Goal: Task Accomplishment & Management: Complete application form

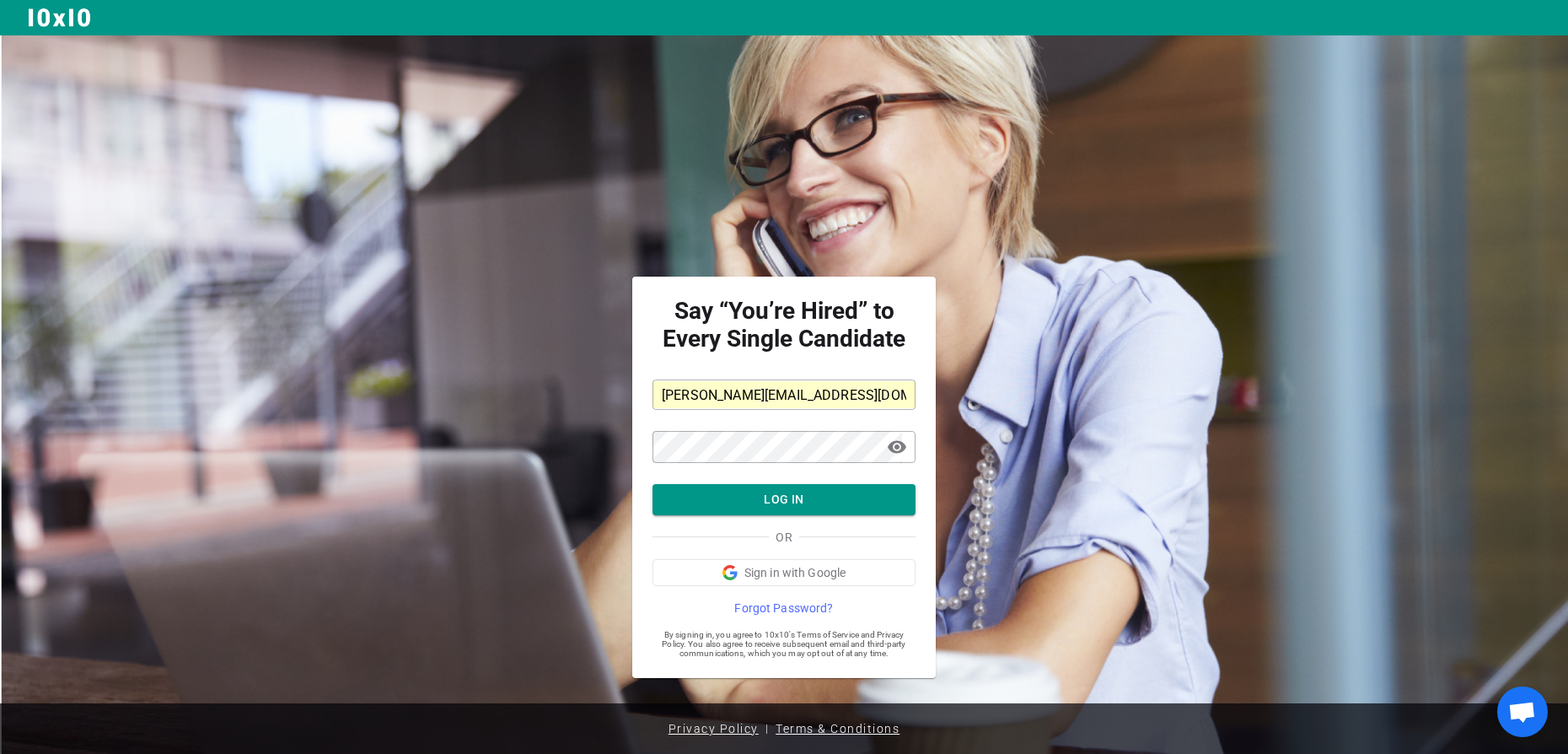
scroll to position [7, 0]
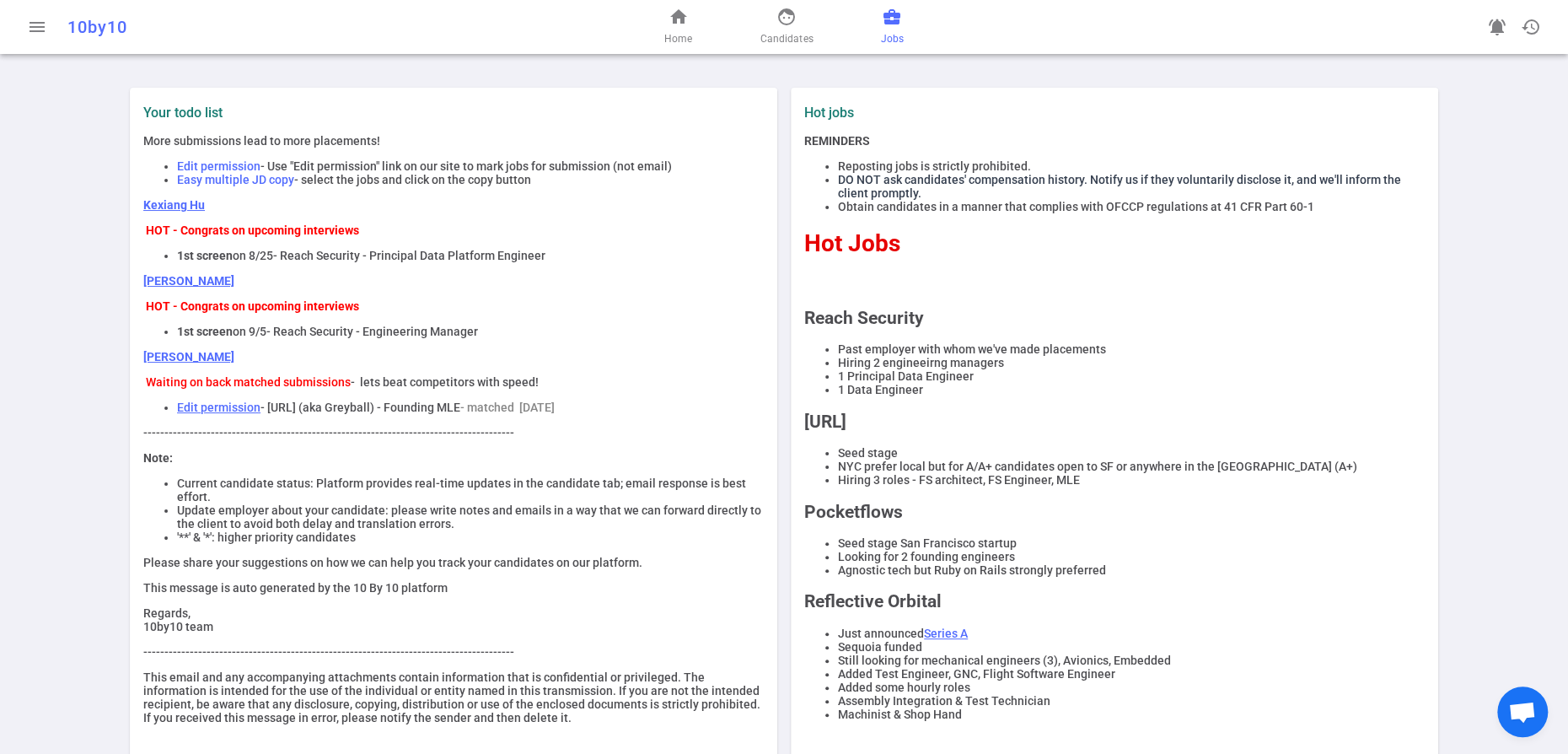
click at [901, 27] on span "business_center" at bounding box center [892, 17] width 20 height 20
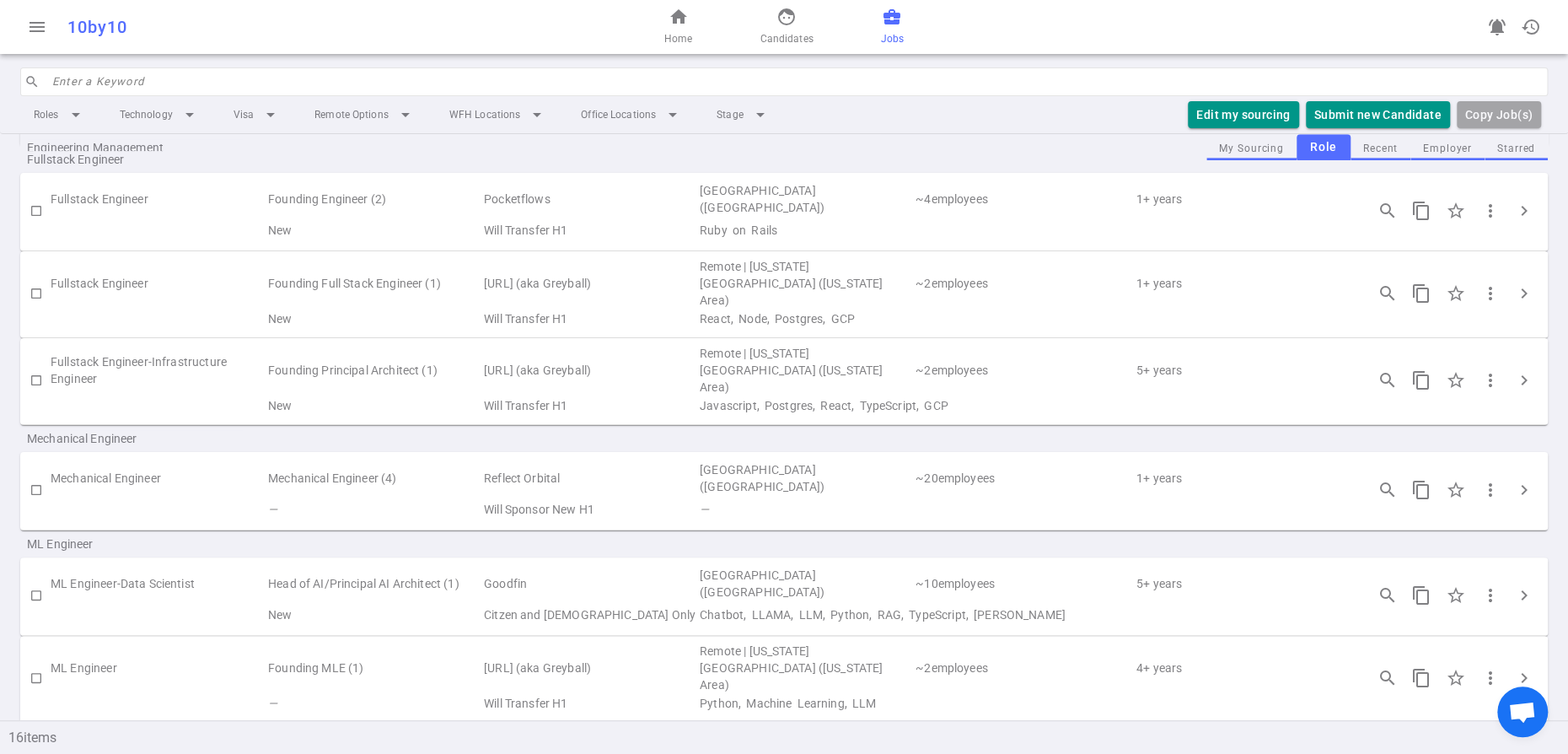
scroll to position [596, 0]
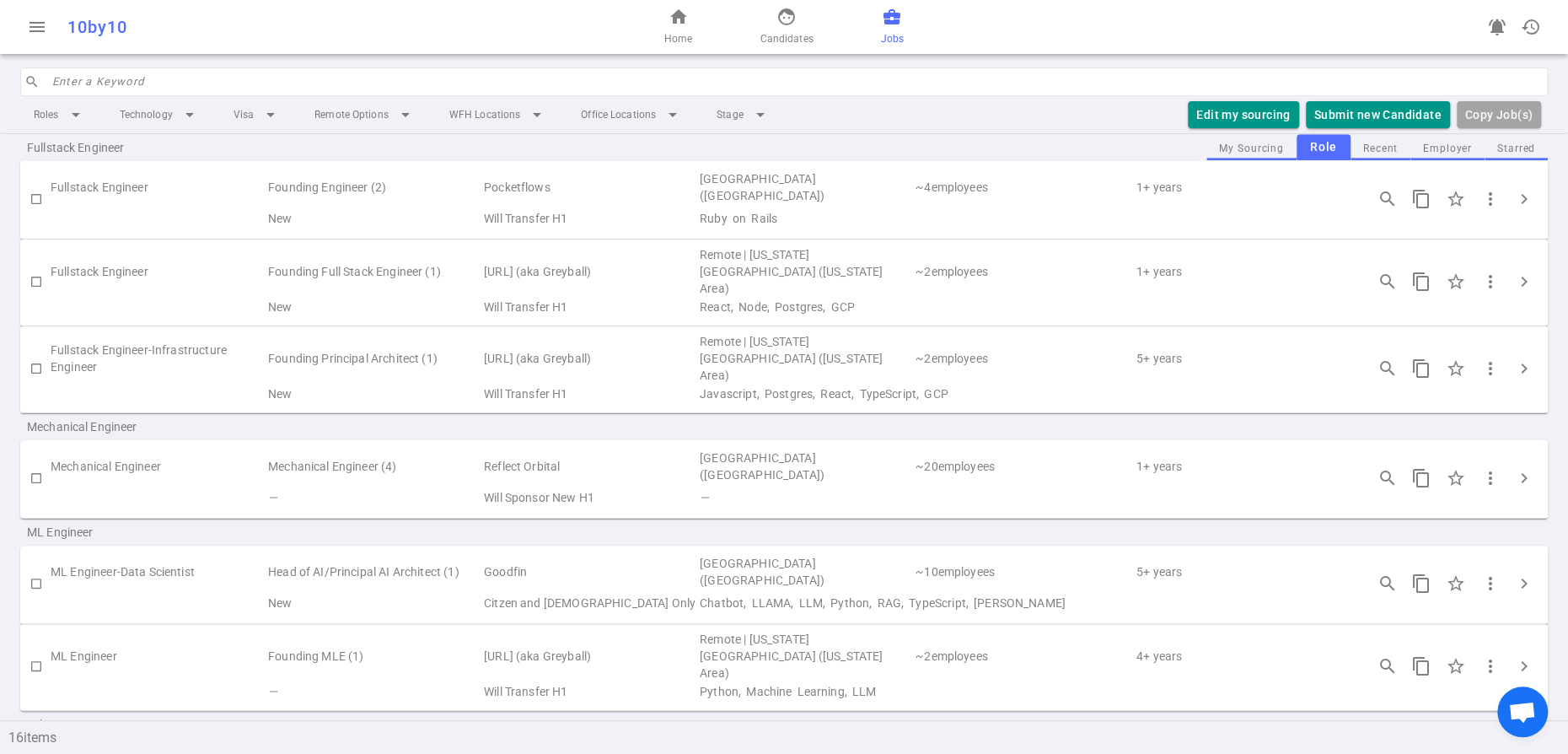
click at [39, 296] on input "checkbox" at bounding box center [36, 281] width 29 height 29
checkbox input "true"
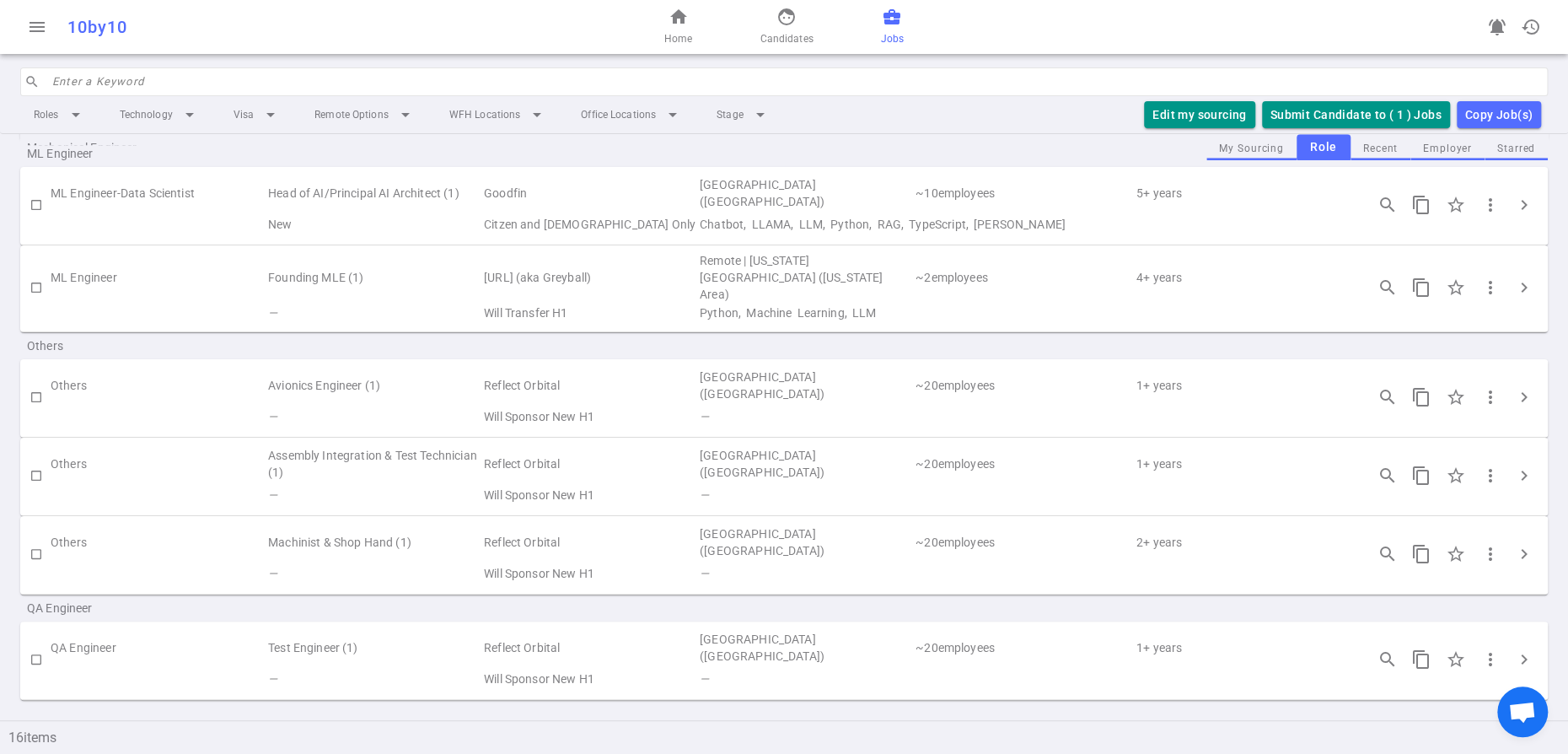
scroll to position [1039, 0]
click at [41, 301] on input "checkbox" at bounding box center [36, 287] width 29 height 29
checkbox input "true"
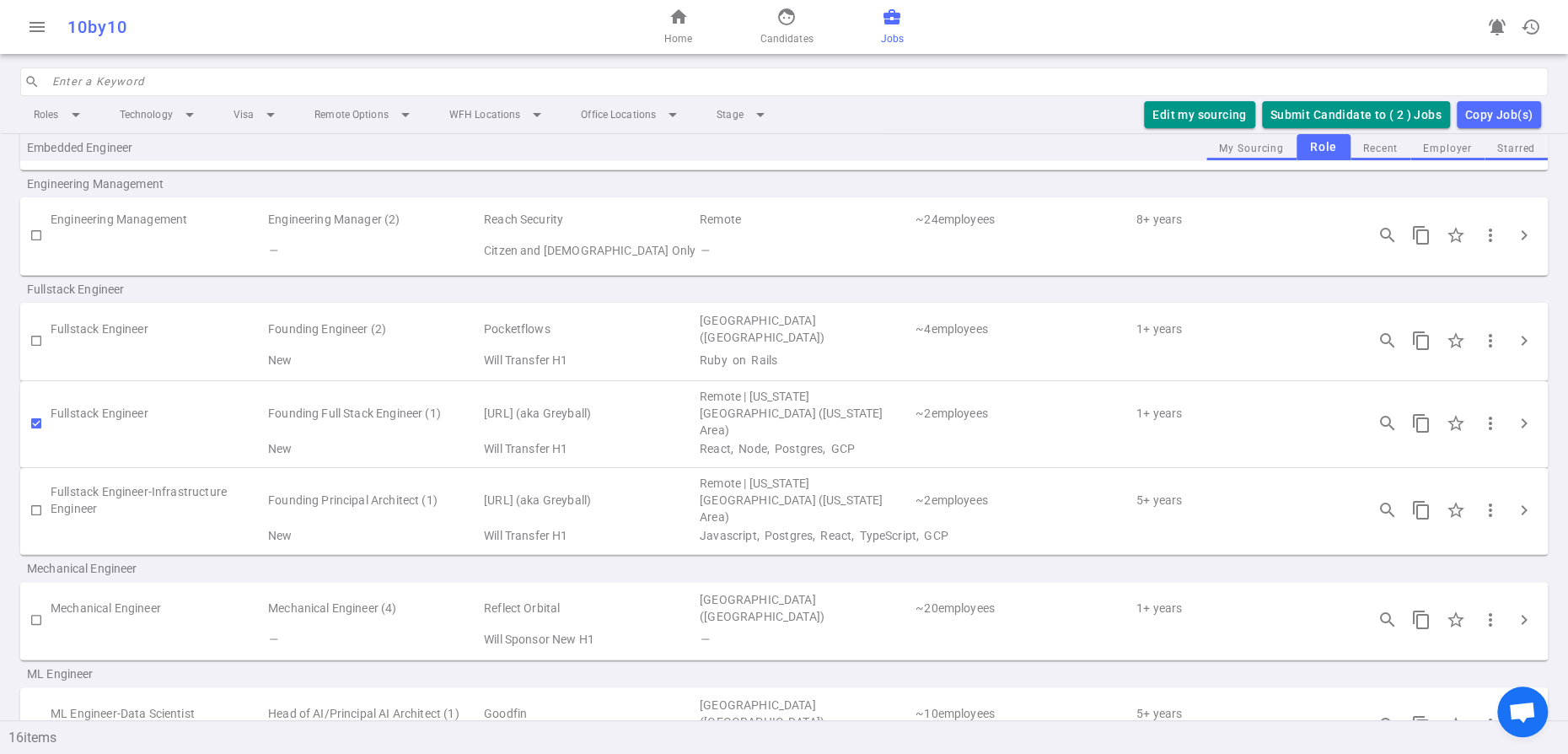
scroll to position [450, 0]
click at [38, 442] on input "checkbox" at bounding box center [36, 427] width 29 height 29
checkbox input "false"
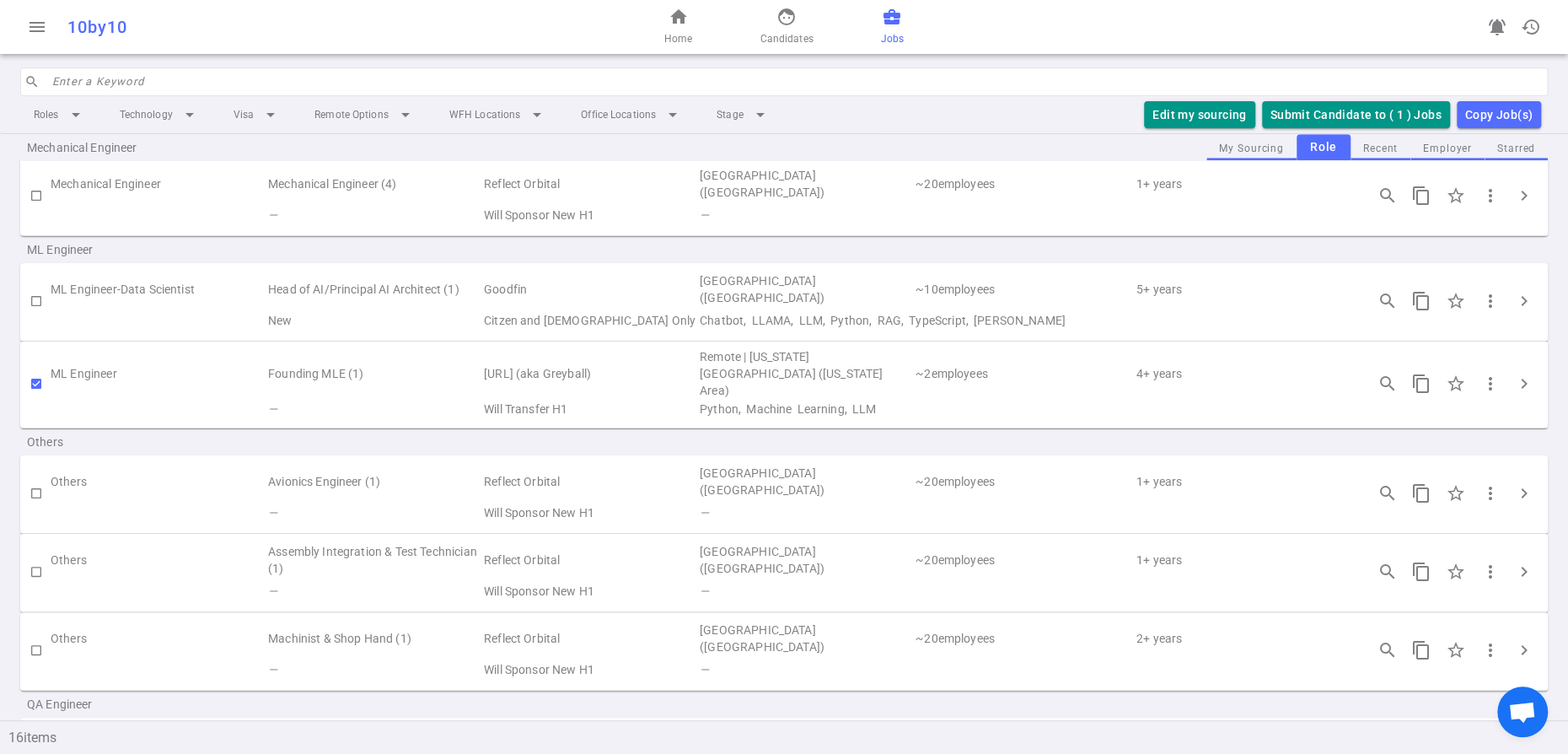
scroll to position [1089, 0]
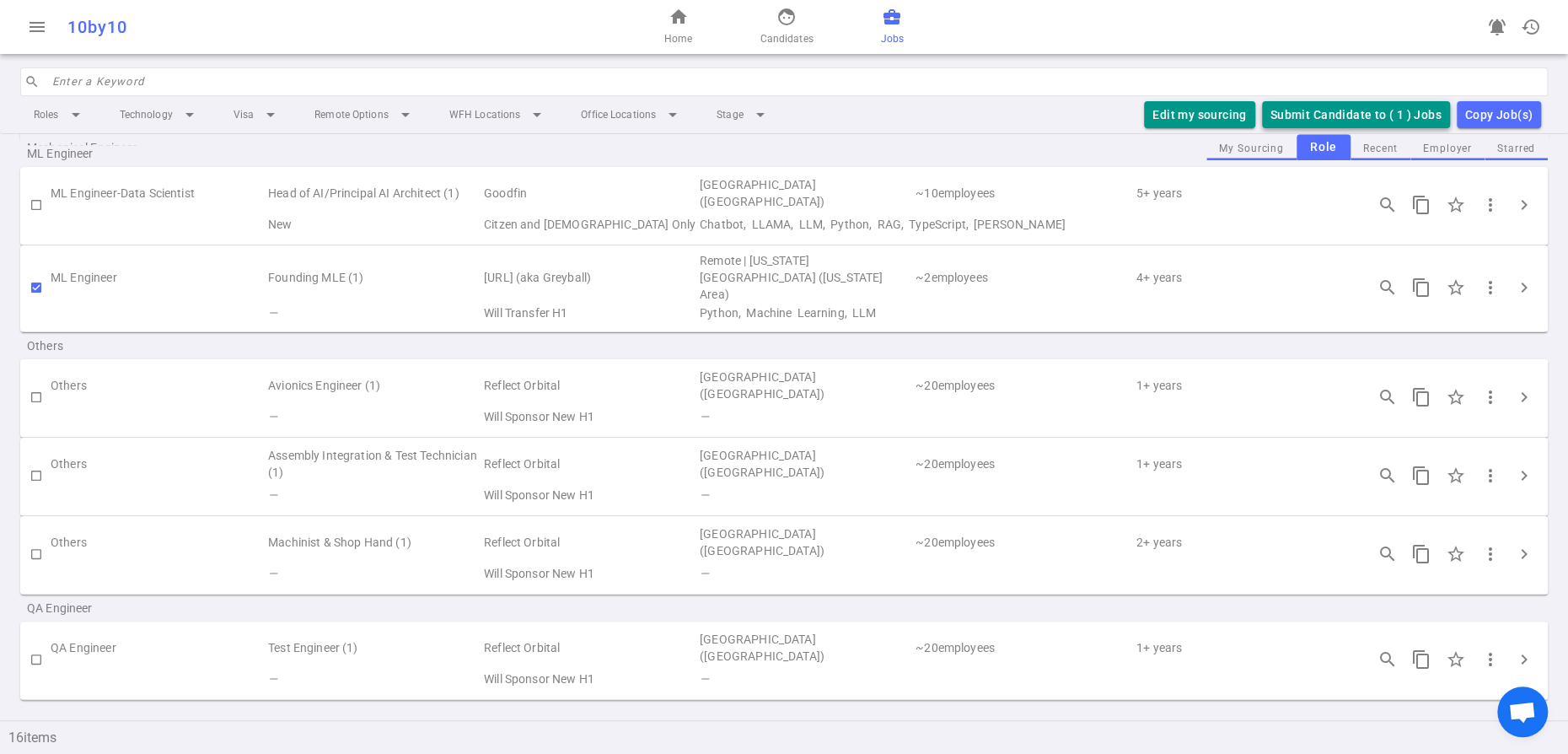
click at [1340, 129] on button "Submit Candidate to ( 1 ) Jobs" at bounding box center [1355, 115] width 188 height 28
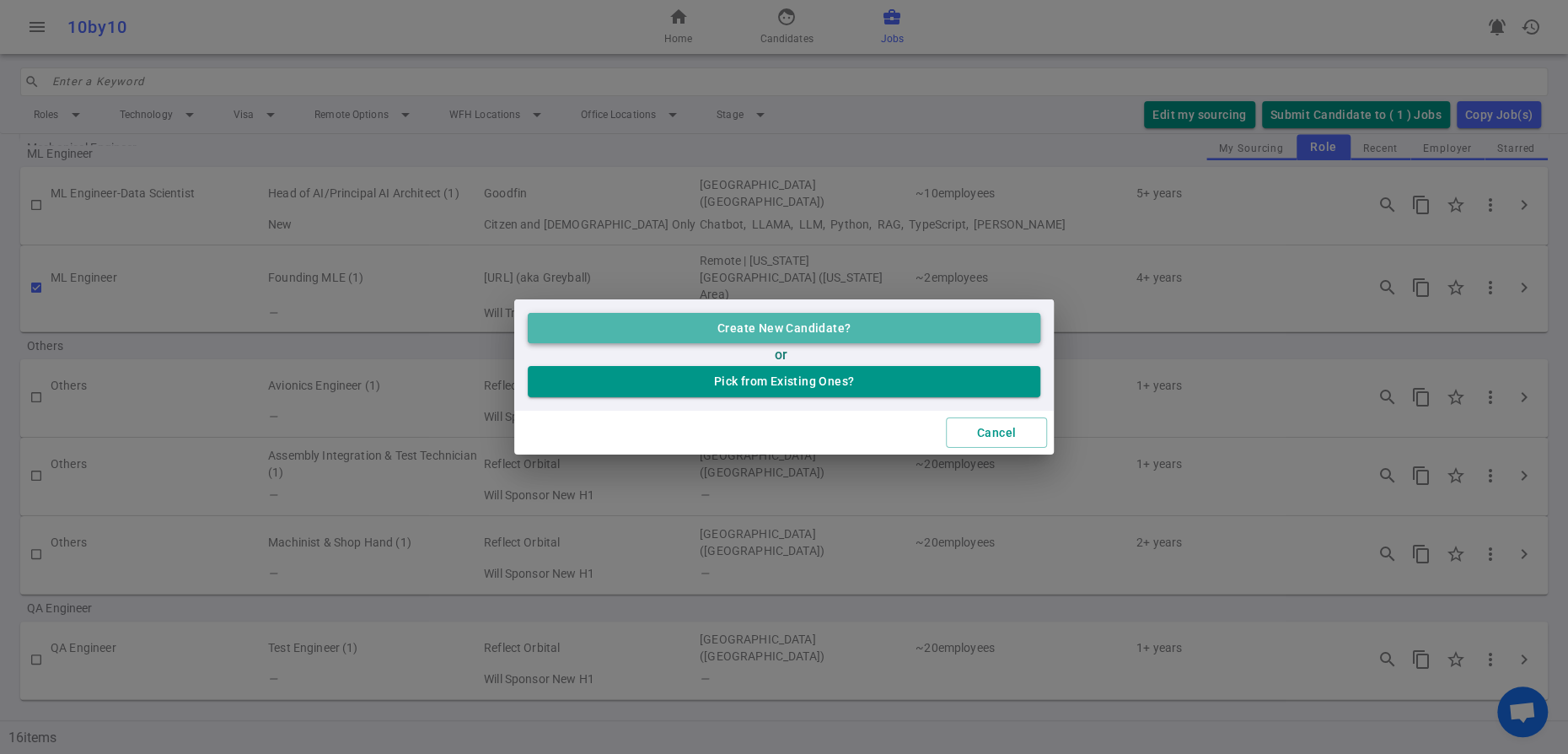
click at [810, 317] on button "Create New Candidate?" at bounding box center [784, 329] width 512 height 32
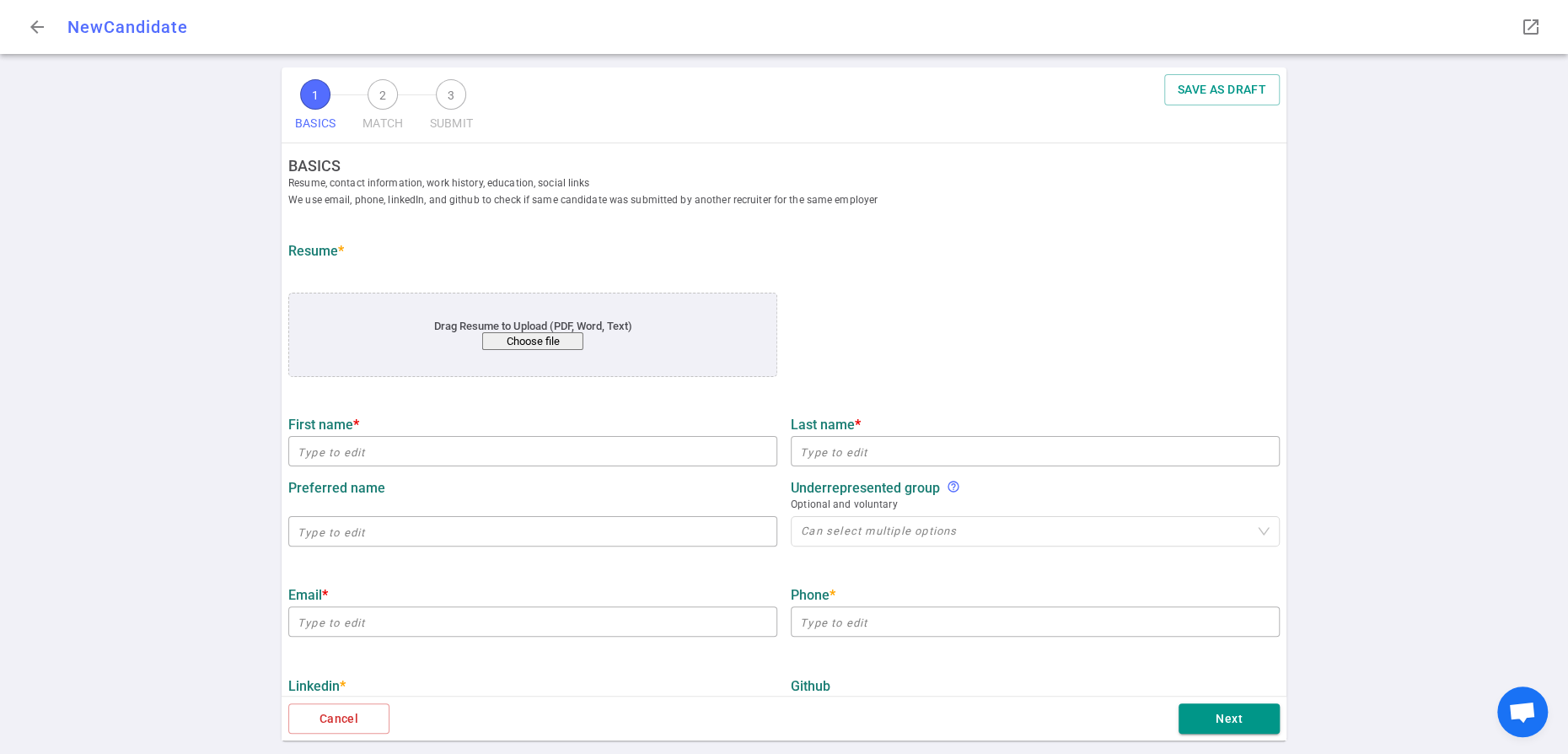
click at [532, 350] on button "Choose file" at bounding box center [532, 341] width 101 height 18
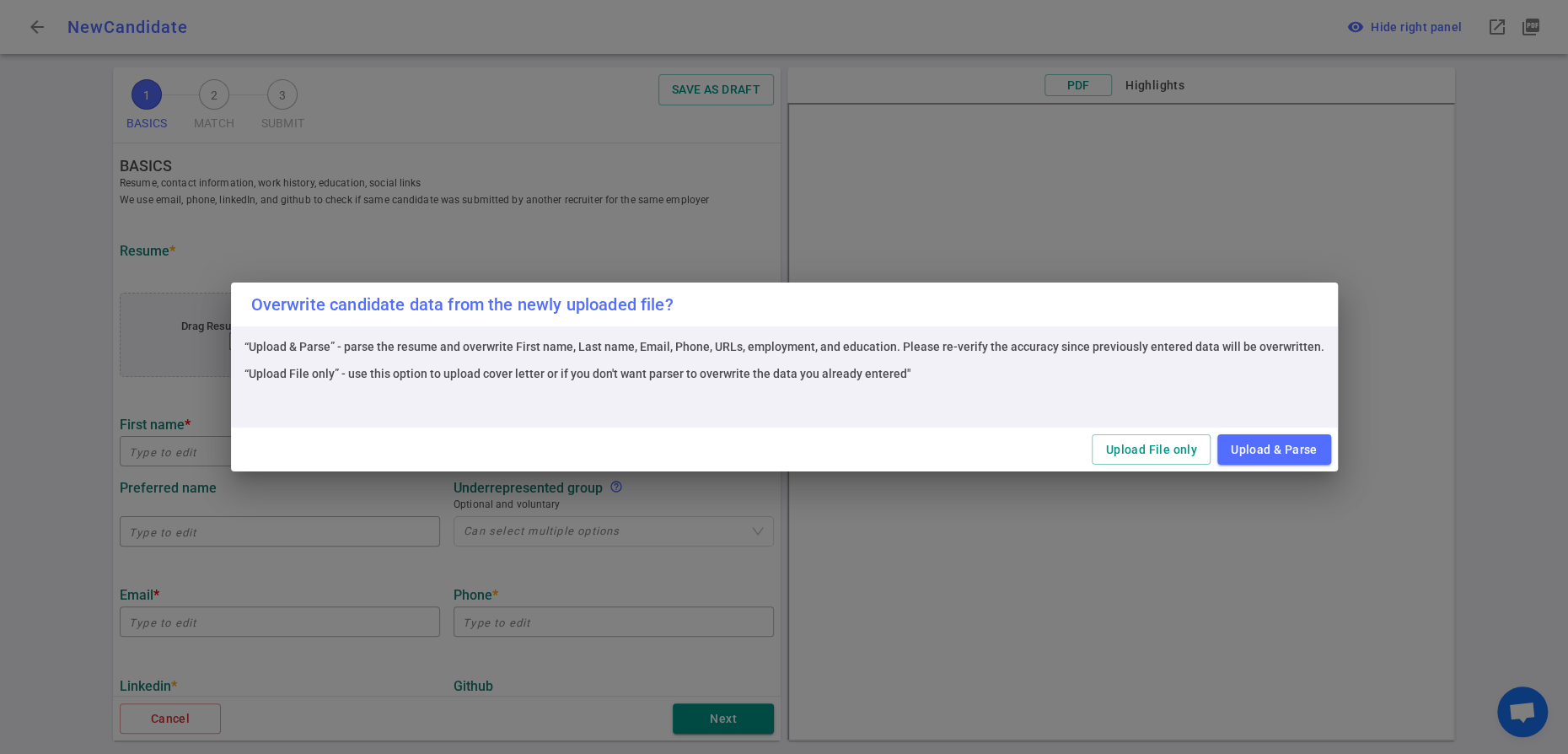
click at [46, 247] on div "Overwrite candidate data from the newly uploaded file? “Upload & Parse” - parse…" at bounding box center [784, 377] width 1568 height 754
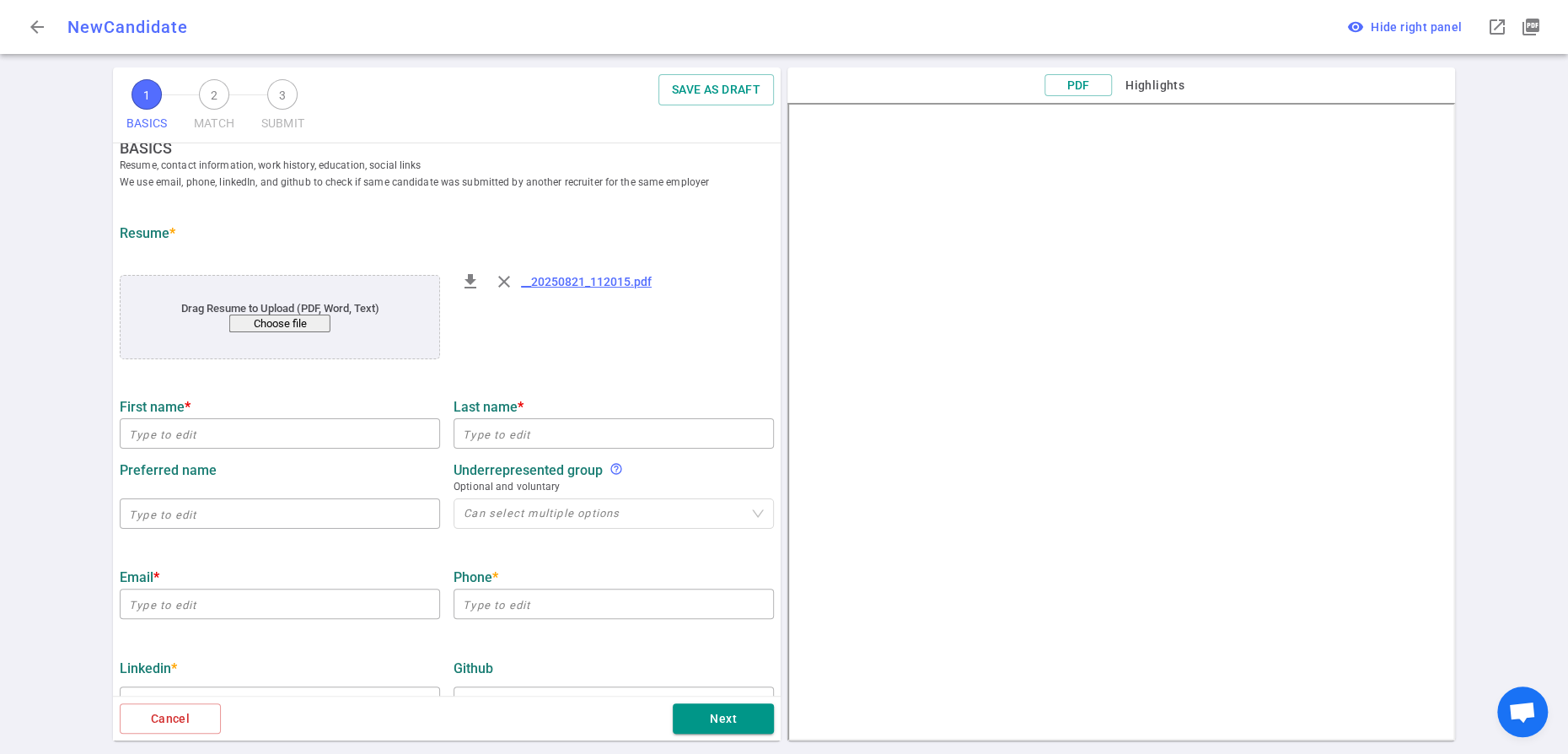
scroll to position [351, 0]
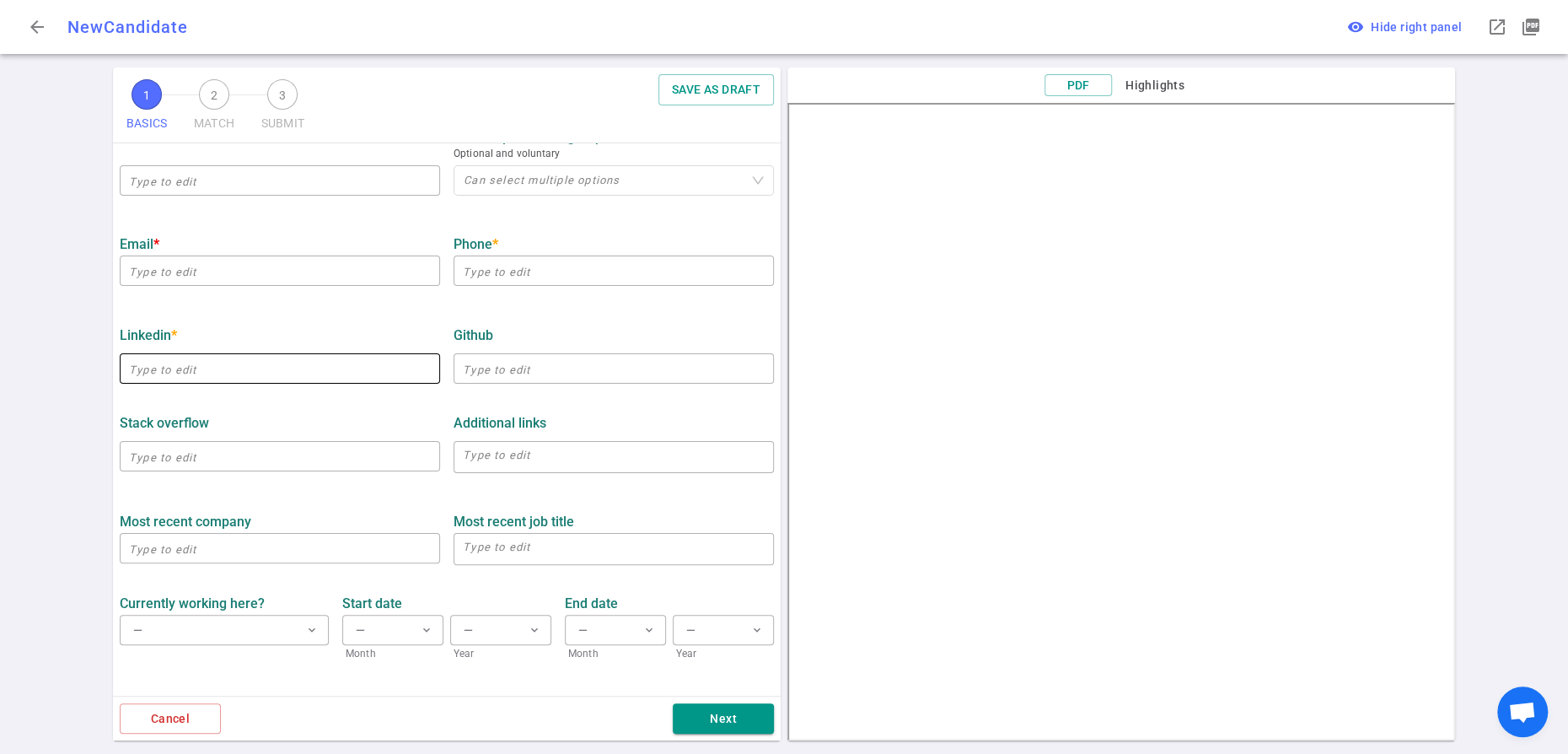
click at [149, 382] on input "text" at bounding box center [279, 368] width 320 height 27
paste input "https://www.linkedin.com/in/wanghaoran/"
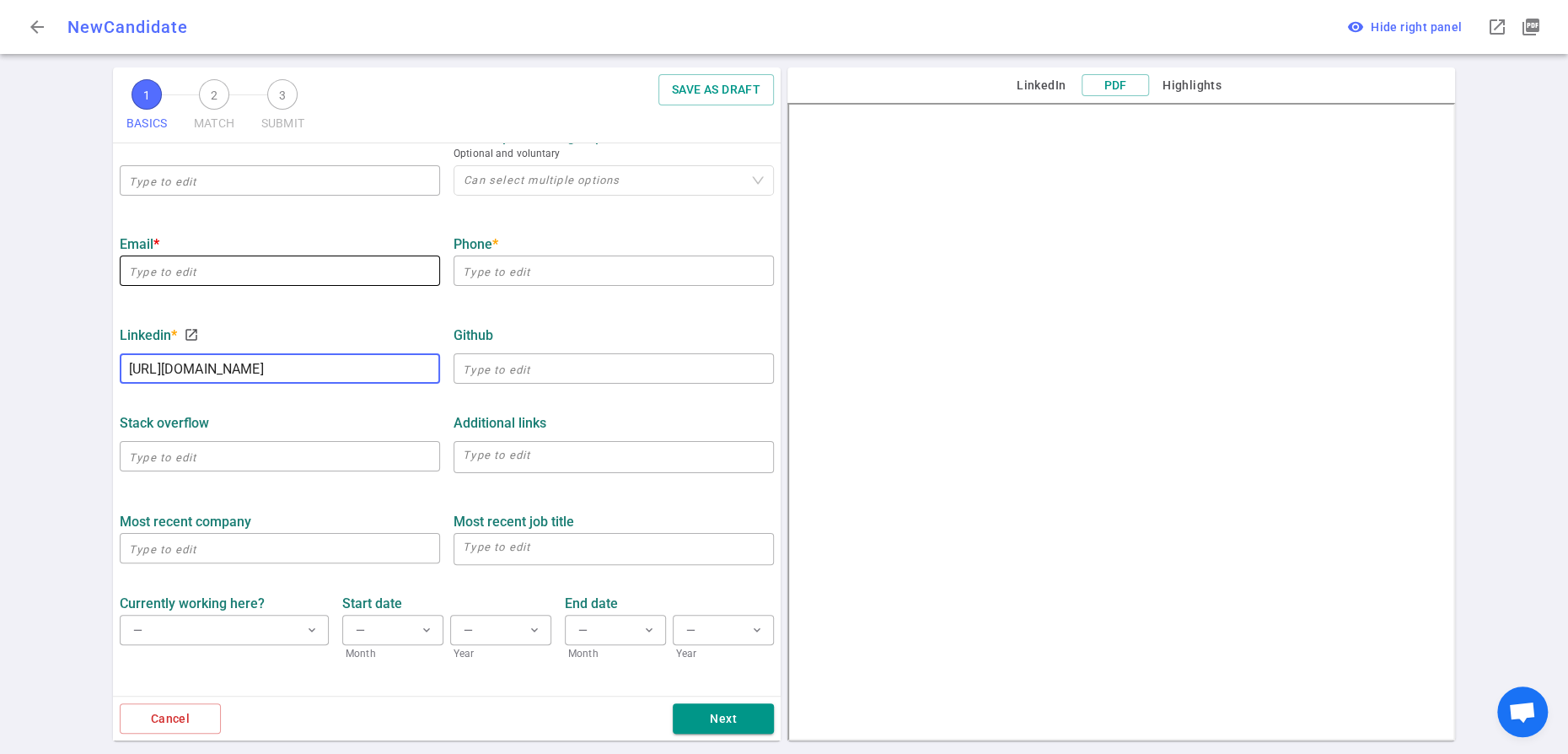
click at [293, 284] on input "email" at bounding box center [279, 270] width 320 height 27
type input "https://www.linkedin.com/in/wanghaoran"
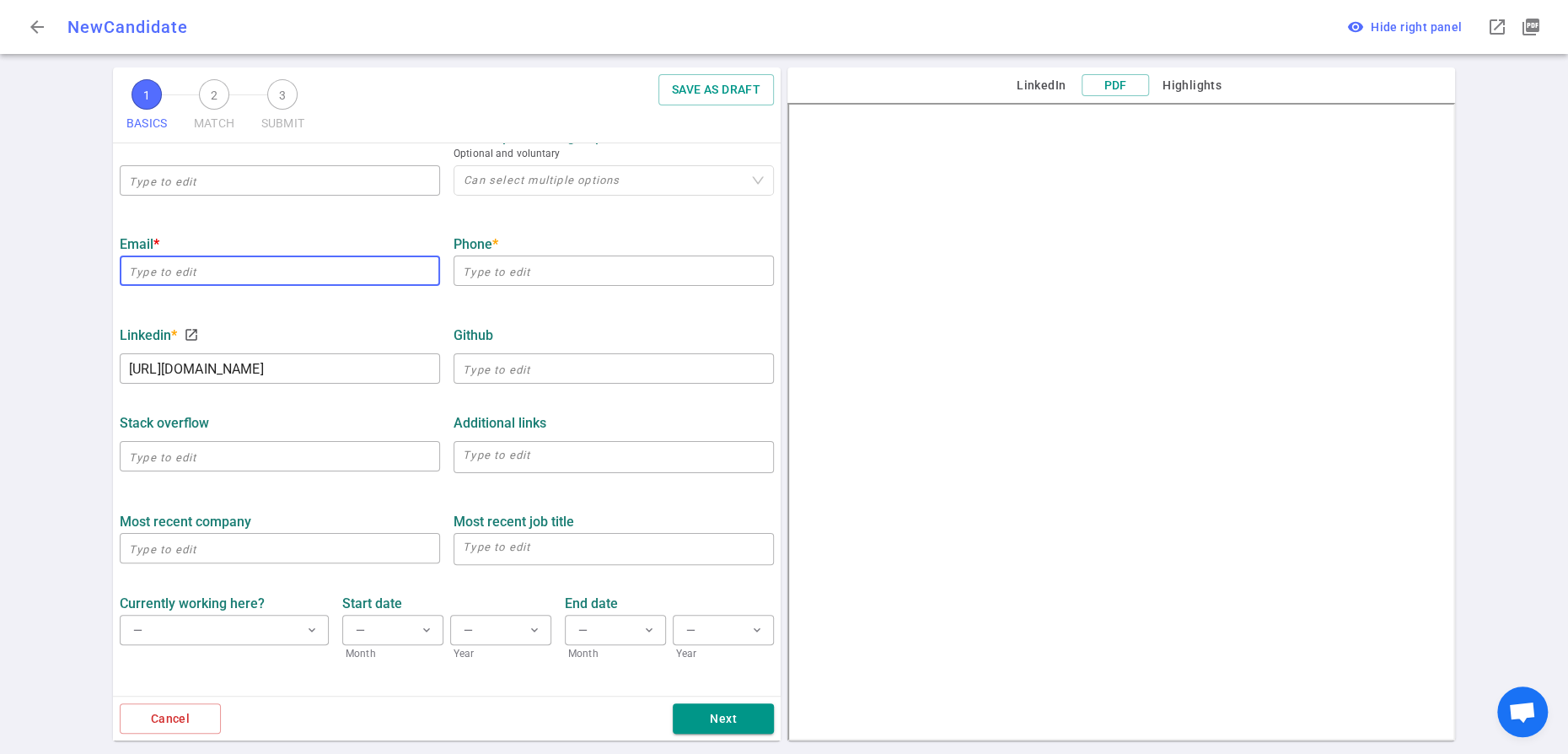
scroll to position [0, 0]
click at [197, 284] on input "email" at bounding box center [279, 270] width 320 height 27
paste input "haoran.wang@aya.yale.edu"
type input "haoran.wang@aya.yale.edu"
click at [355, 252] on label "Email *" at bounding box center [279, 243] width 320 height 16
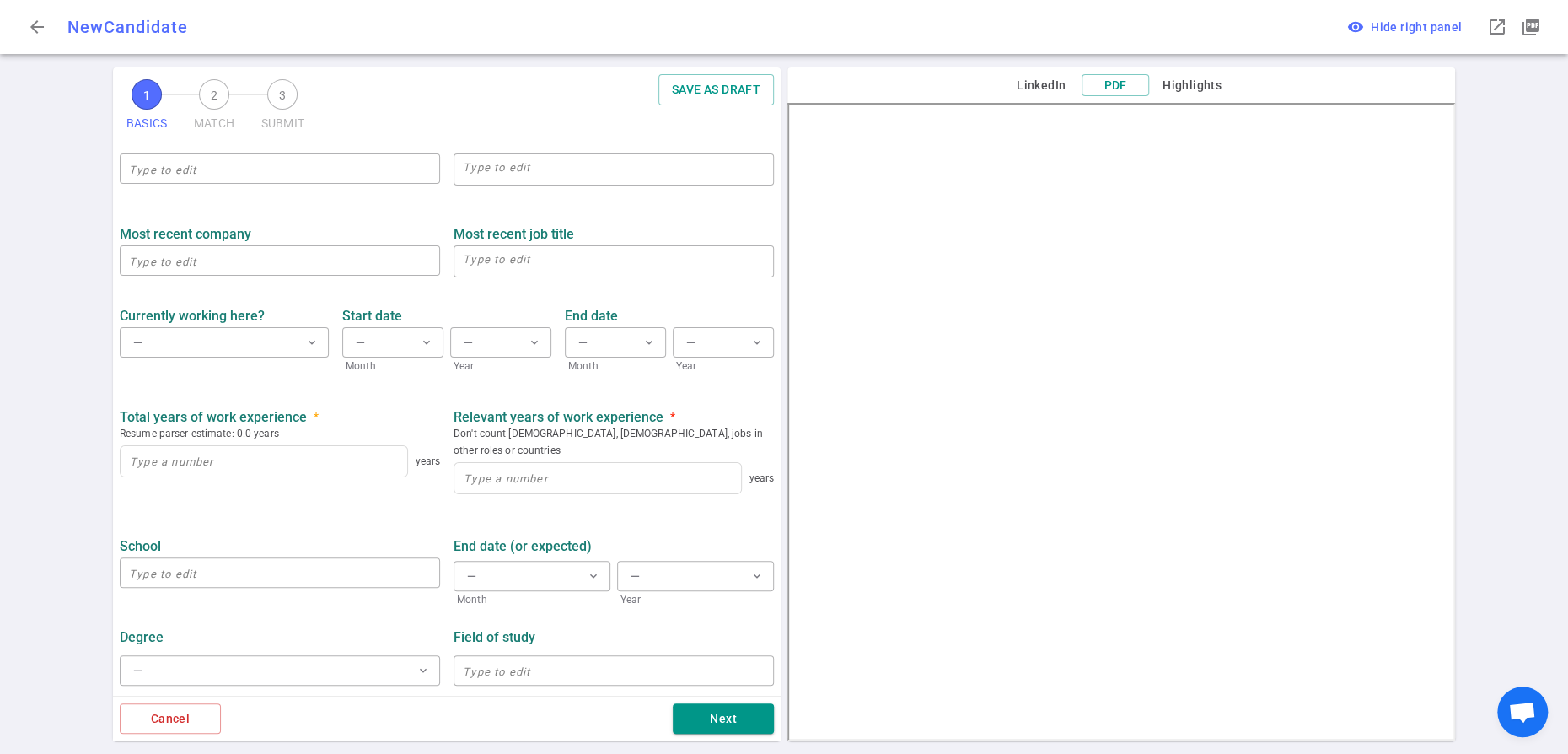
scroll to position [719, 0]
click at [294, 274] on input "text" at bounding box center [279, 260] width 320 height 27
type input "FincoPilot"
click at [553, 274] on textarea at bounding box center [613, 262] width 302 height 24
type textarea "Founder/Lead AI Engineer"
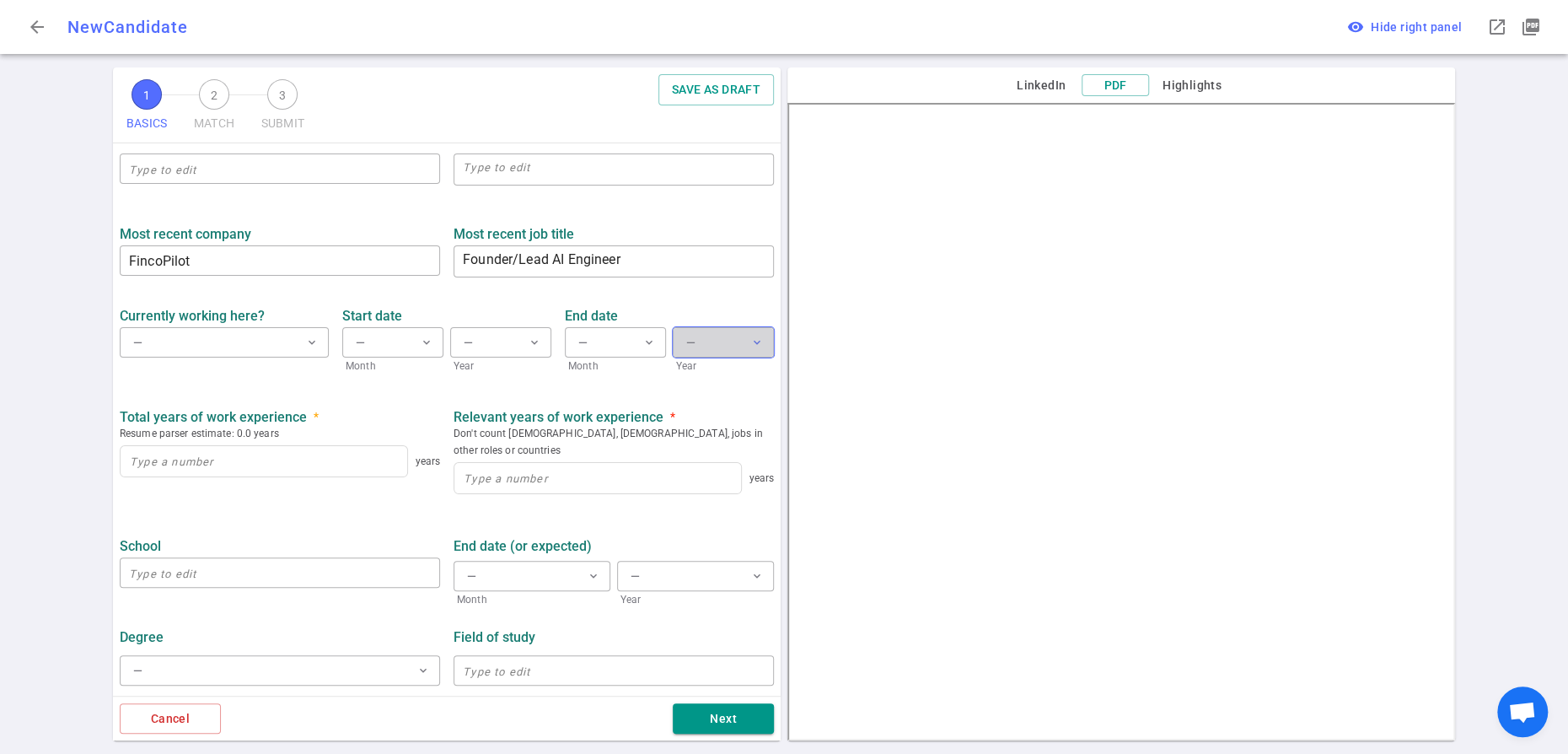
click at [750, 349] on span "expand_more" at bounding box center [757, 342] width 14 height 14
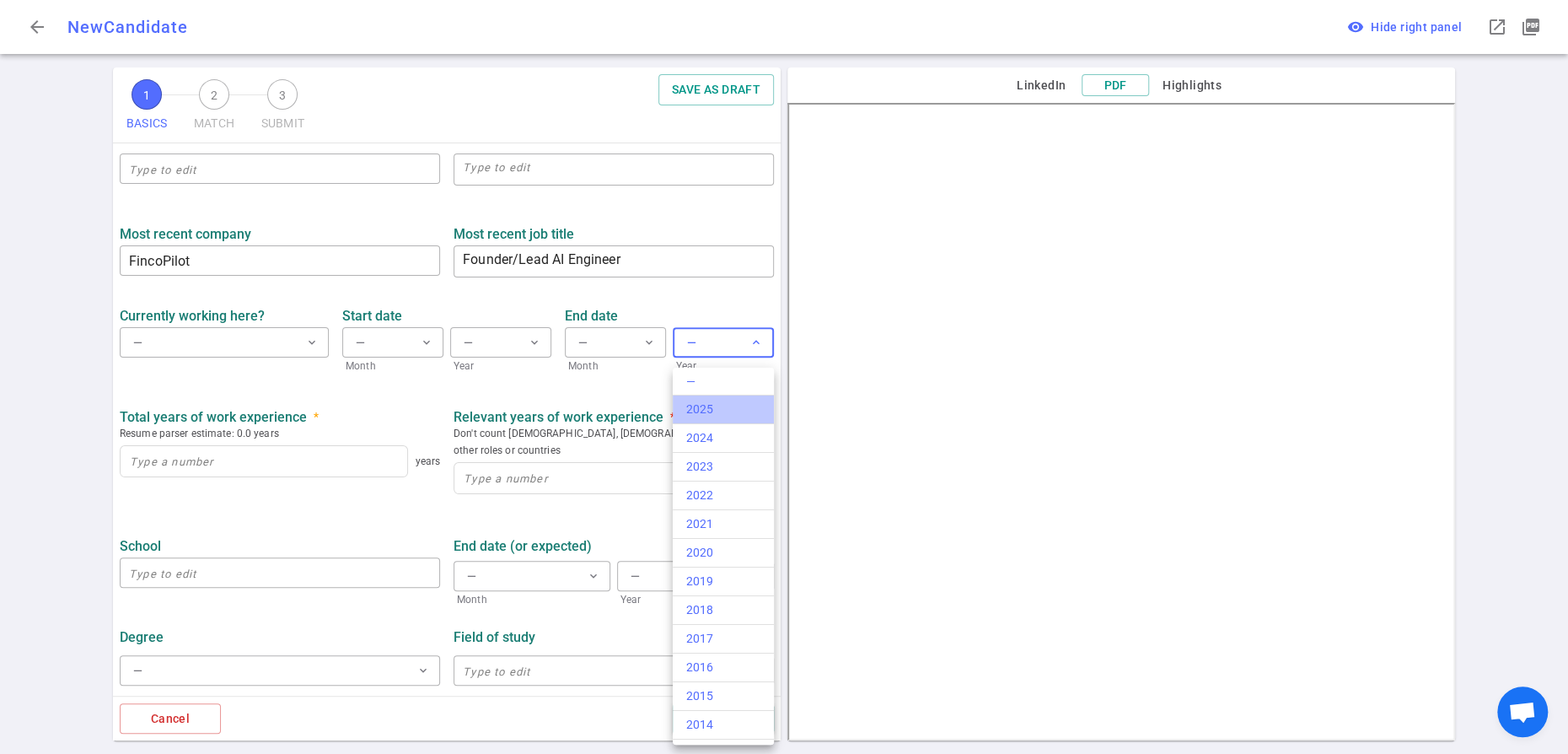
click at [729, 414] on div "2025" at bounding box center [723, 409] width 74 height 18
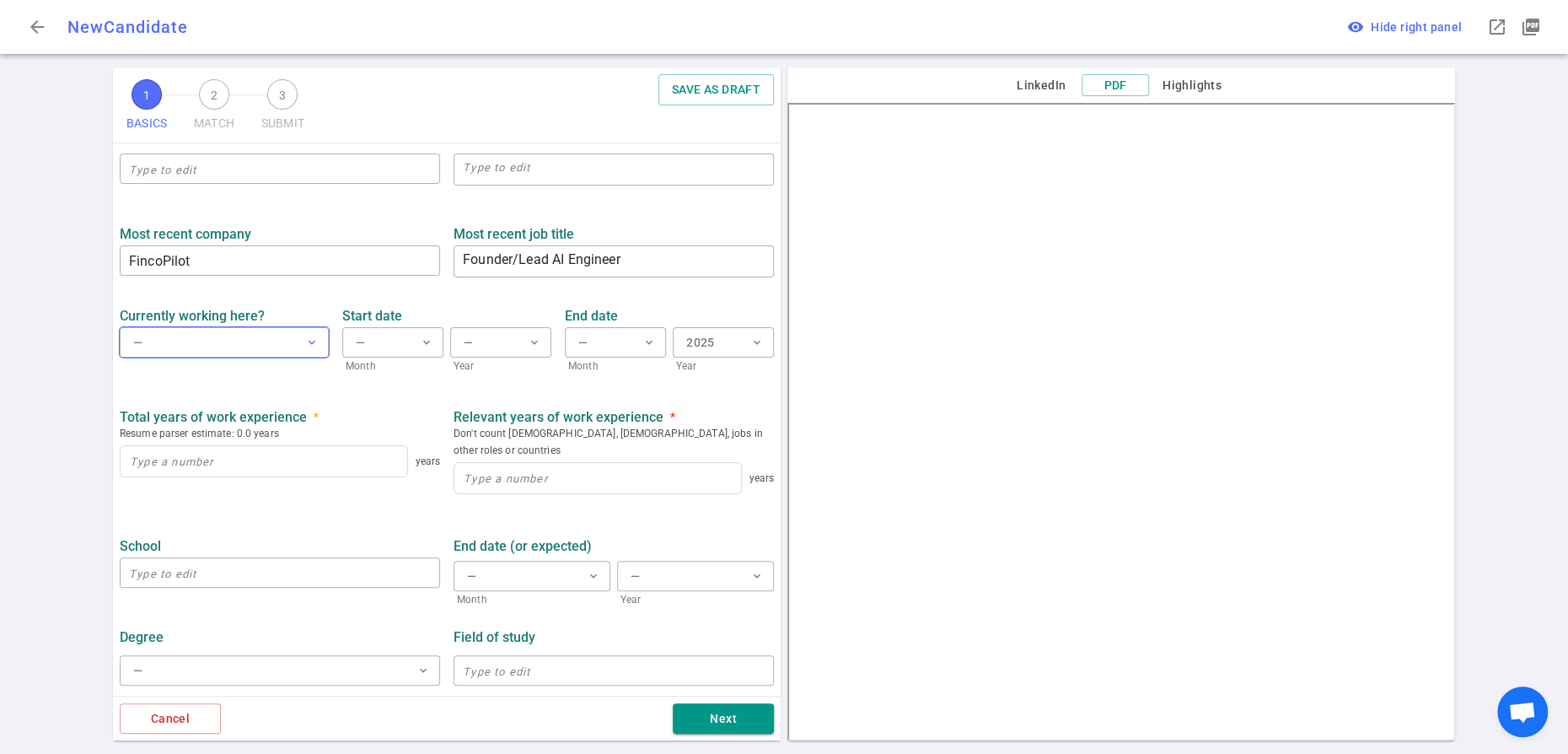
click at [306, 349] on span "expand_more" at bounding box center [312, 342] width 14 height 14
click at [193, 488] on div "Yes" at bounding box center [225, 482] width 178 height 18
click at [531, 349] on span "expand_more" at bounding box center [534, 342] width 14 height 14
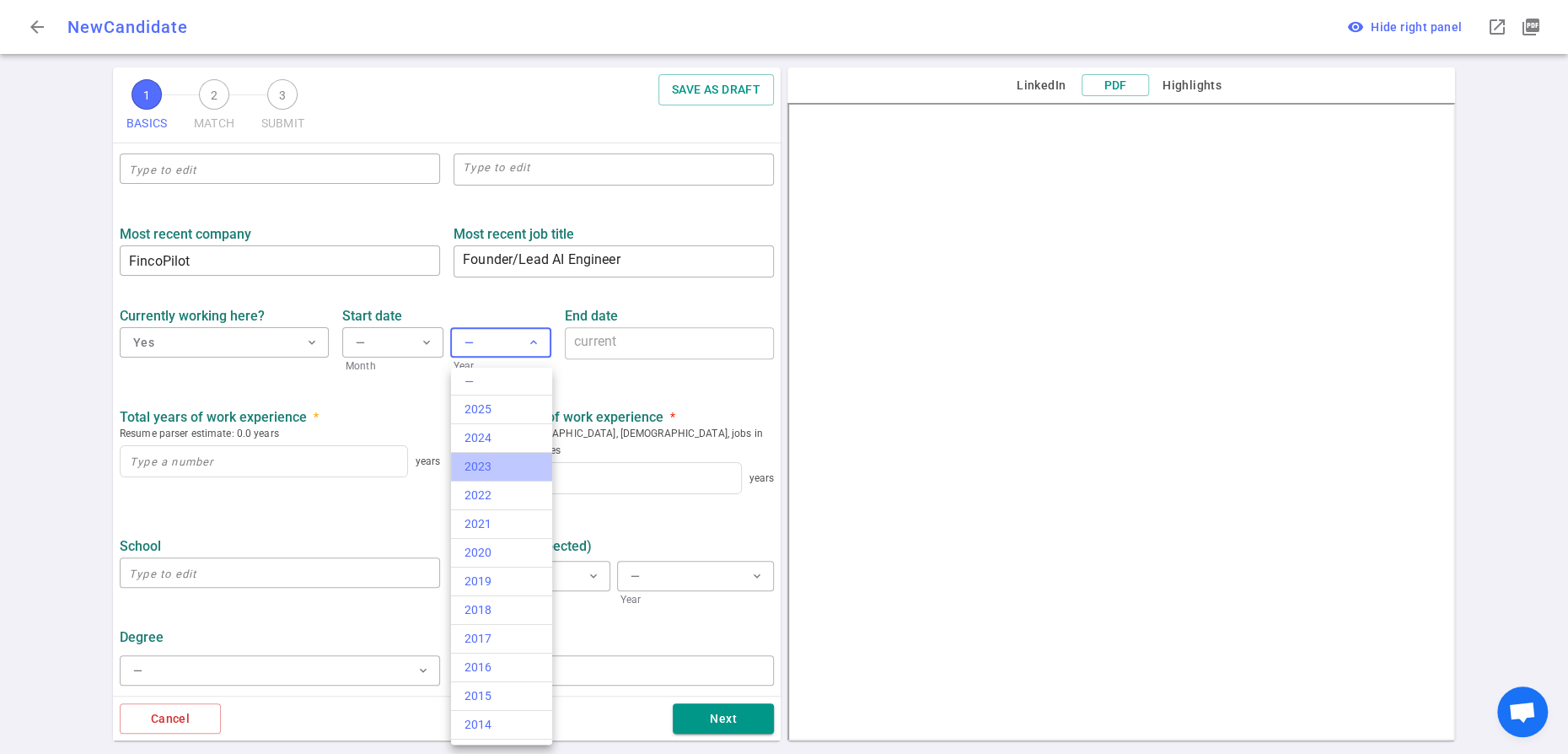
click at [499, 475] on div "2023" at bounding box center [501, 466] width 74 height 18
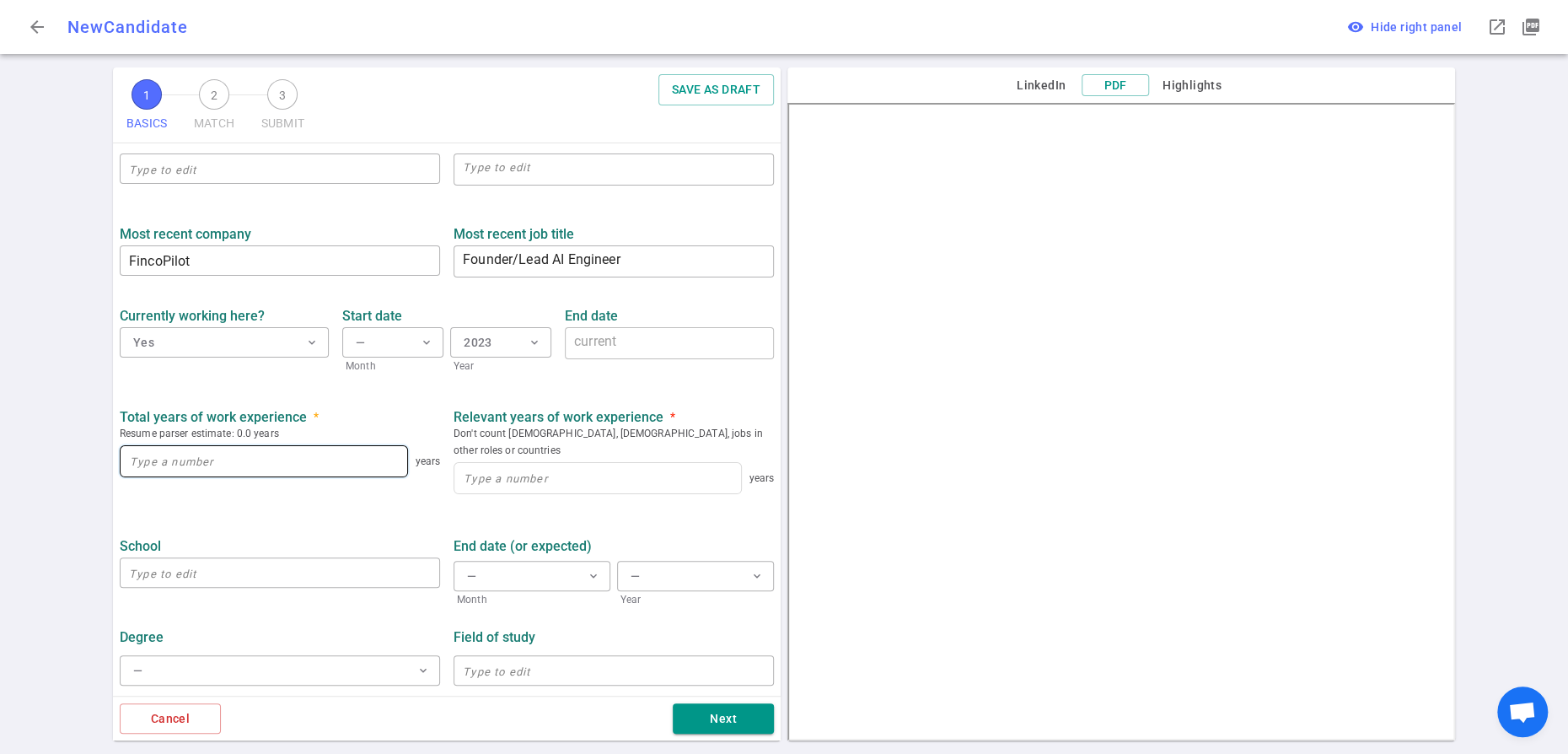
click at [284, 476] on input at bounding box center [264, 461] width 287 height 31
type input "8"
click at [520, 493] on input at bounding box center [597, 477] width 287 height 31
type input "8"
click at [407, 500] on div "Total years of work experience * Resume parser estimate: 0.0 years 8 years" at bounding box center [280, 454] width 334 height 93
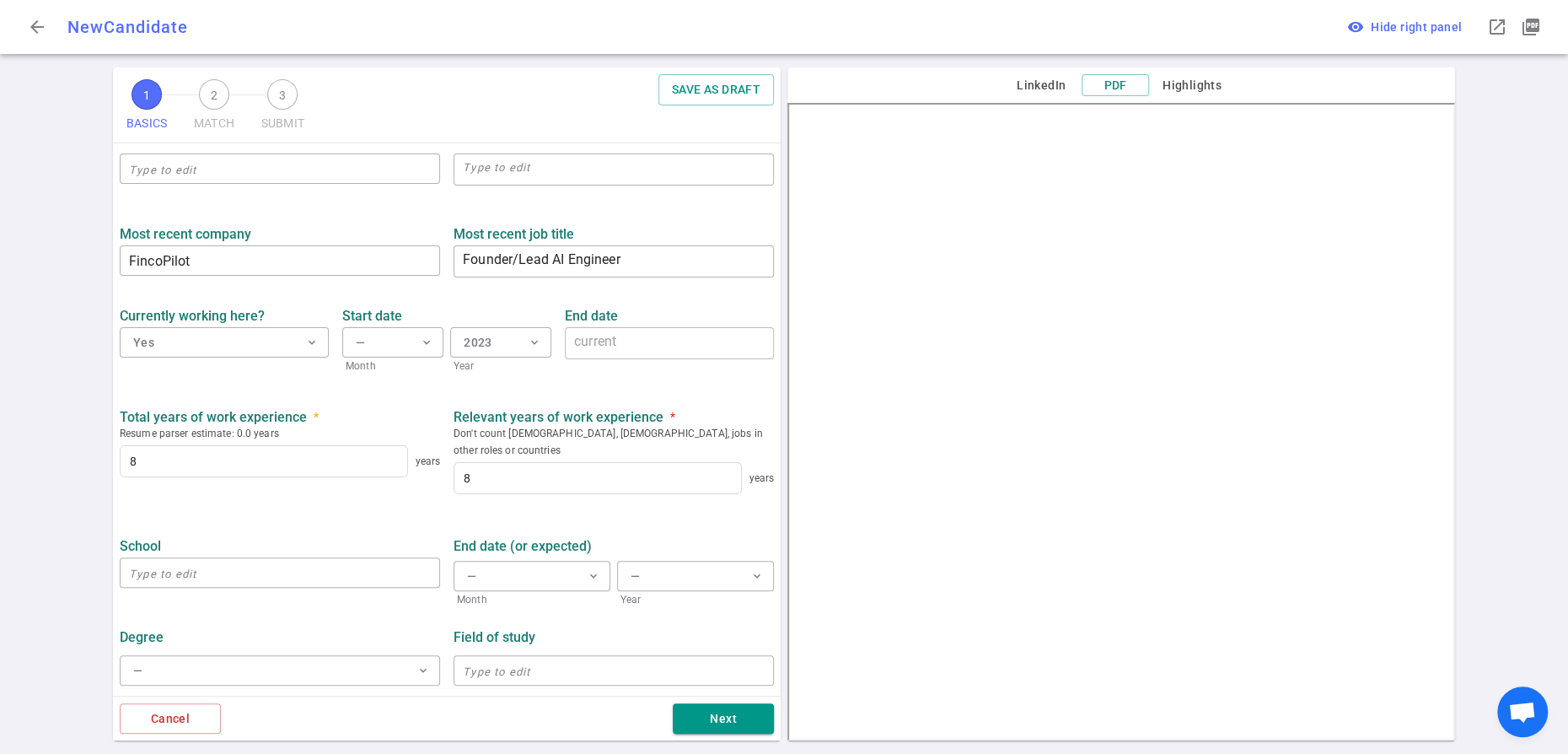
scroll to position [835, 0]
click at [246, 559] on input "text" at bounding box center [279, 572] width 320 height 27
type input "New York University"
click at [594, 569] on span "expand_more" at bounding box center [593, 576] width 14 height 14
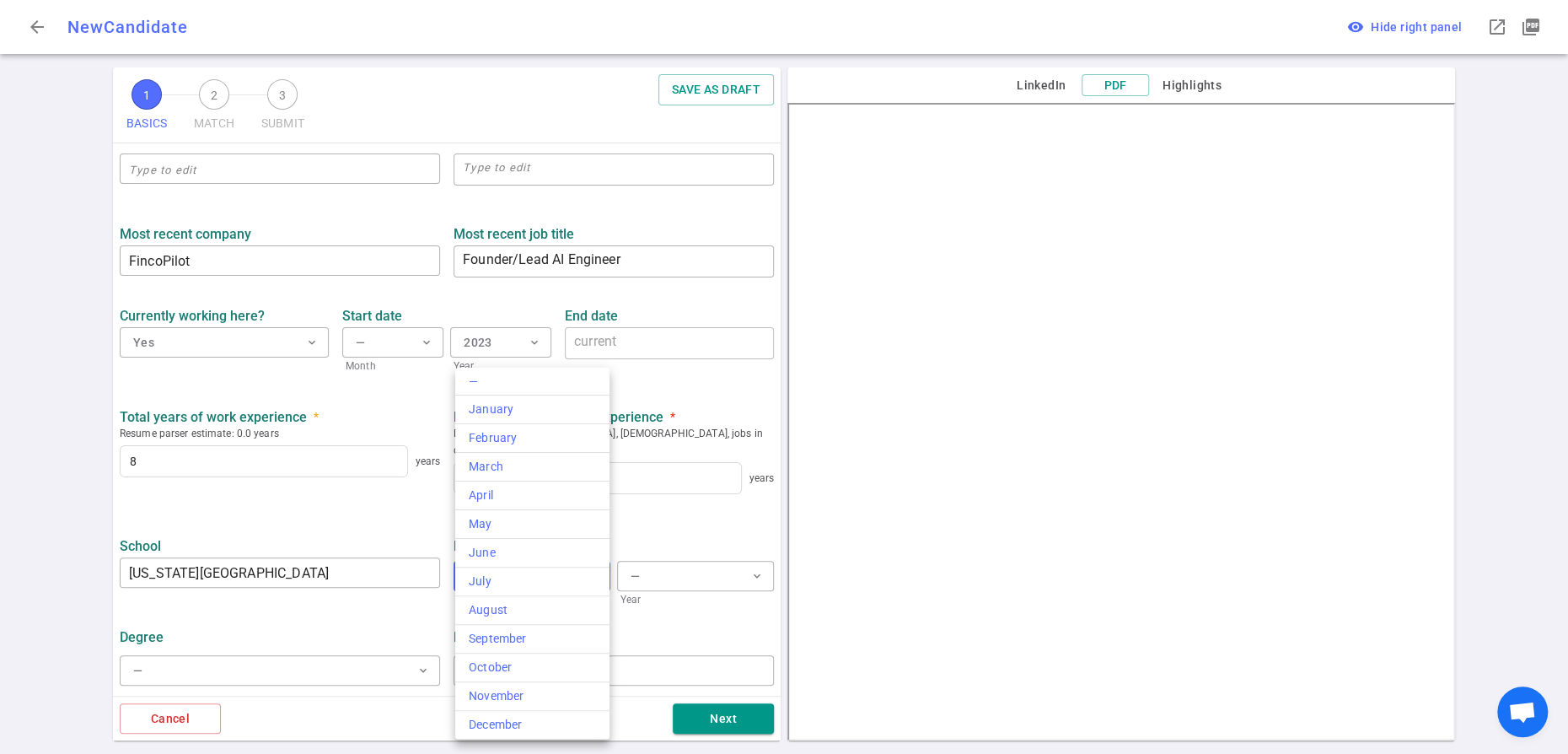
click at [669, 468] on div at bounding box center [784, 377] width 1568 height 754
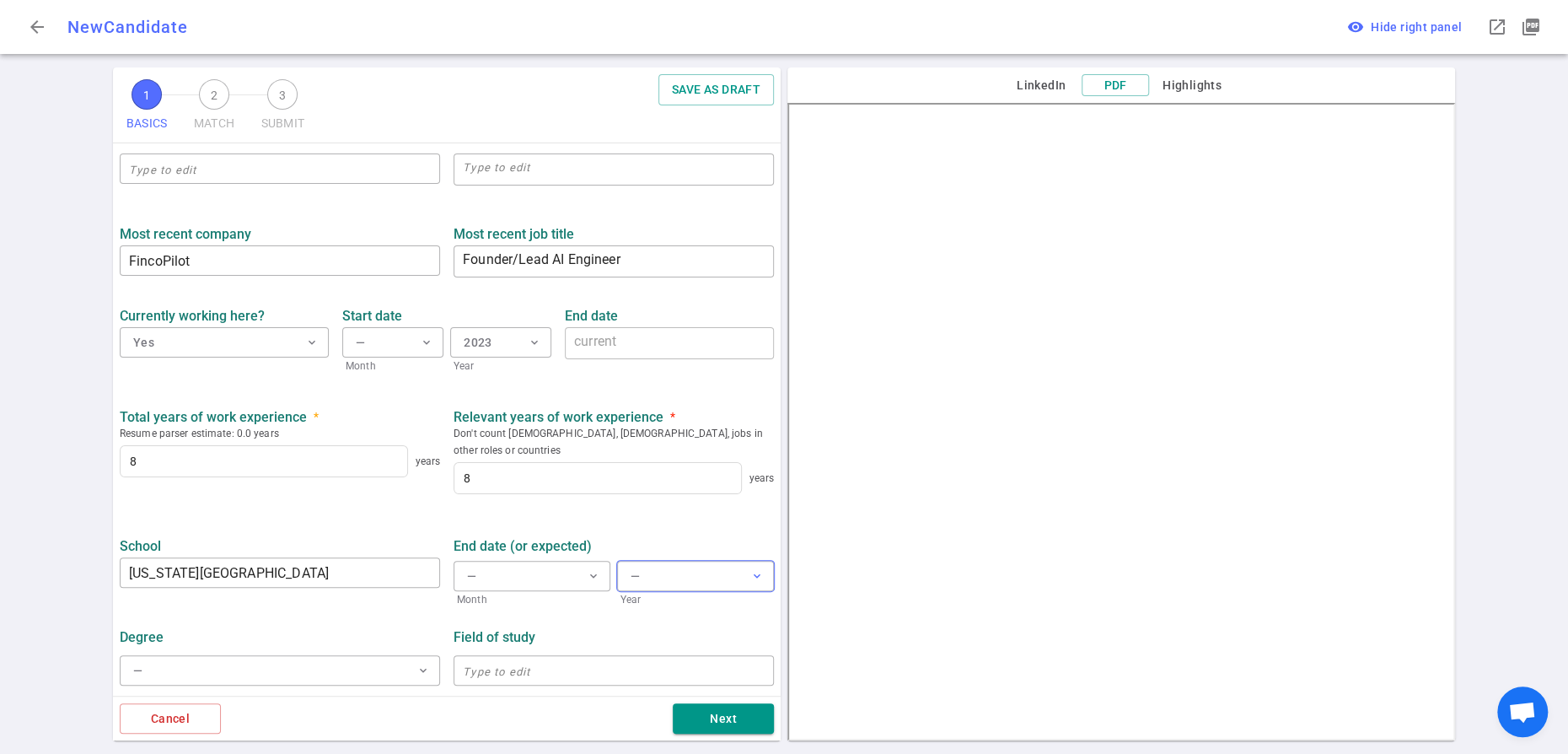
click at [755, 561] on button "— expand_more" at bounding box center [695, 576] width 157 height 31
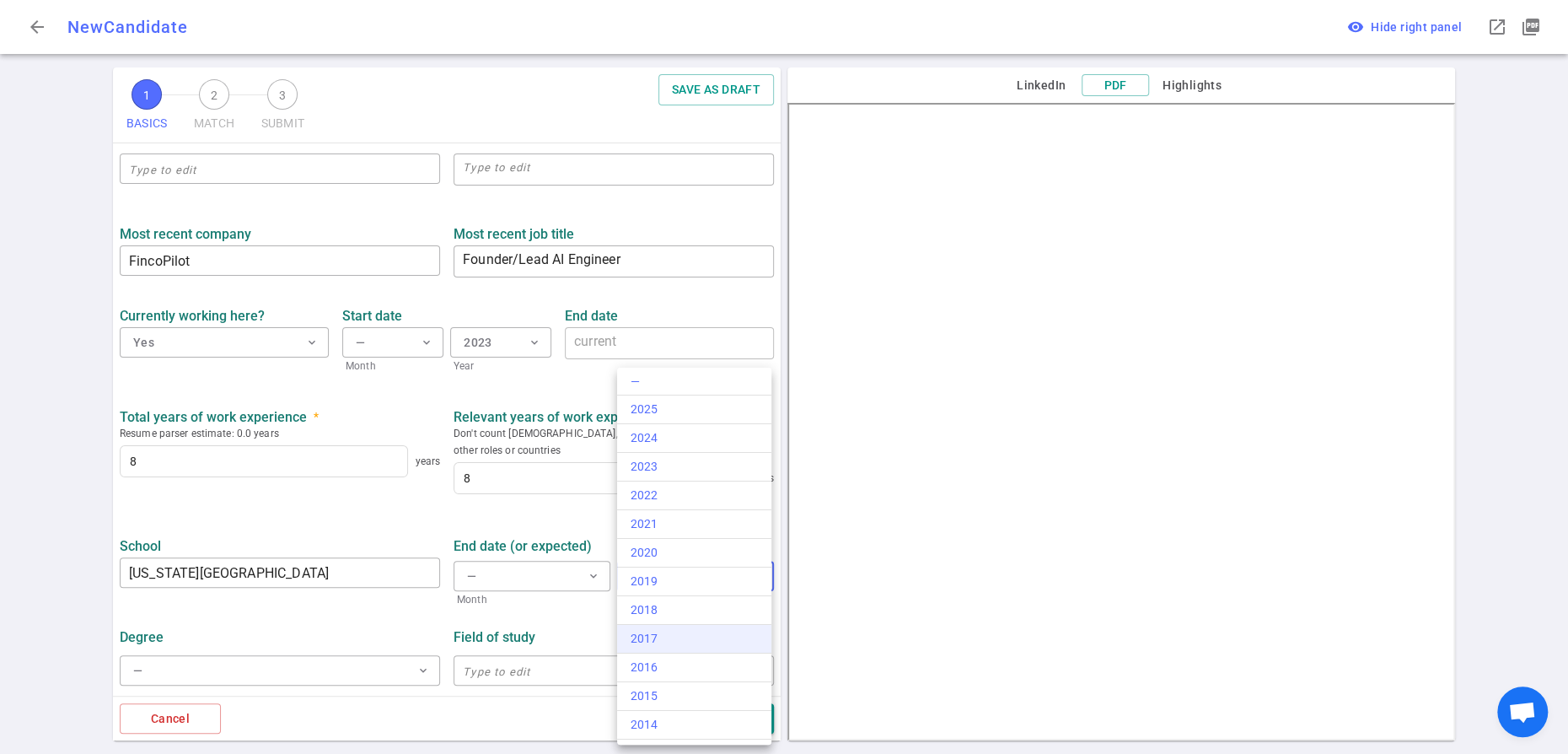
click at [691, 647] on div "2017" at bounding box center [693, 638] width 127 height 18
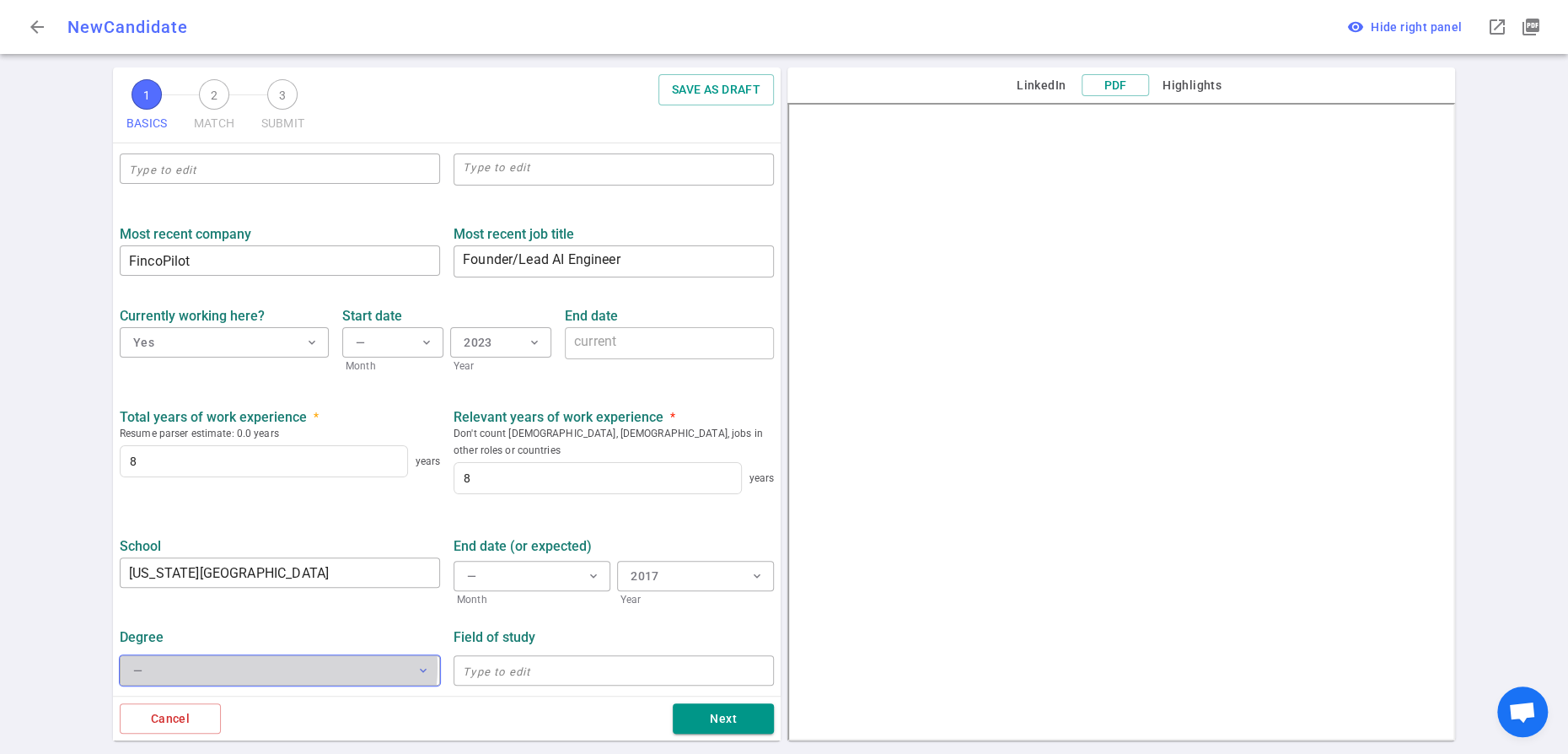
click at [267, 655] on button "— expand_more" at bounding box center [279, 670] width 320 height 31
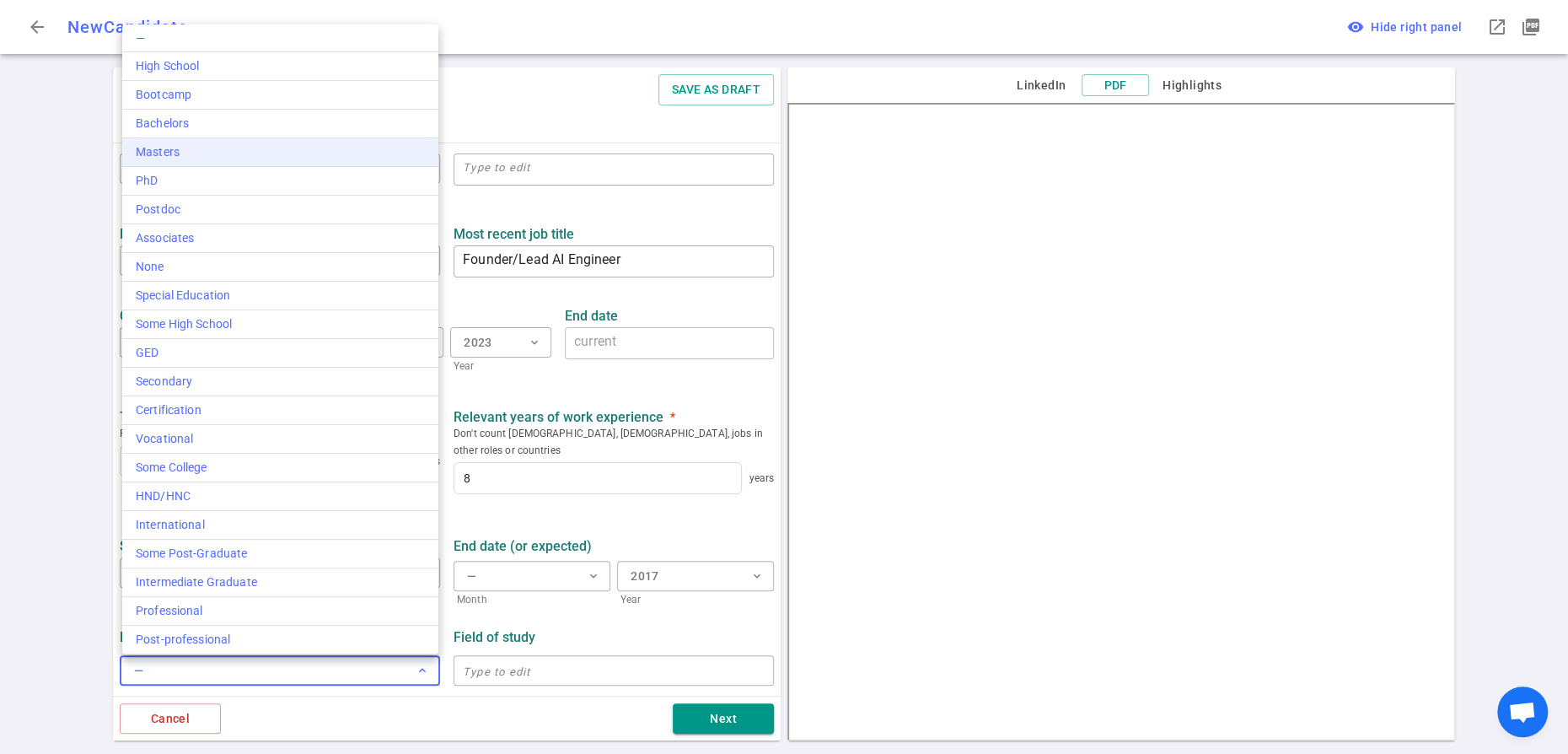
click at [279, 161] on div "Masters" at bounding box center [279, 151] width 289 height 18
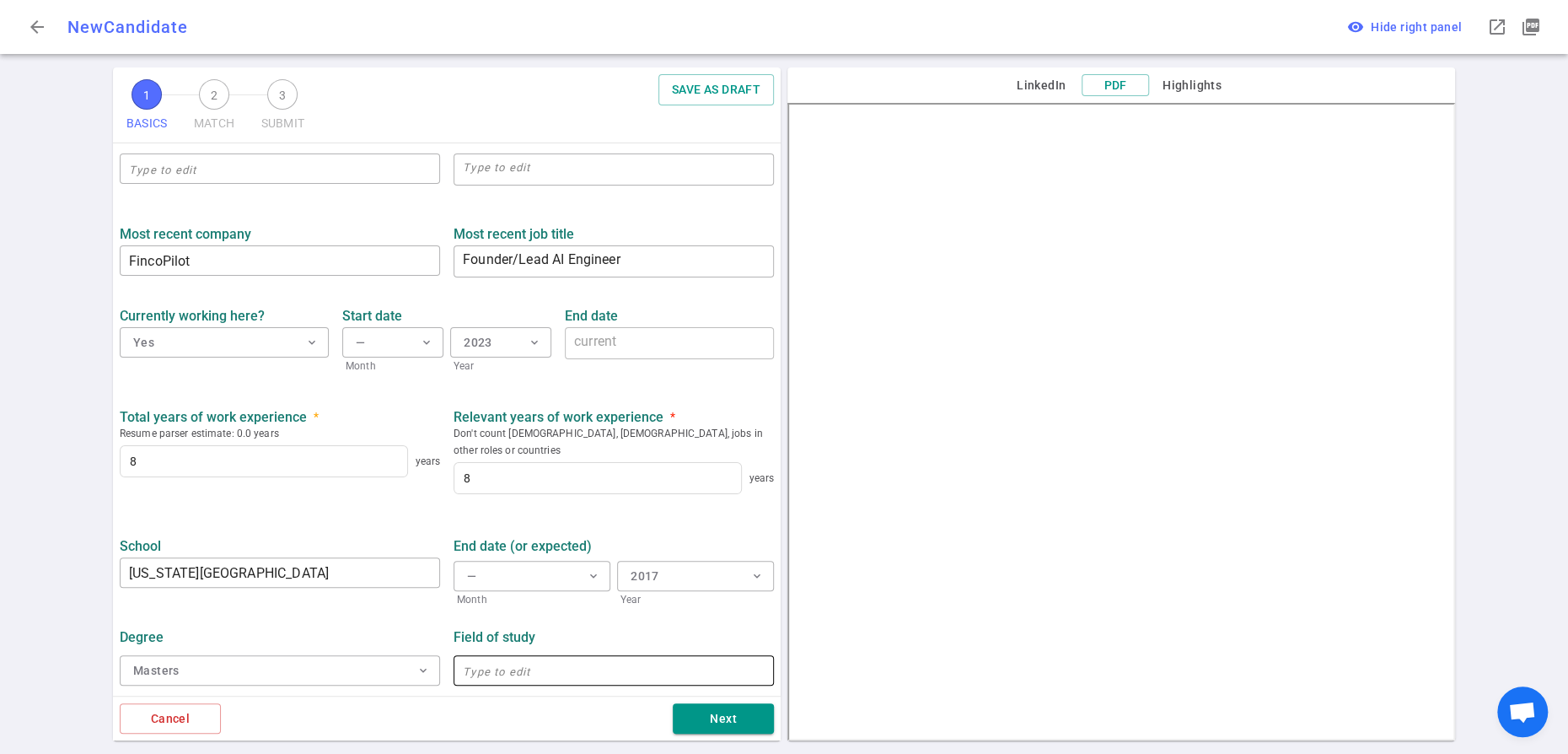
click at [499, 656] on input "text" at bounding box center [613, 670] width 320 height 27
type input "Computer Science (ML Concentration)"
click at [710, 708] on button "Next" at bounding box center [722, 719] width 101 height 32
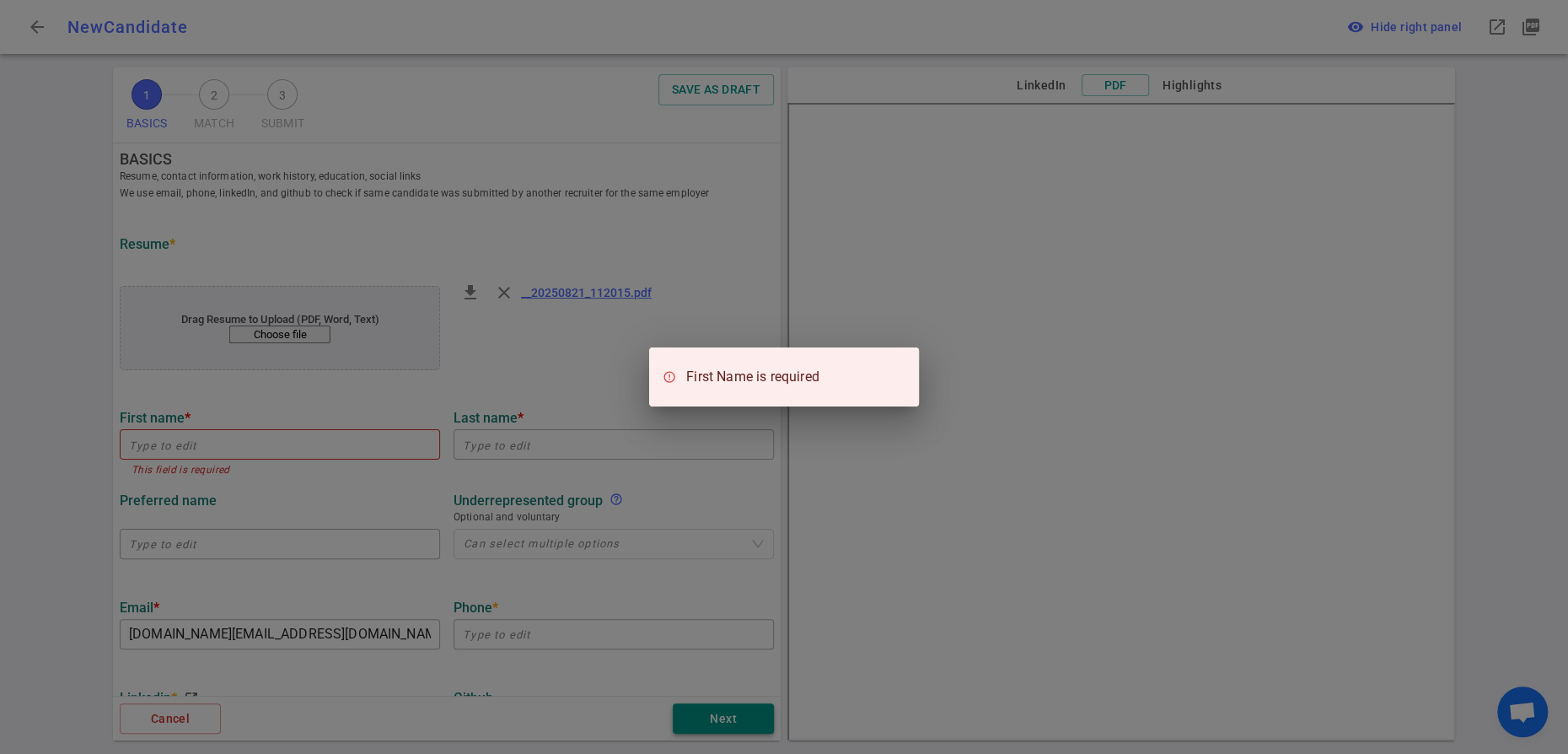
scroll to position [0, 0]
click at [316, 511] on div "First Name is required" at bounding box center [784, 377] width 1568 height 754
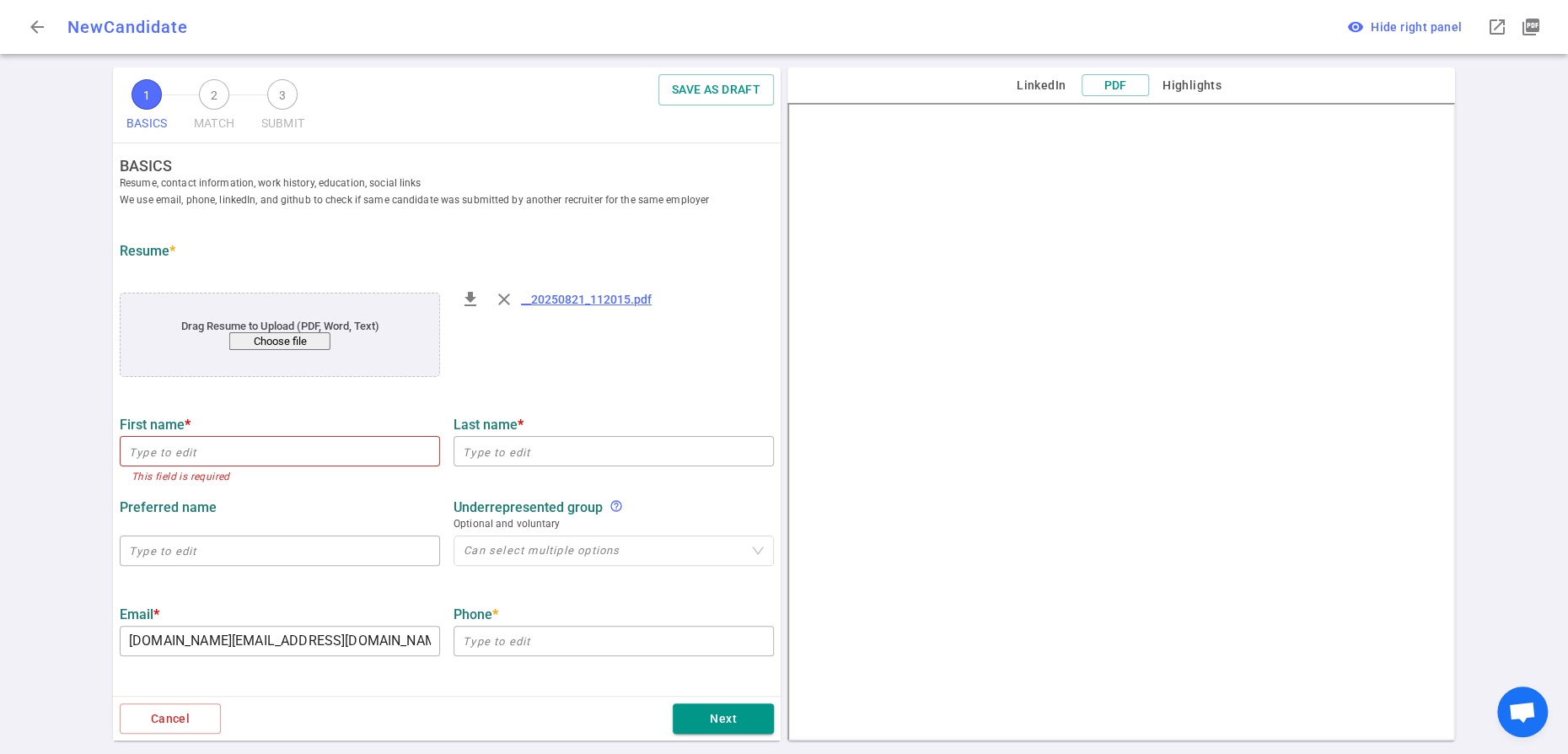
click at [316, 464] on input "text" at bounding box center [279, 450] width 320 height 27
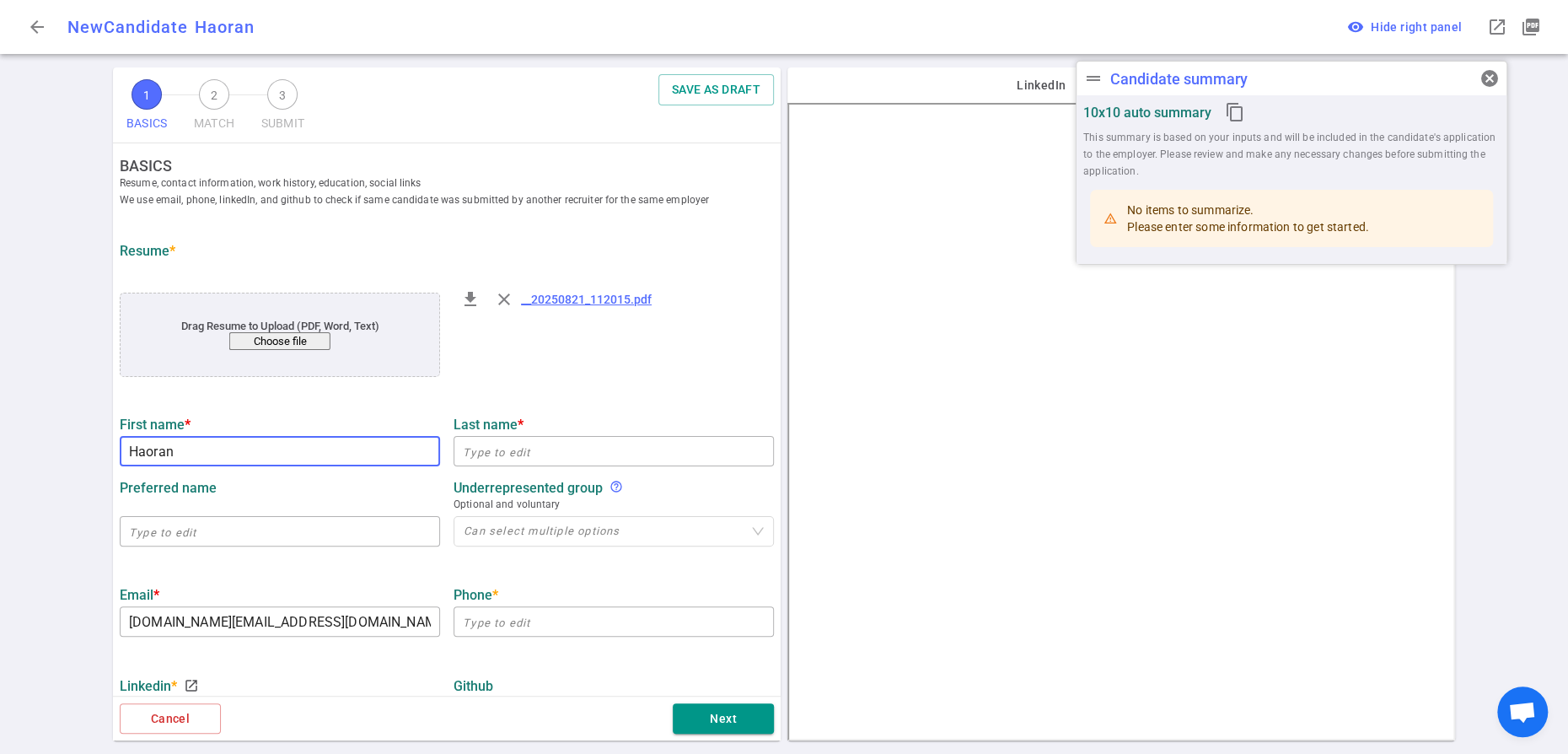
type input "Haoran"
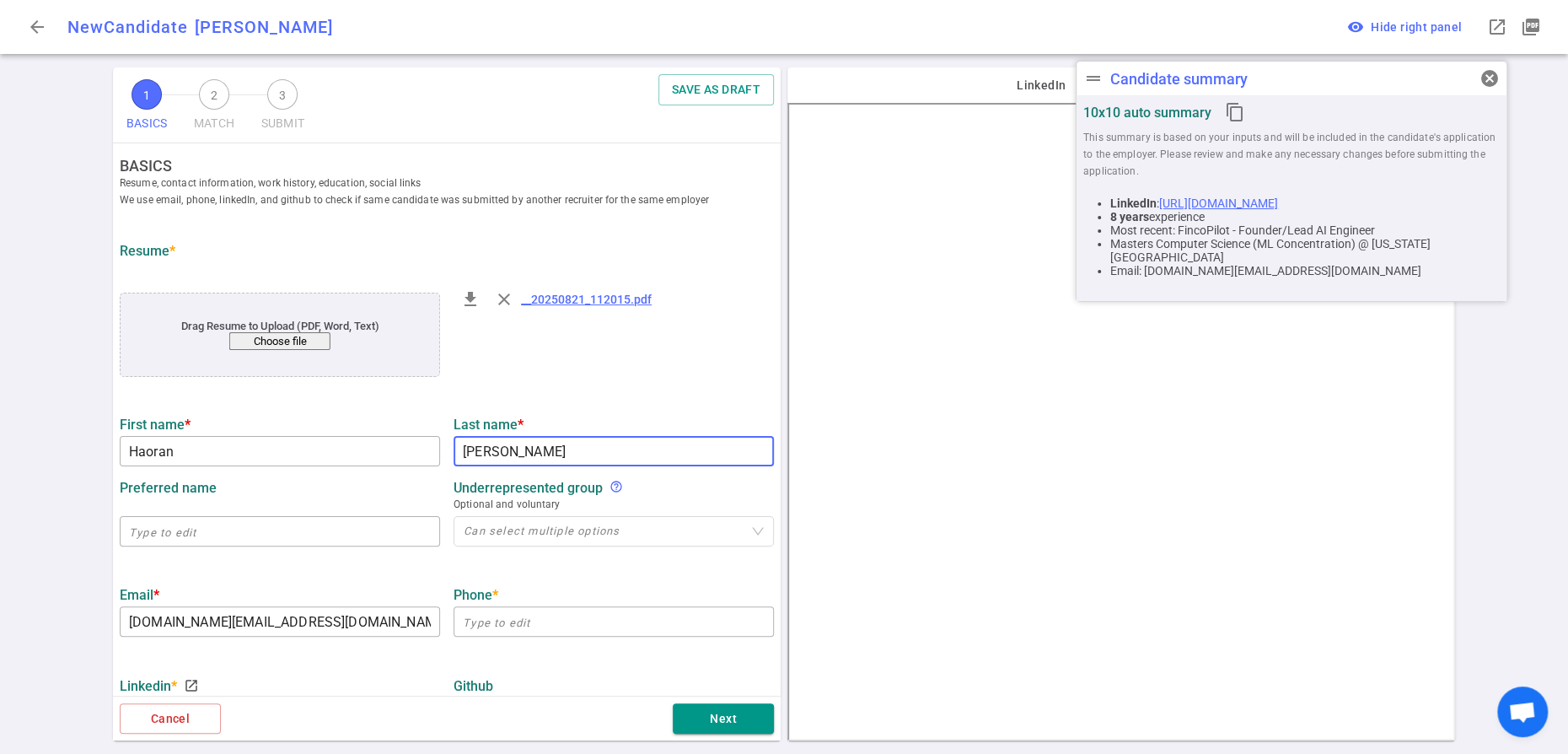
type input "Wang"
click at [628, 447] on ul "BASICS Resume, contact information, work history, education, social links We us…" at bounding box center [447, 738] width 667 height 1190
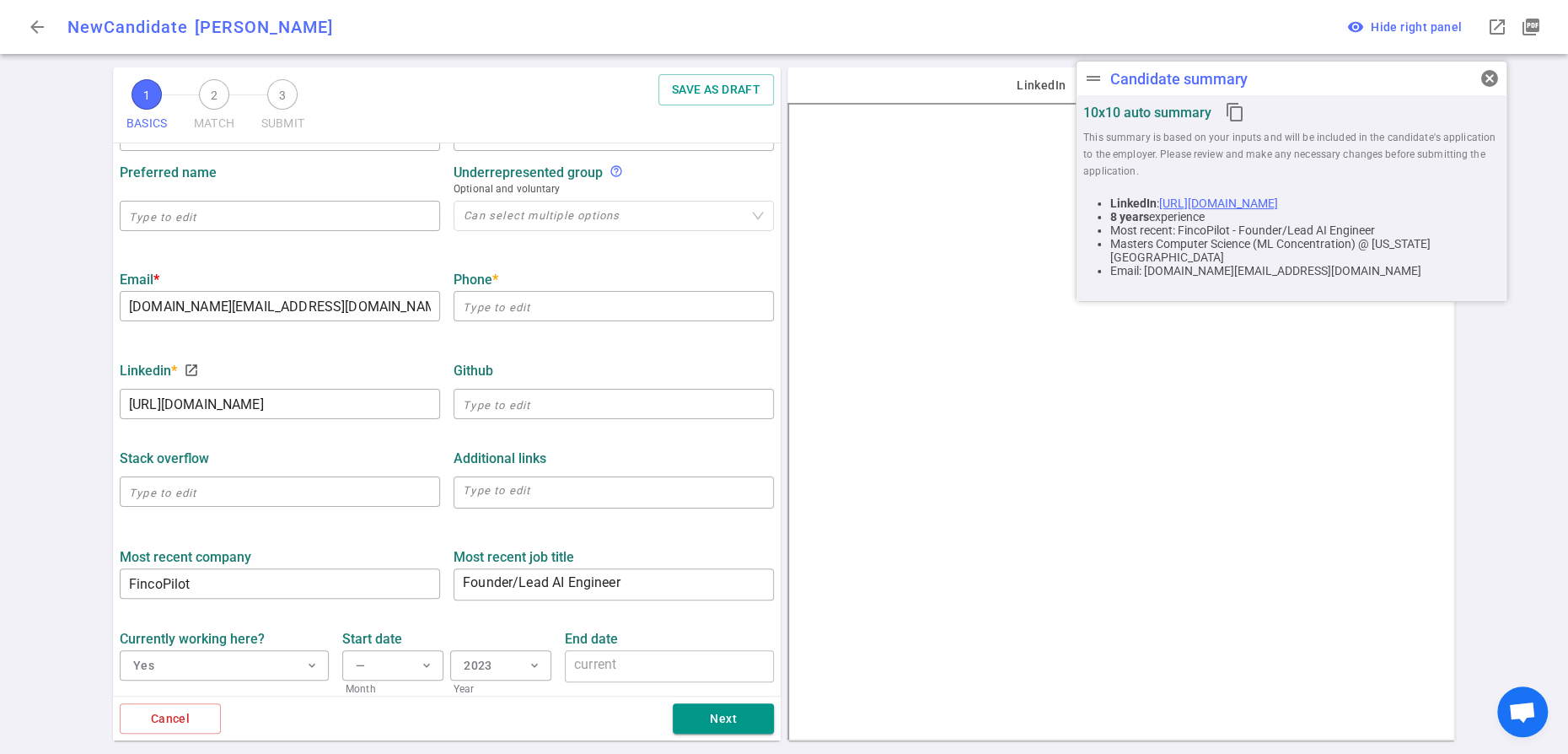
scroll to position [835, 0]
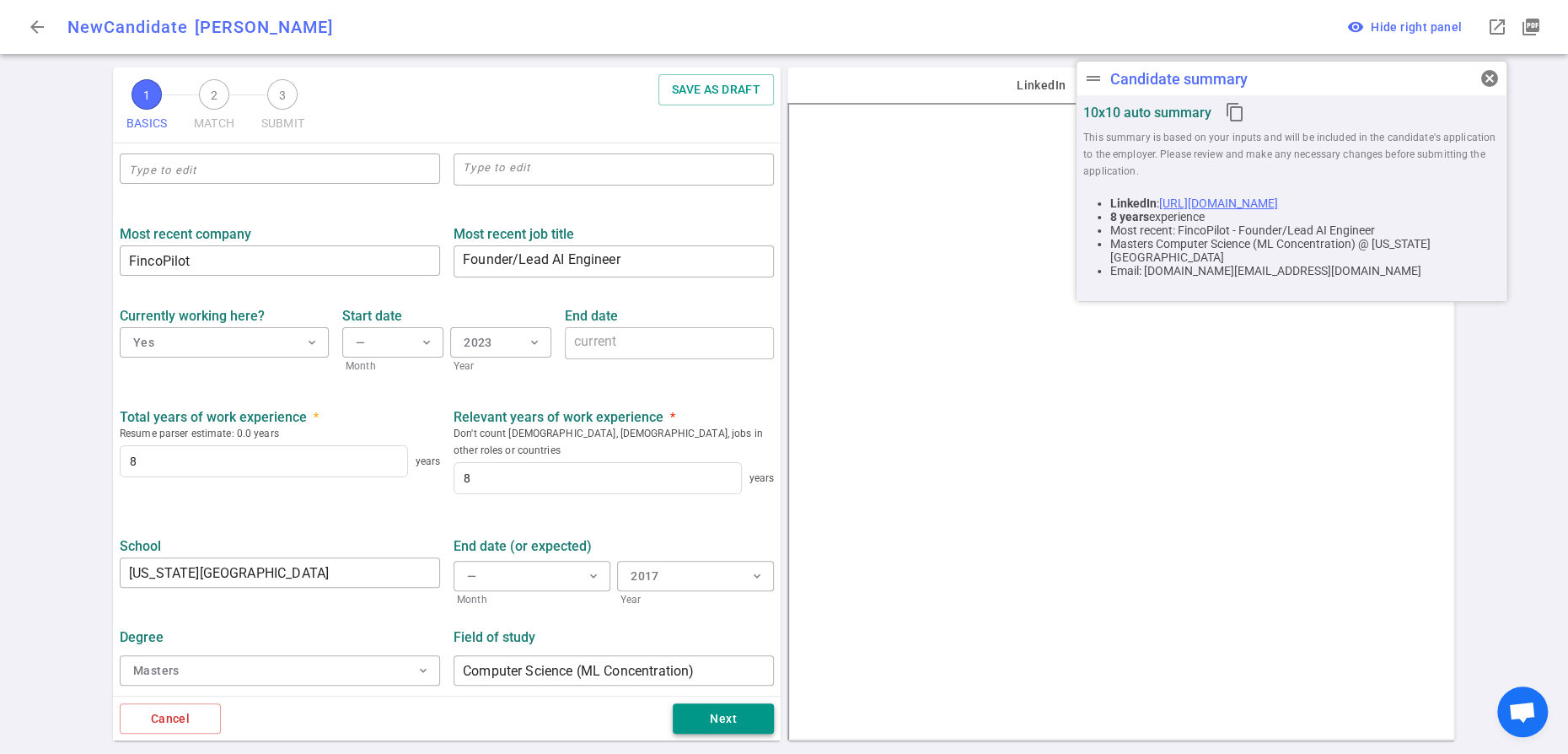
click at [716, 709] on button "Next" at bounding box center [722, 719] width 101 height 32
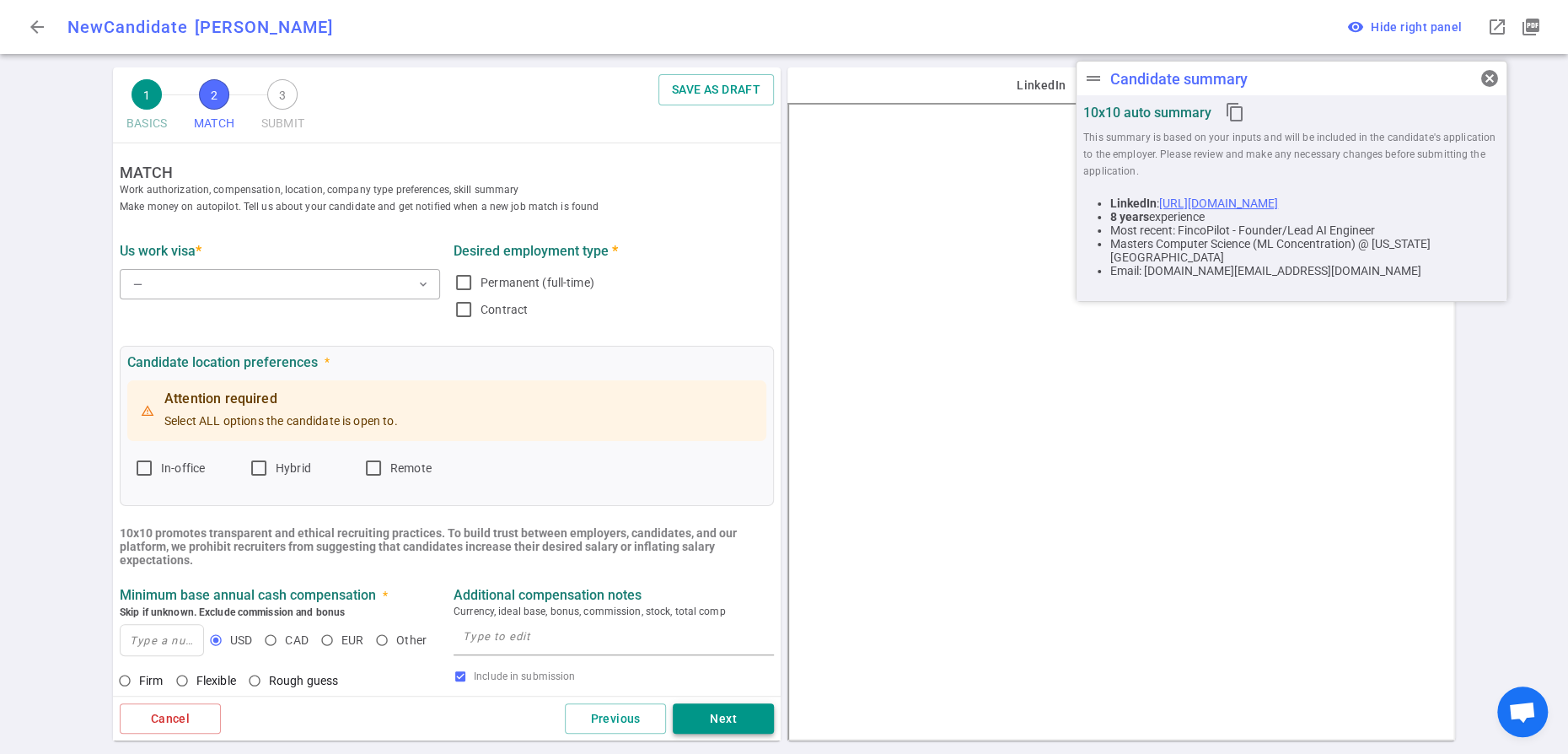
scroll to position [0, 0]
click at [418, 291] on span "expand_more" at bounding box center [422, 284] width 14 height 14
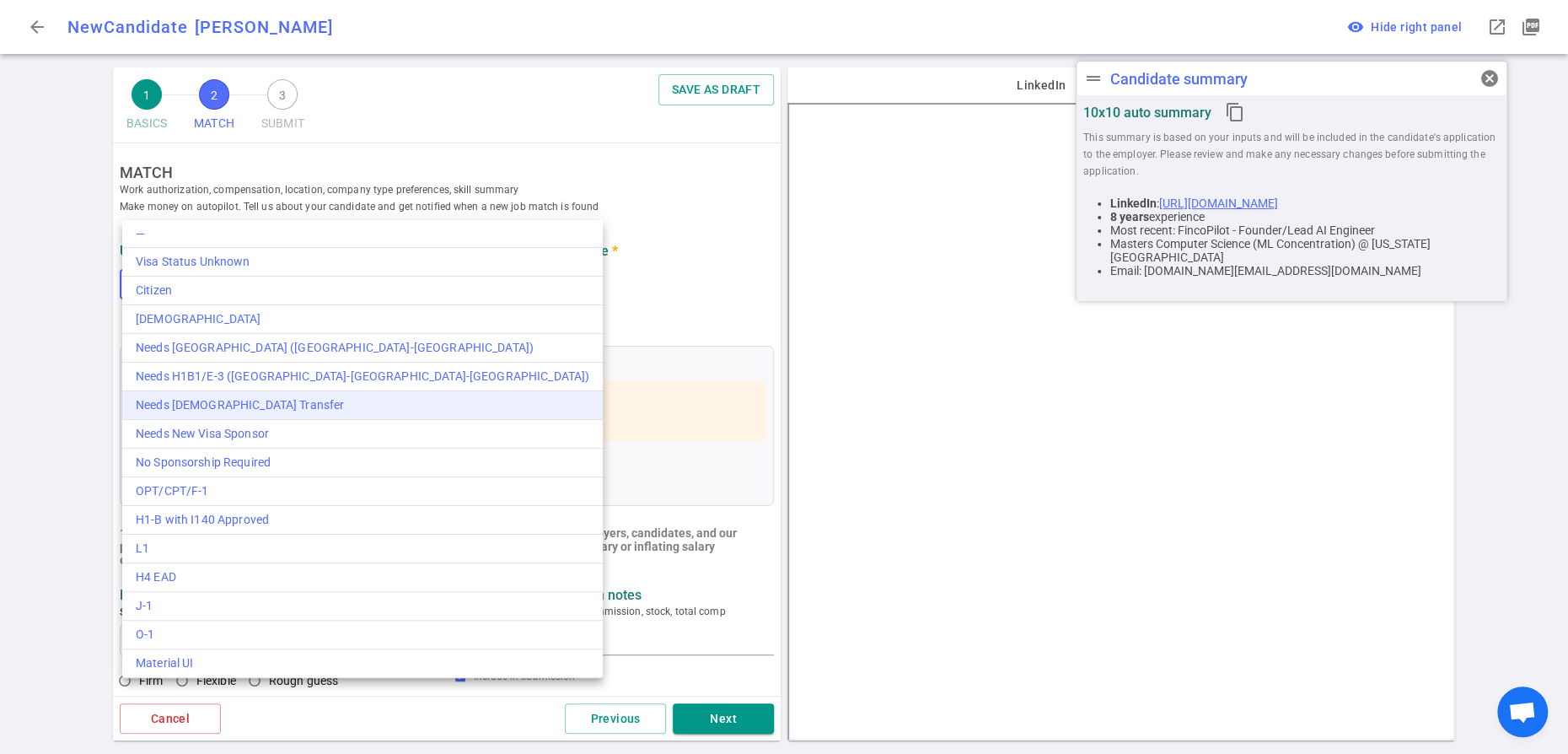
click at [281, 414] on div "Needs H1B Visa Transfer" at bounding box center [362, 405] width 453 height 18
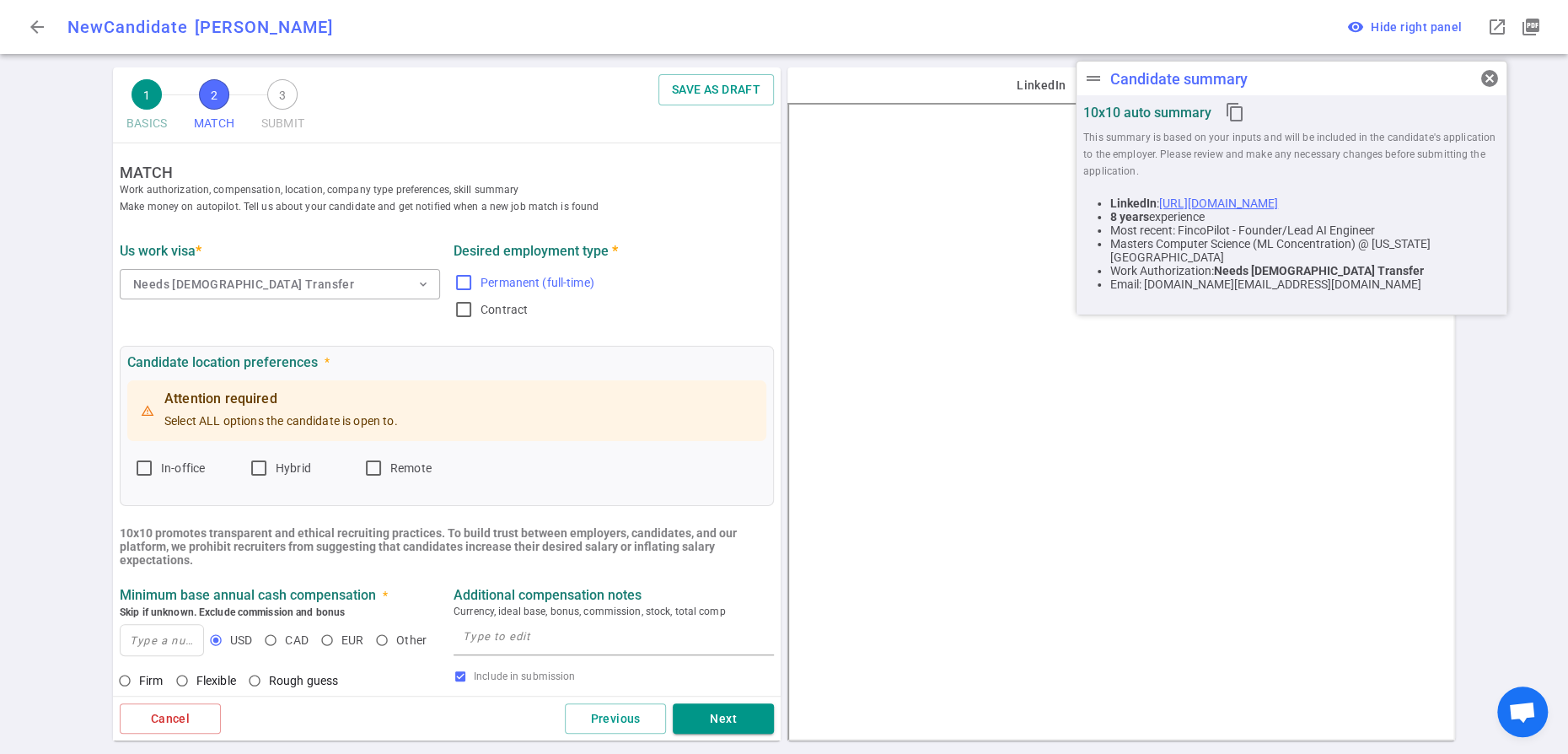
click at [470, 292] on input "Permanent (full-time)" at bounding box center [463, 282] width 20 height 20
checkbox input "true"
click at [269, 478] on input "Hybrid" at bounding box center [259, 468] width 20 height 20
checkbox input "true"
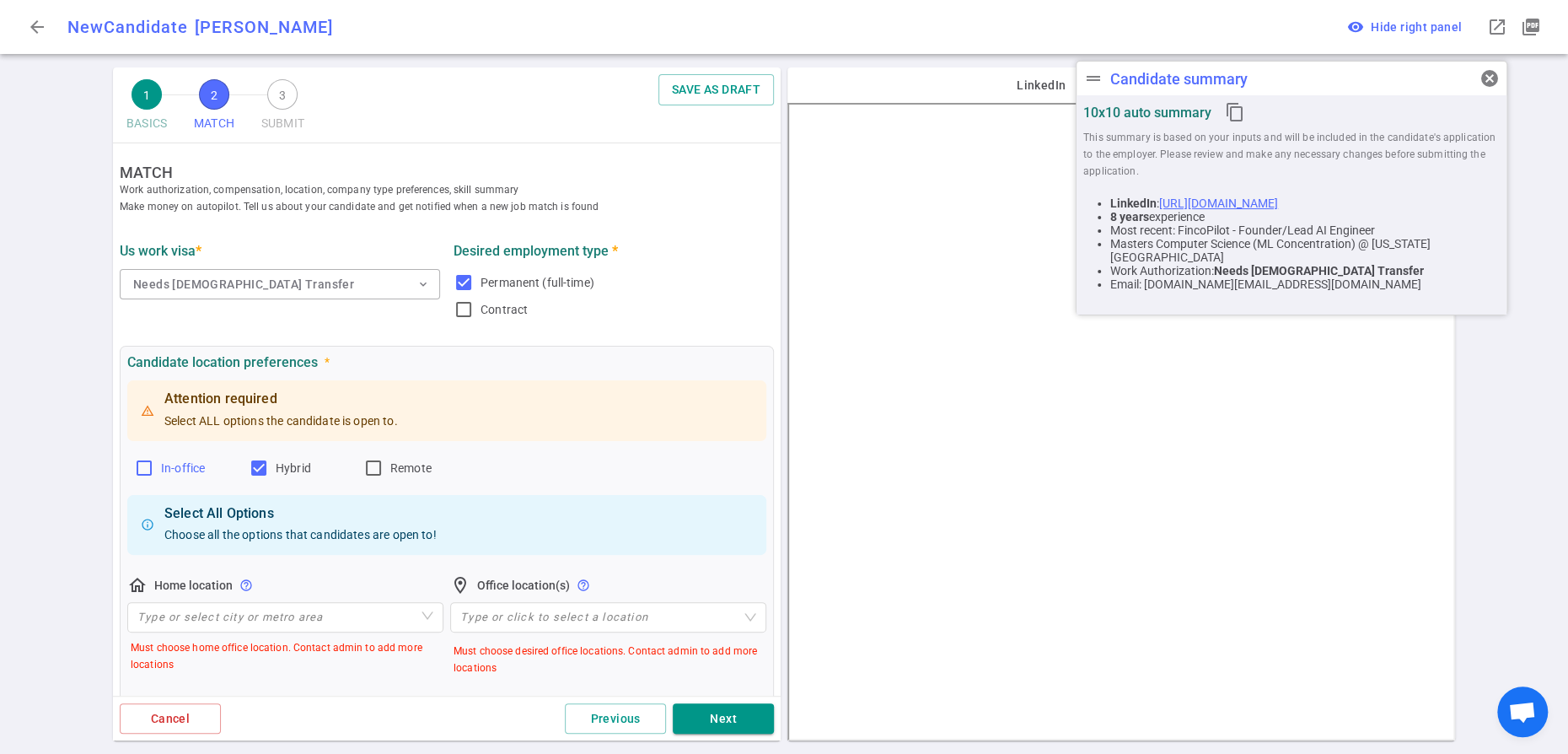
click at [152, 478] on input "In-office" at bounding box center [144, 468] width 20 height 20
checkbox input "true"
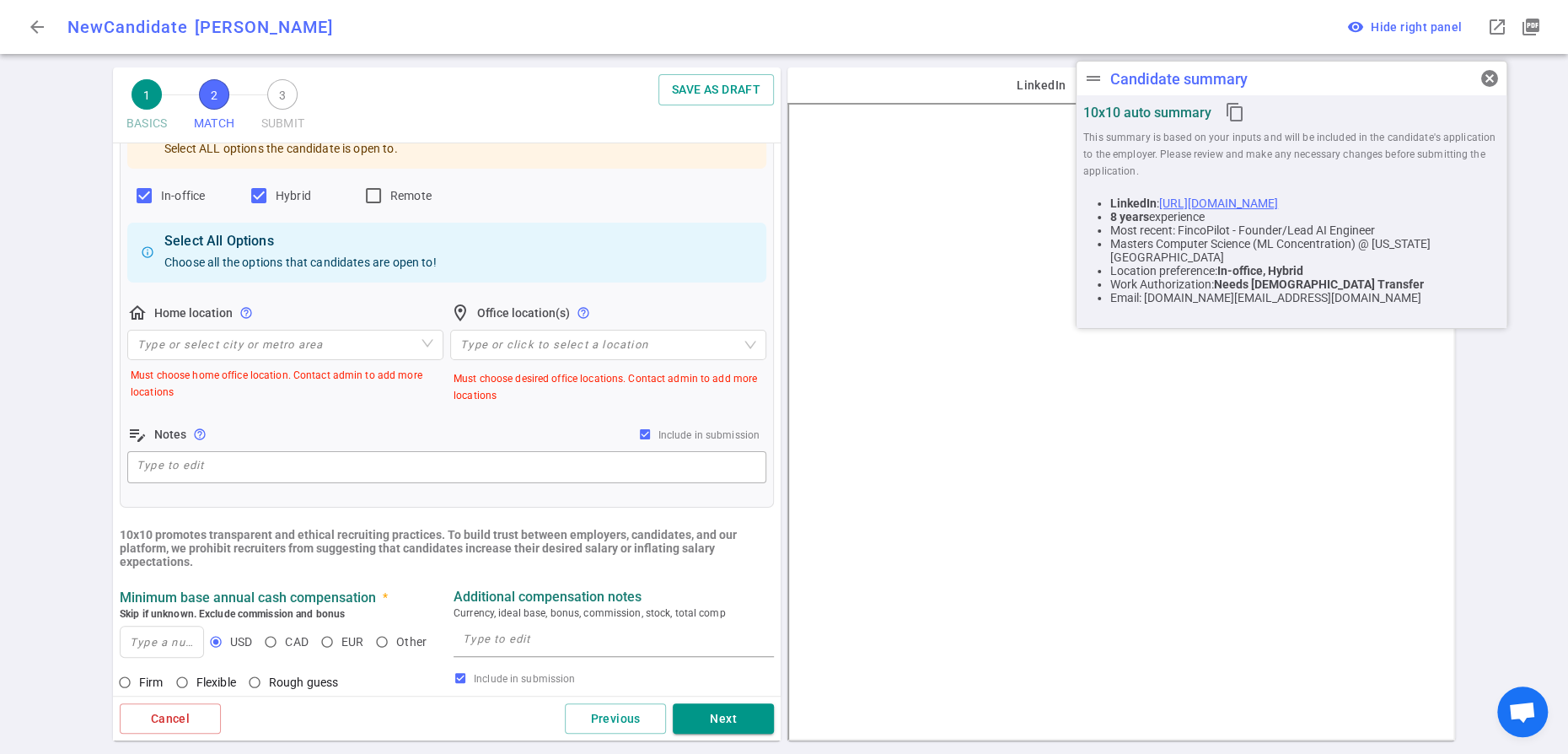
scroll to position [318, 0]
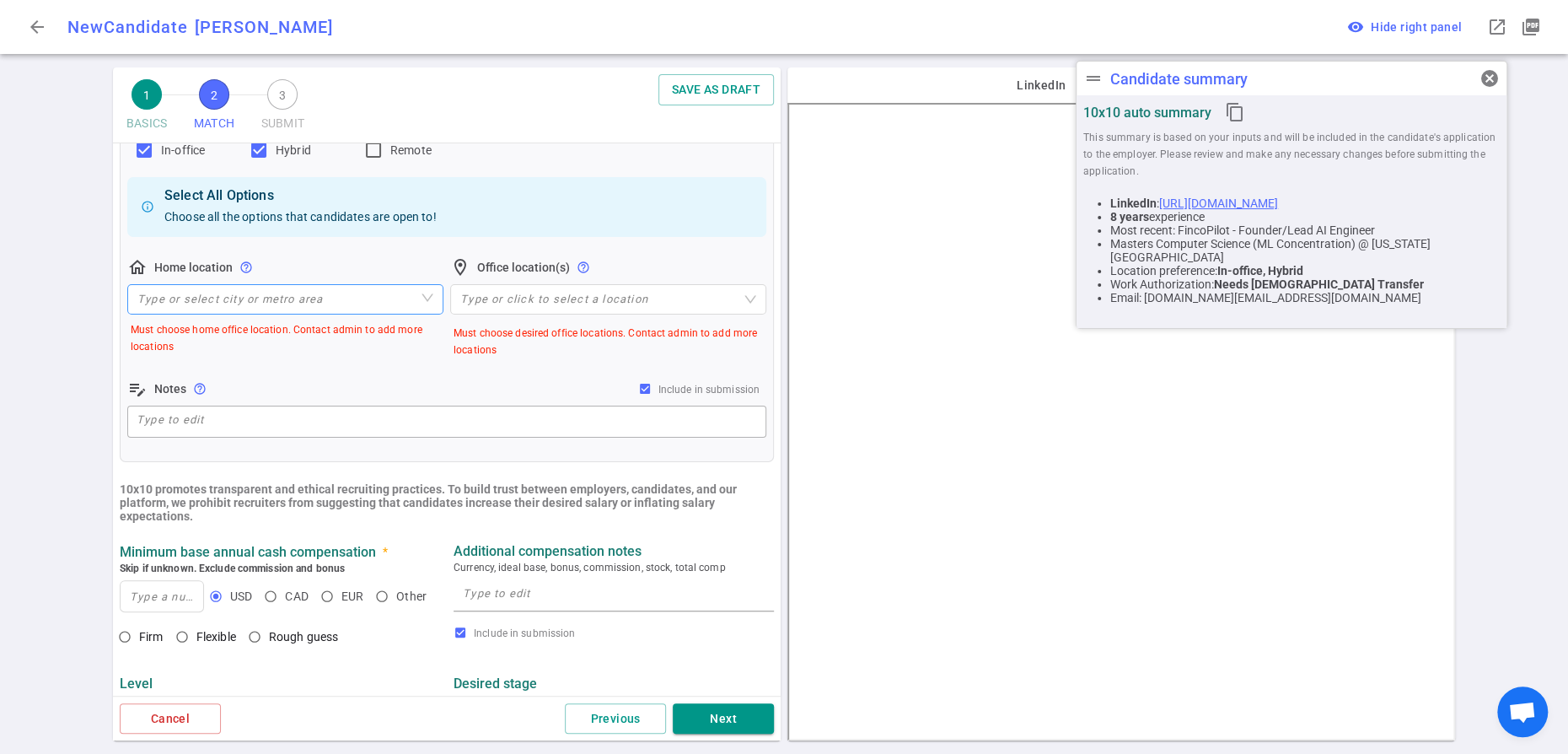
click at [373, 314] on input "search" at bounding box center [285, 299] width 296 height 29
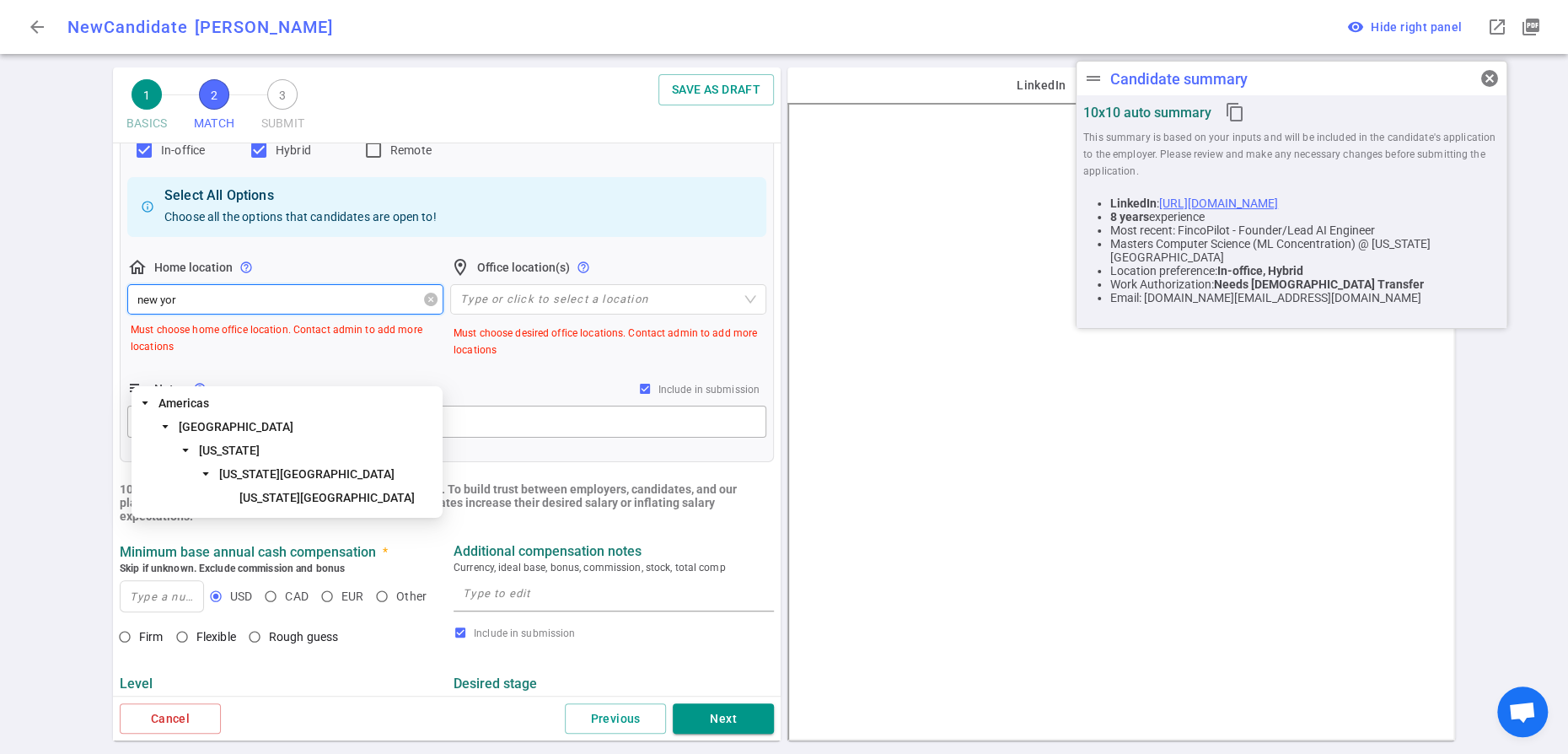
type input "new york"
click at [266, 499] on span "New York City" at bounding box center [327, 497] width 175 height 14
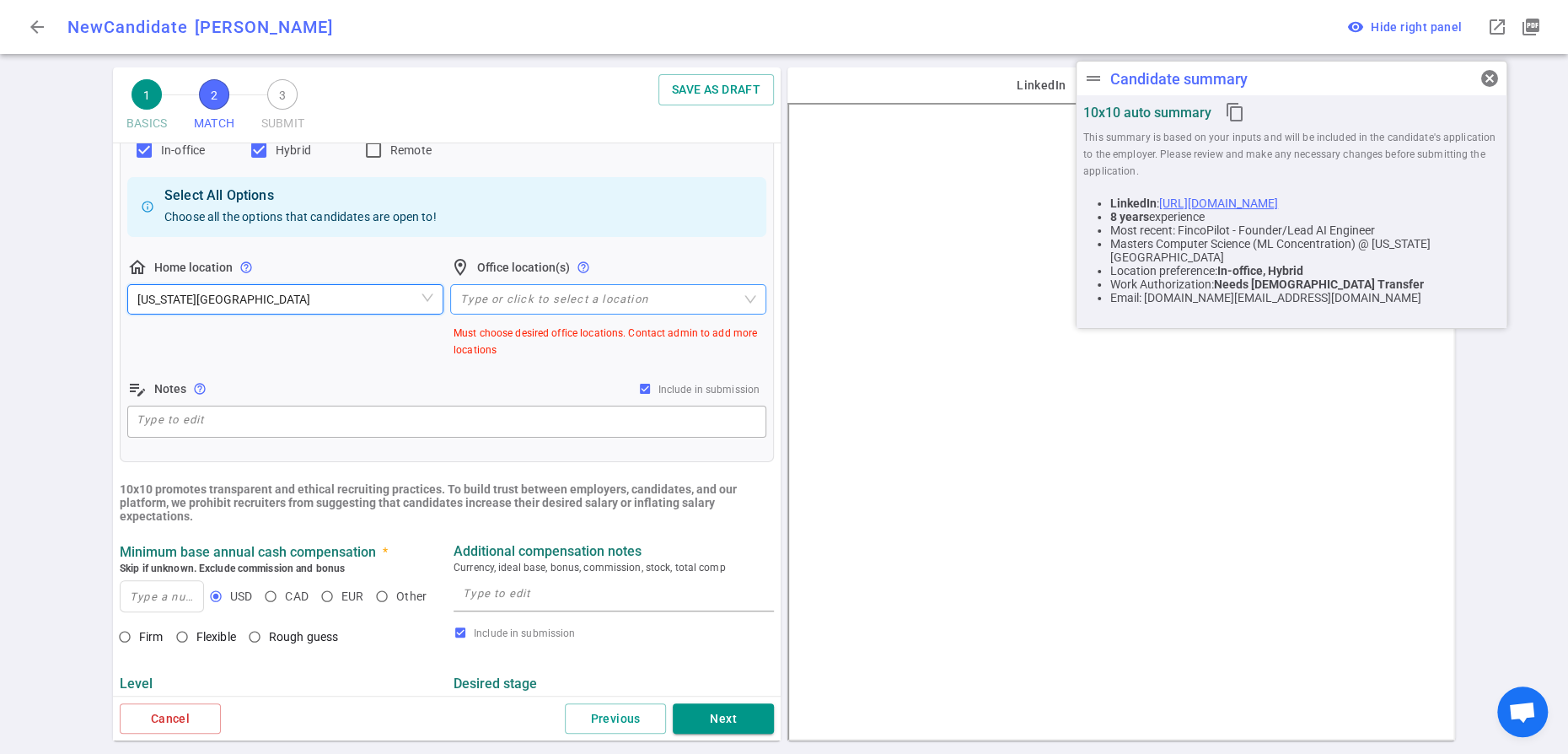
click at [523, 306] on div at bounding box center [599, 300] width 292 height 13
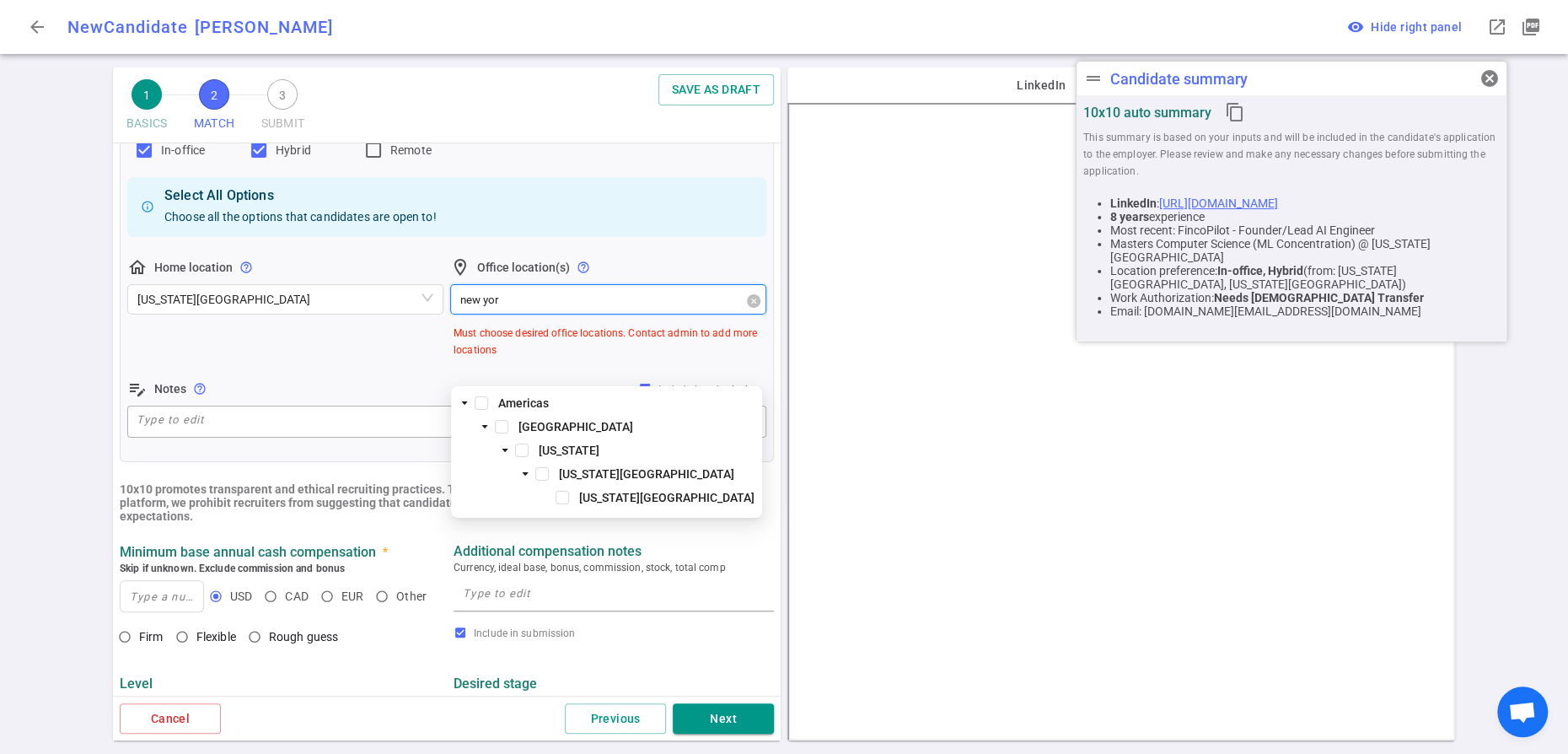
type input "new york"
click at [564, 499] on span at bounding box center [562, 497] width 14 height 14
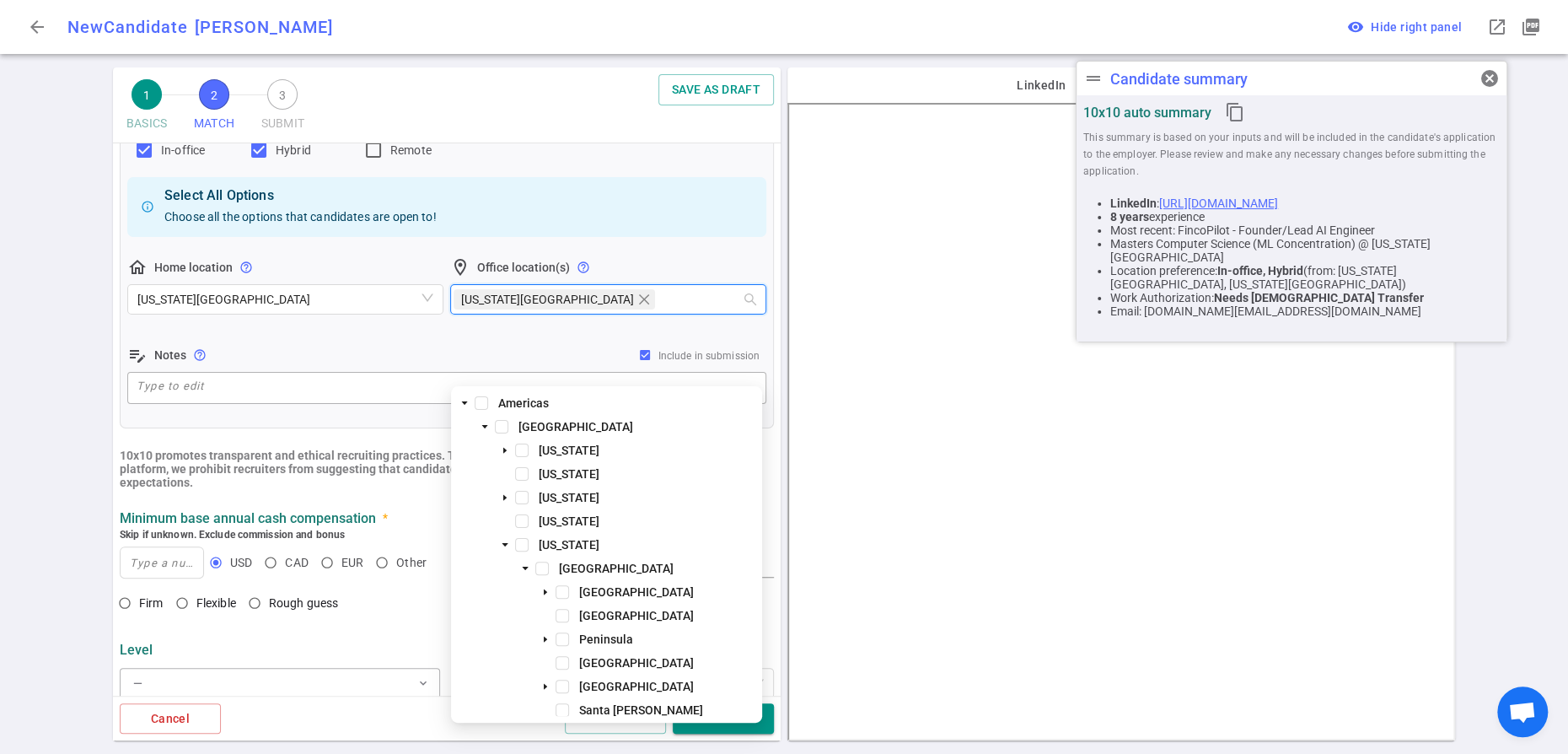
scroll to position [0, 0]
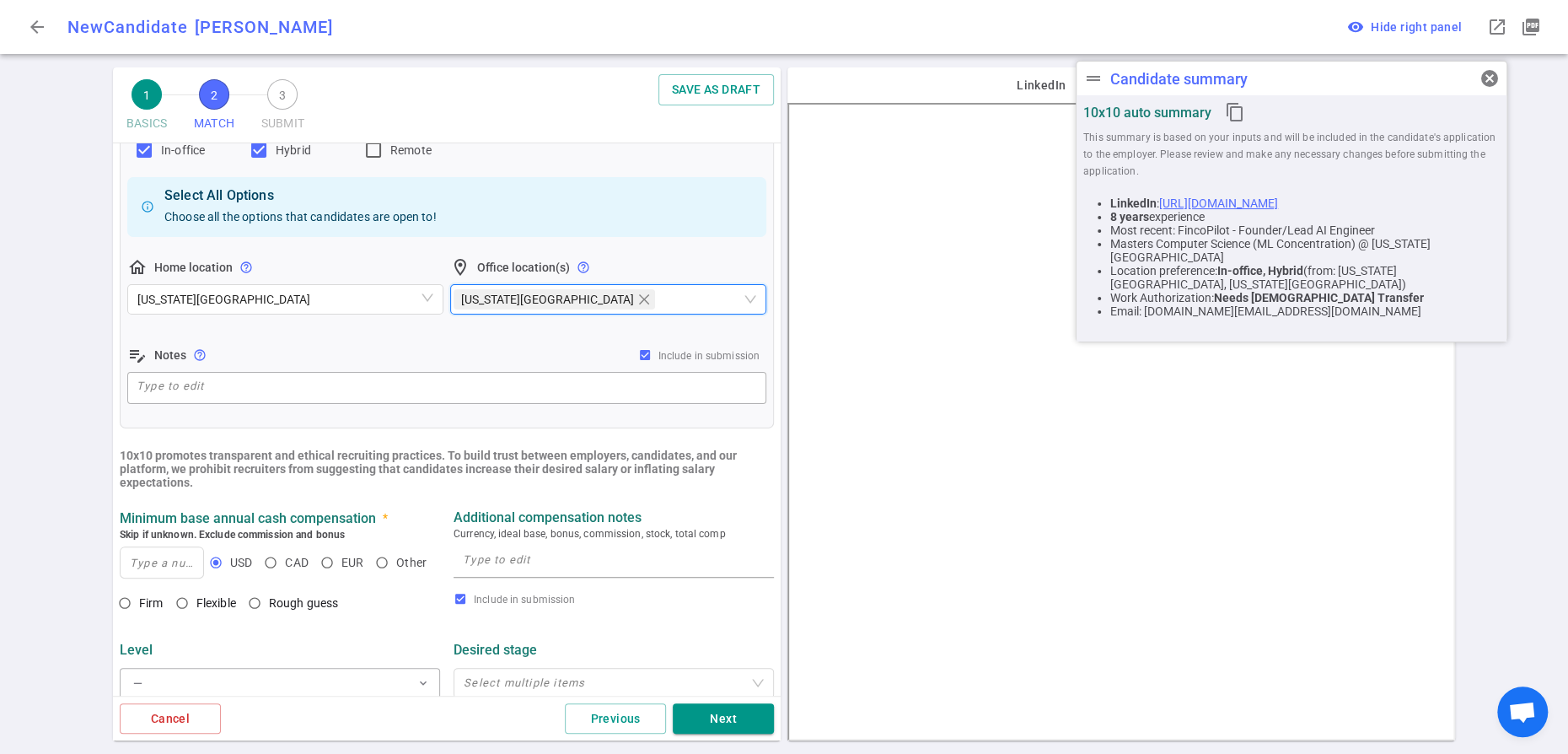
click at [426, 365] on div "edit_note Notes help_outline Include in submission" at bounding box center [447, 355] width 639 height 20
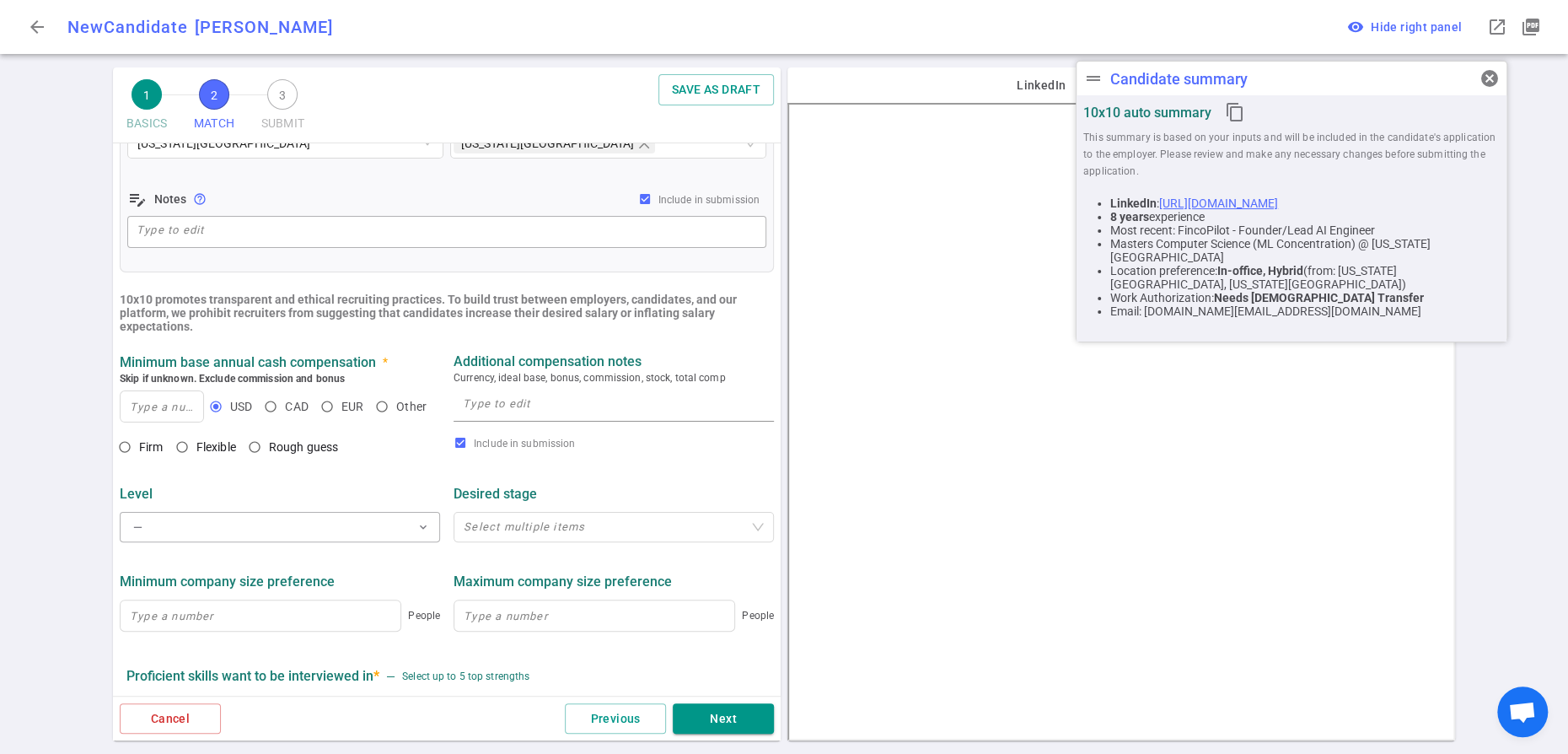
scroll to position [474, 0]
click at [155, 421] on input at bounding box center [162, 405] width 83 height 31
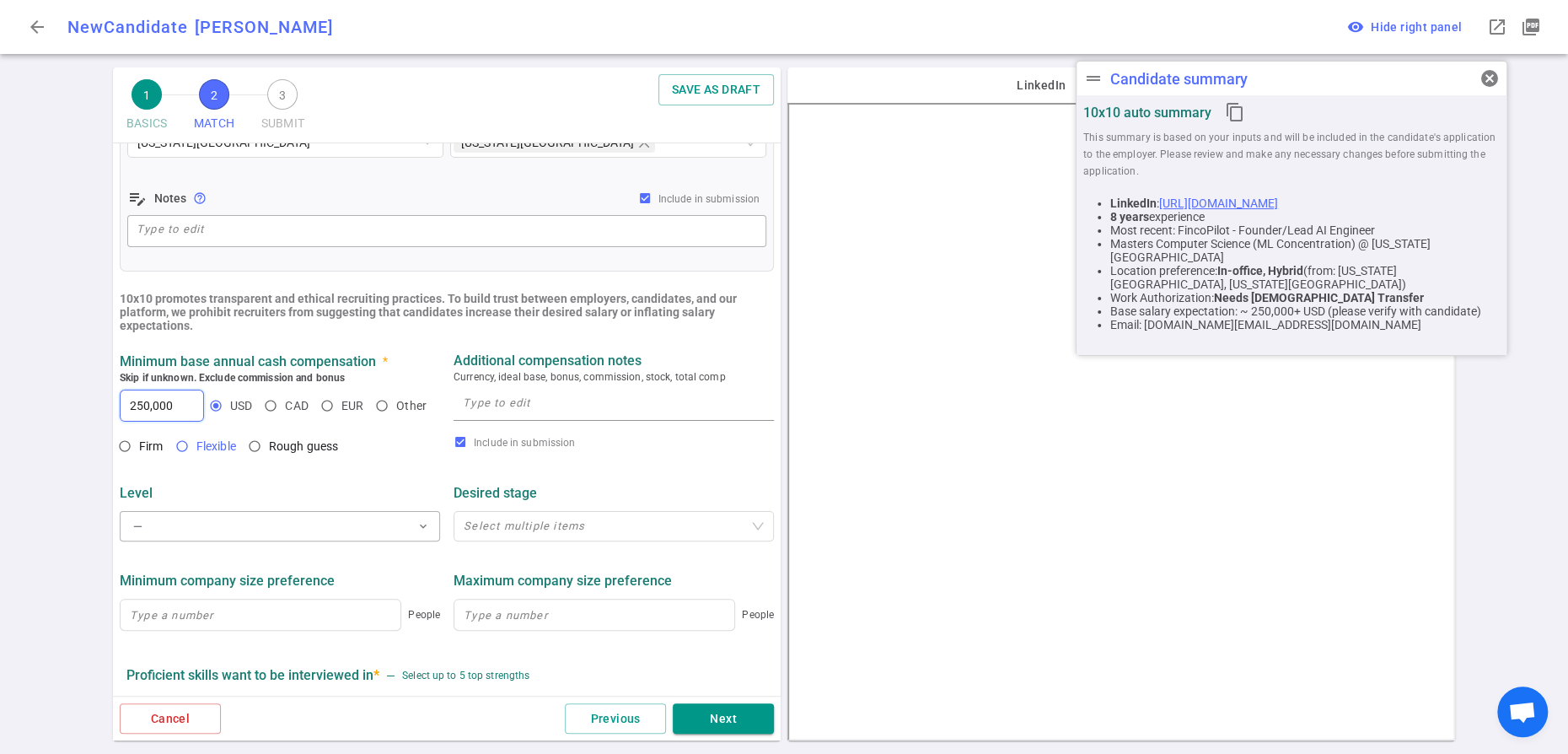
type input "250,000"
click at [197, 461] on input "Flexible" at bounding box center [182, 446] width 29 height 29
radio input "true"
click at [162, 421] on input "250,000" at bounding box center [162, 405] width 83 height 31
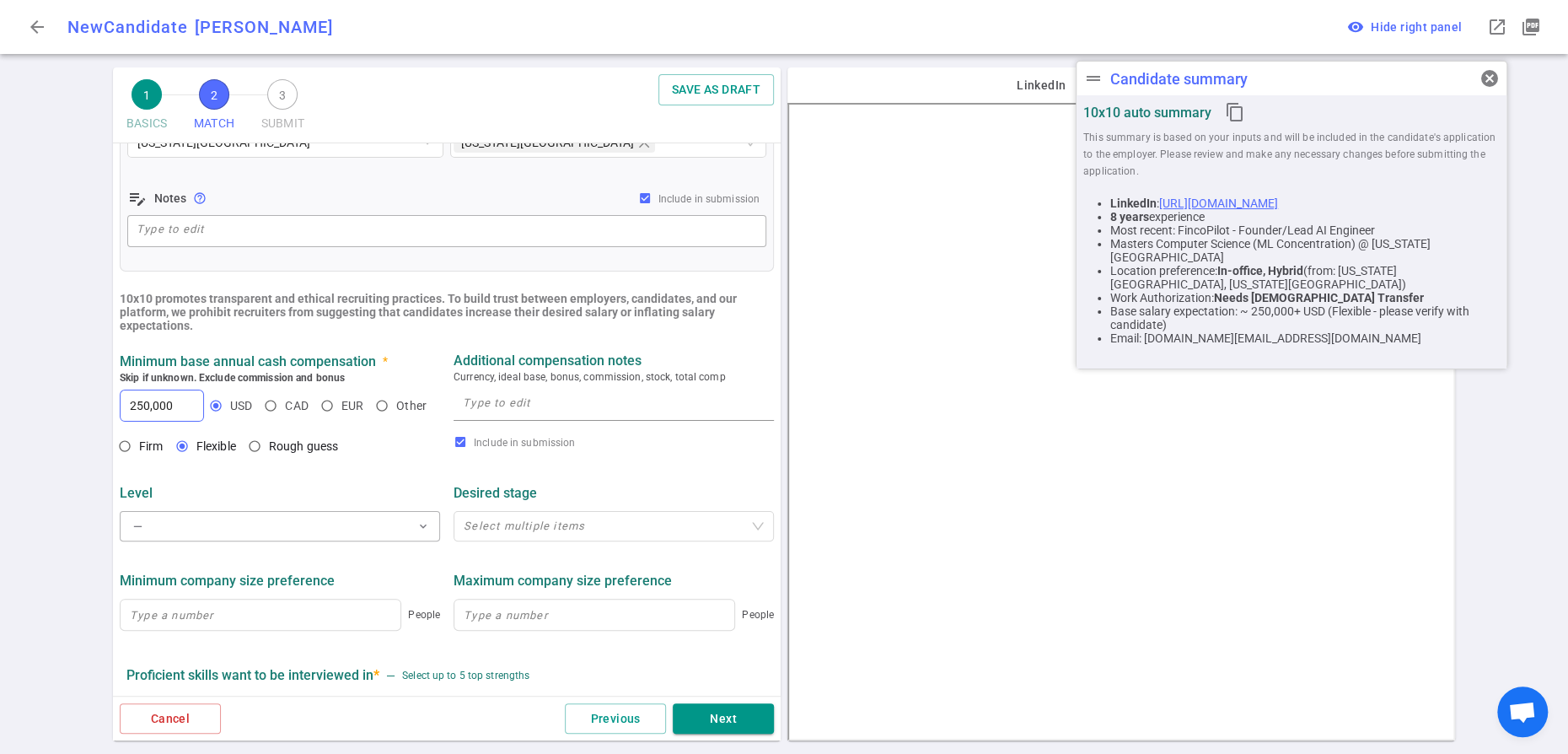
click at [511, 417] on textarea at bounding box center [613, 405] width 302 height 24
type textarea "Flexible for equity"
click at [416, 533] on span "expand_more" at bounding box center [422, 526] width 14 height 14
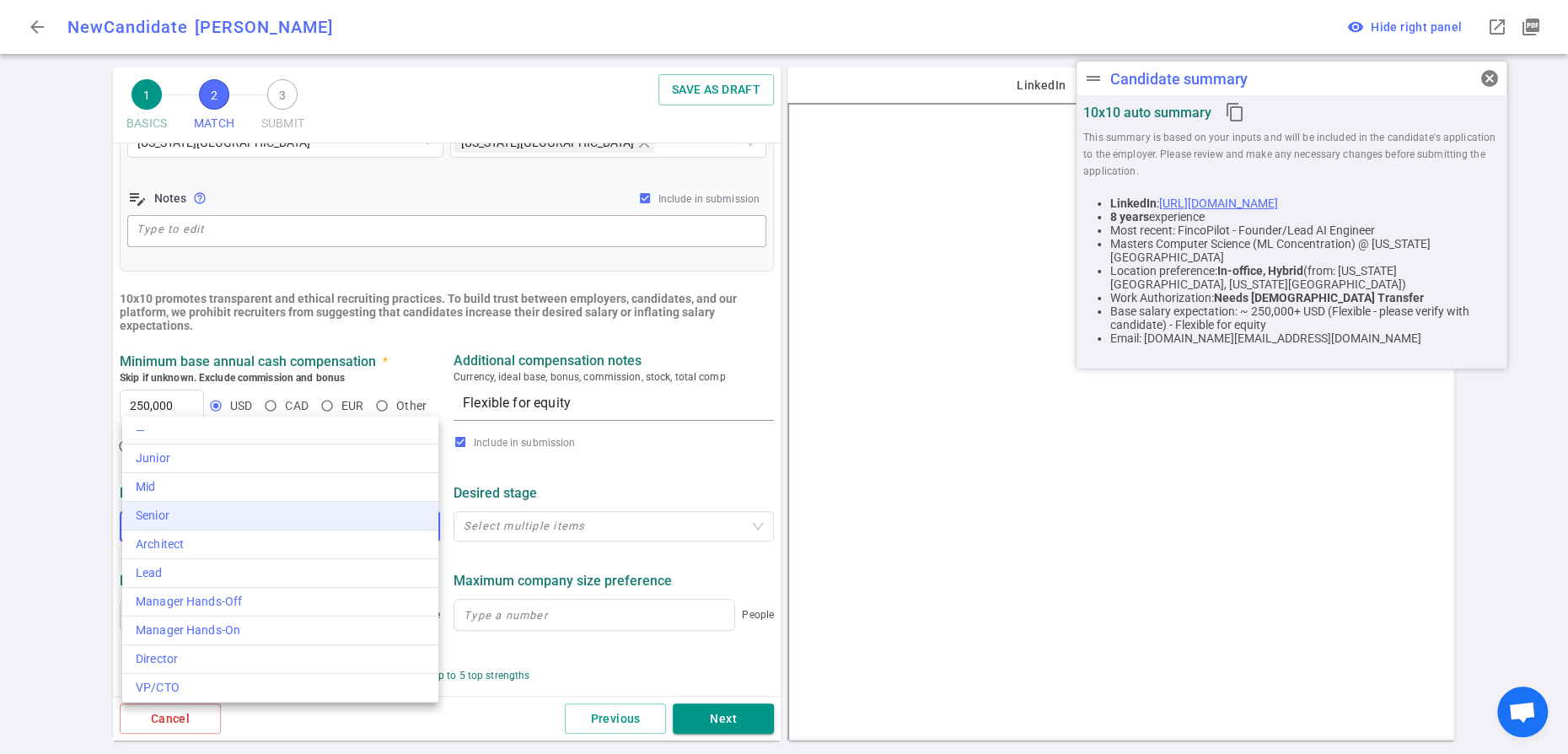
click at [316, 530] on li "Senior" at bounding box center [280, 515] width 316 height 29
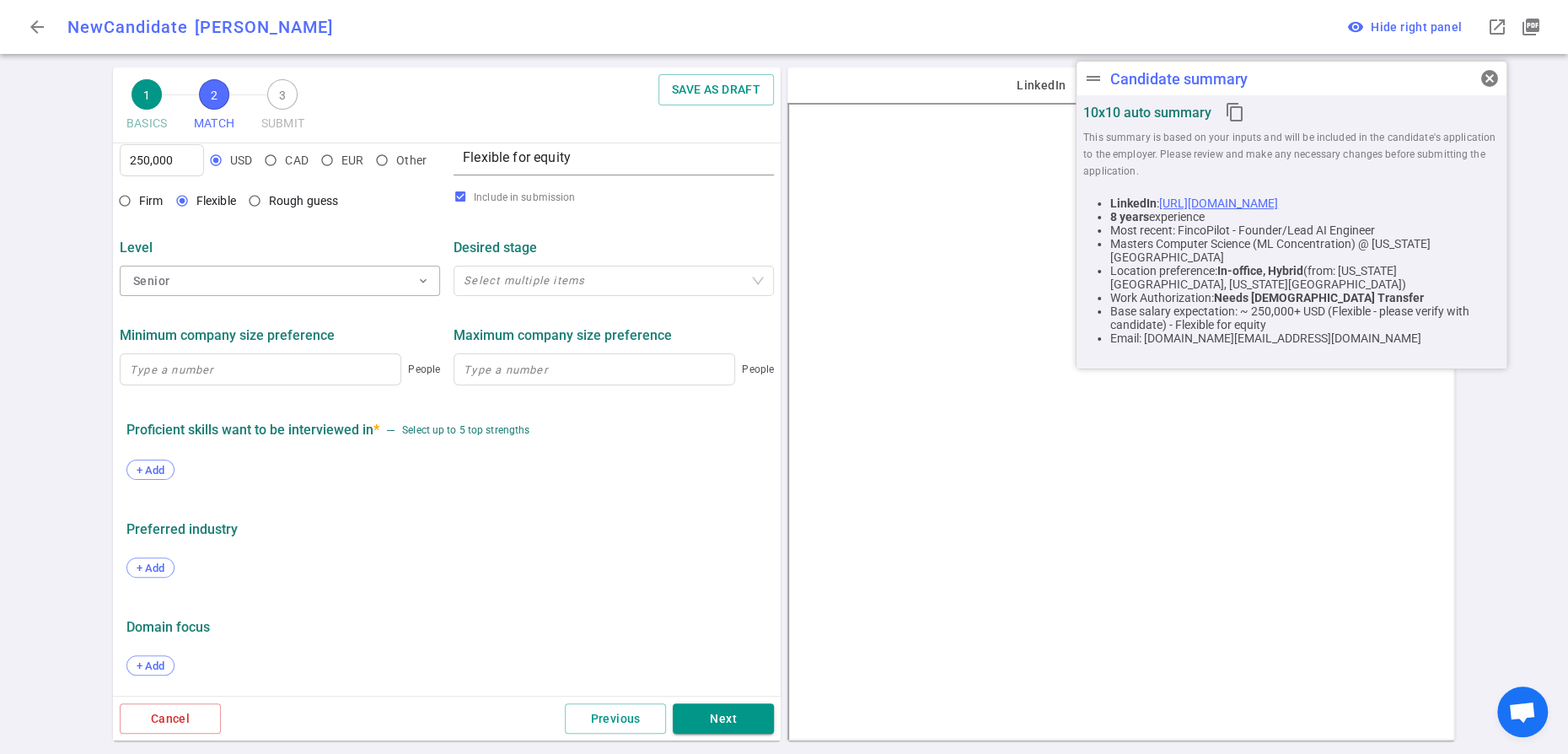
scroll to position [892, 0]
click at [149, 463] on span "+ Add" at bounding box center [150, 470] width 40 height 13
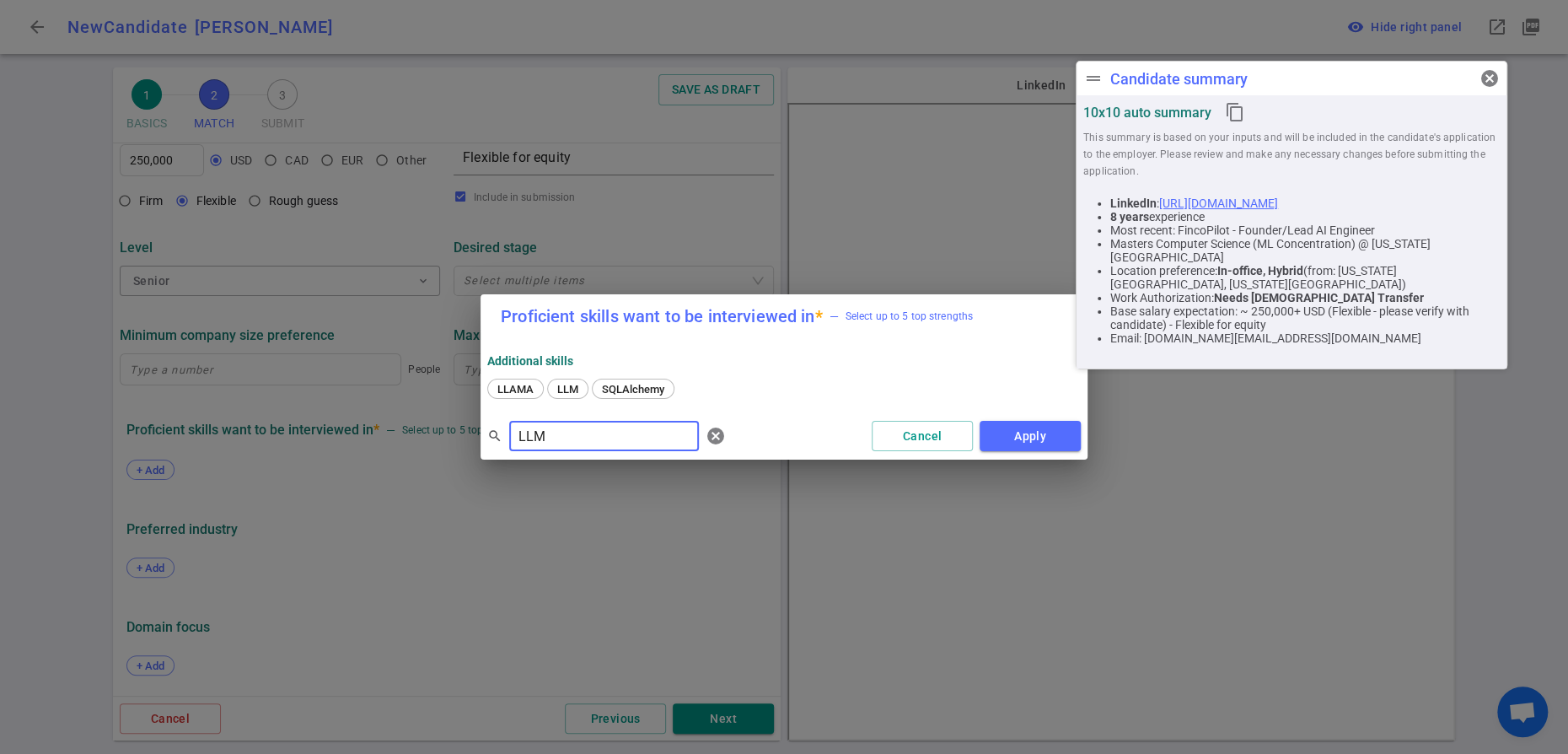
click at [576, 396] on span "LLM" at bounding box center [567, 389] width 32 height 13
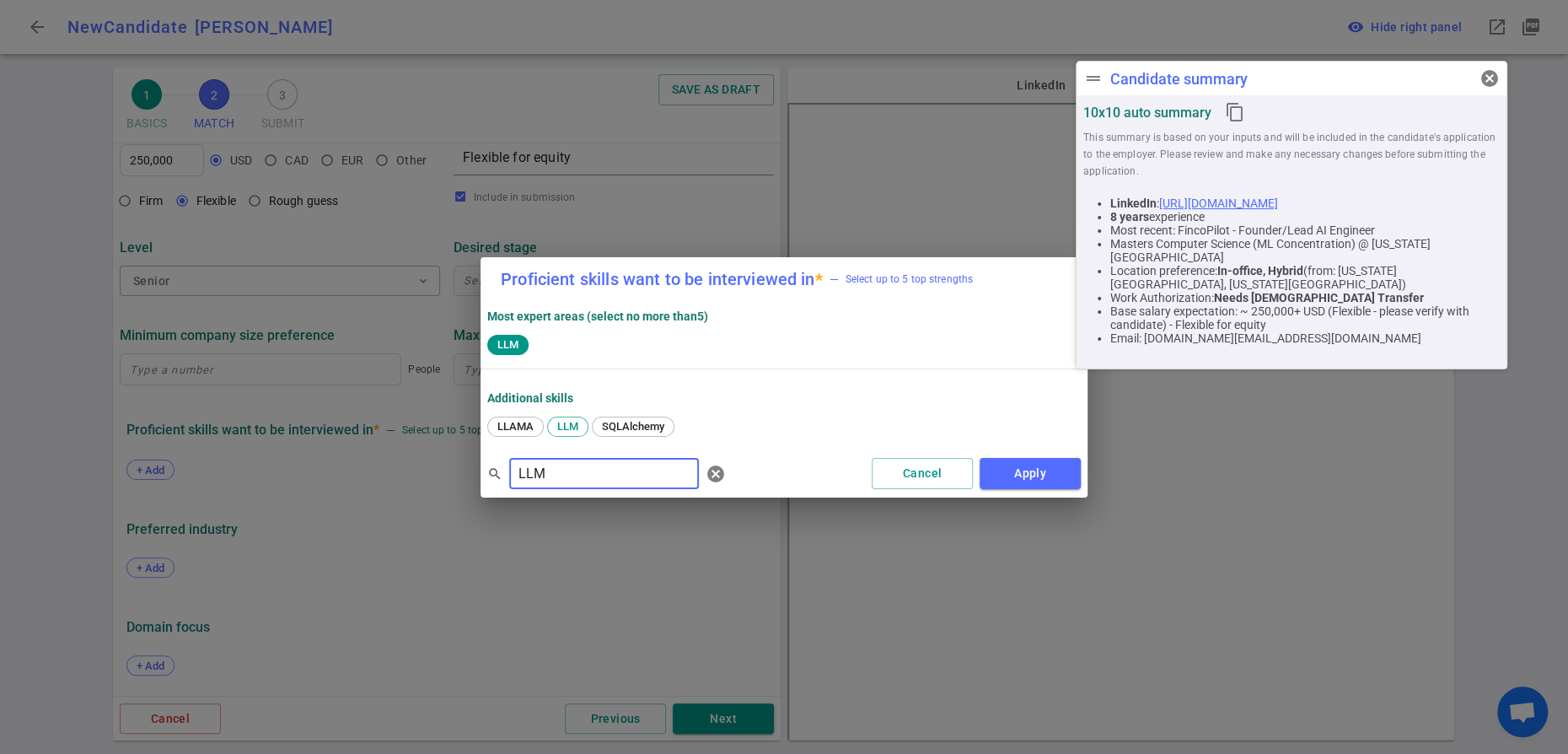
drag, startPoint x: 570, startPoint y: 489, endPoint x: 490, endPoint y: 489, distance: 80.0
click at [490, 489] on div "search LLM ​ cancel" at bounding box center [610, 474] width 245 height 33
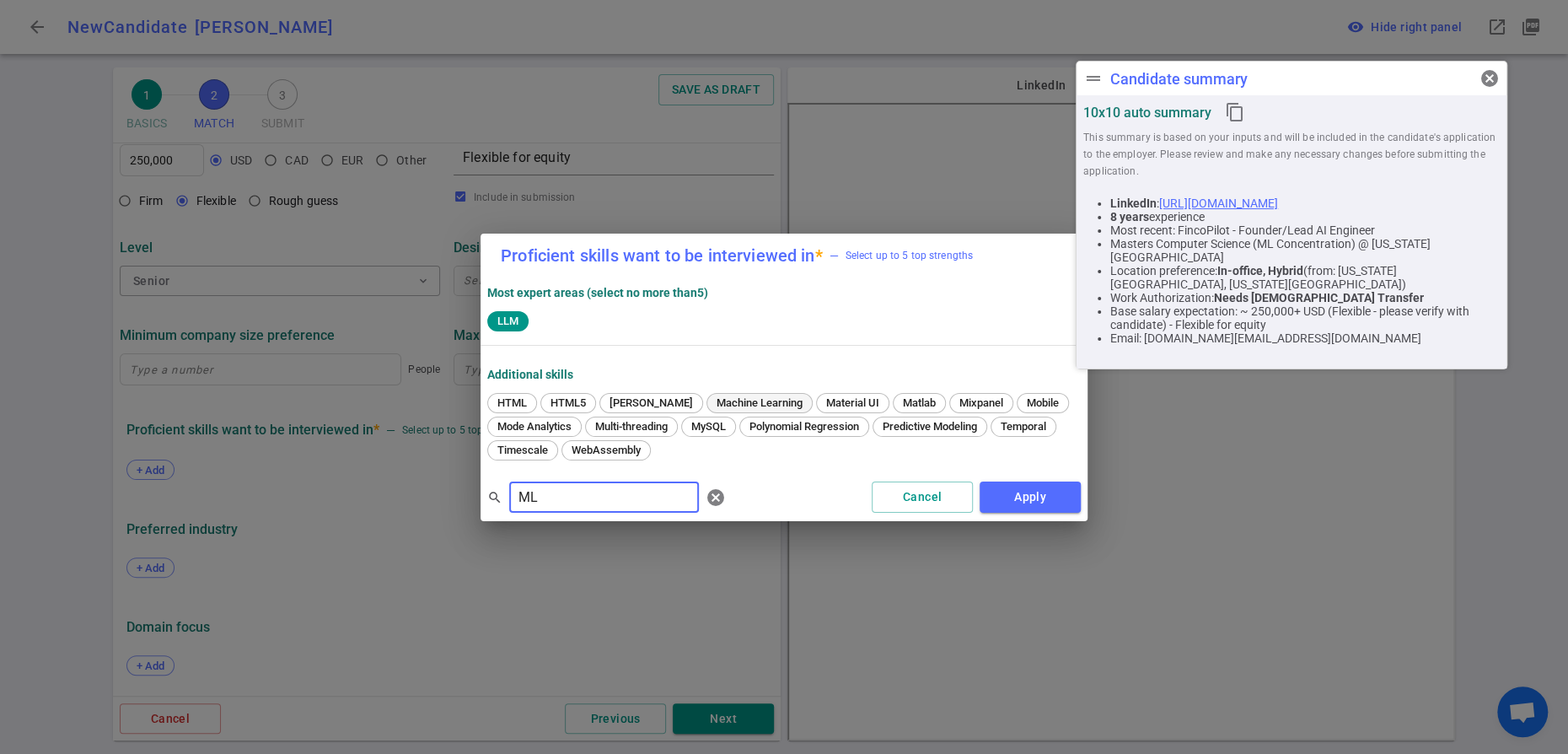
type input "ML"
click at [747, 403] on span "Machine Learning" at bounding box center [758, 403] width 97 height 13
click at [1002, 513] on button "Apply" at bounding box center [1030, 497] width 101 height 32
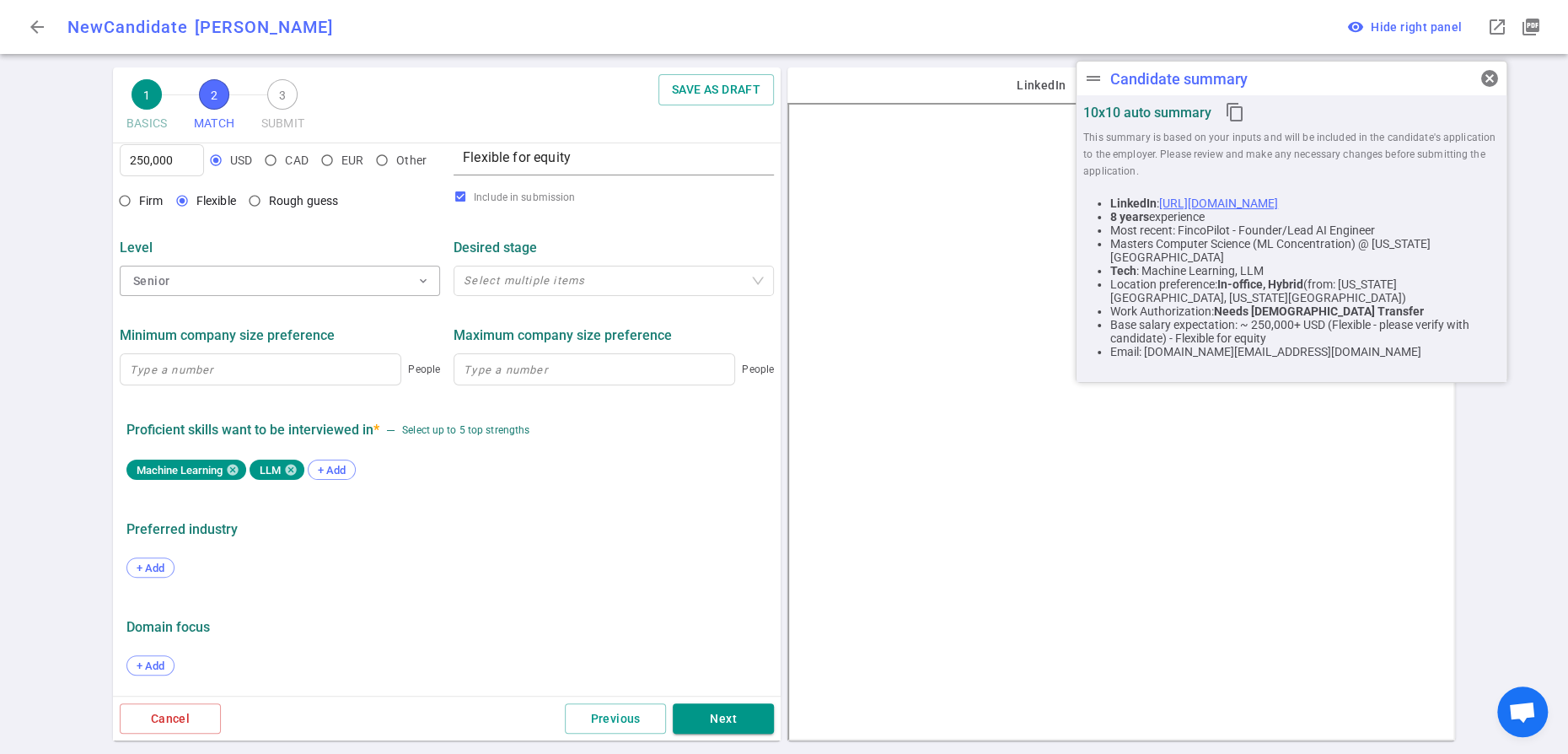
scroll to position [0, 0]
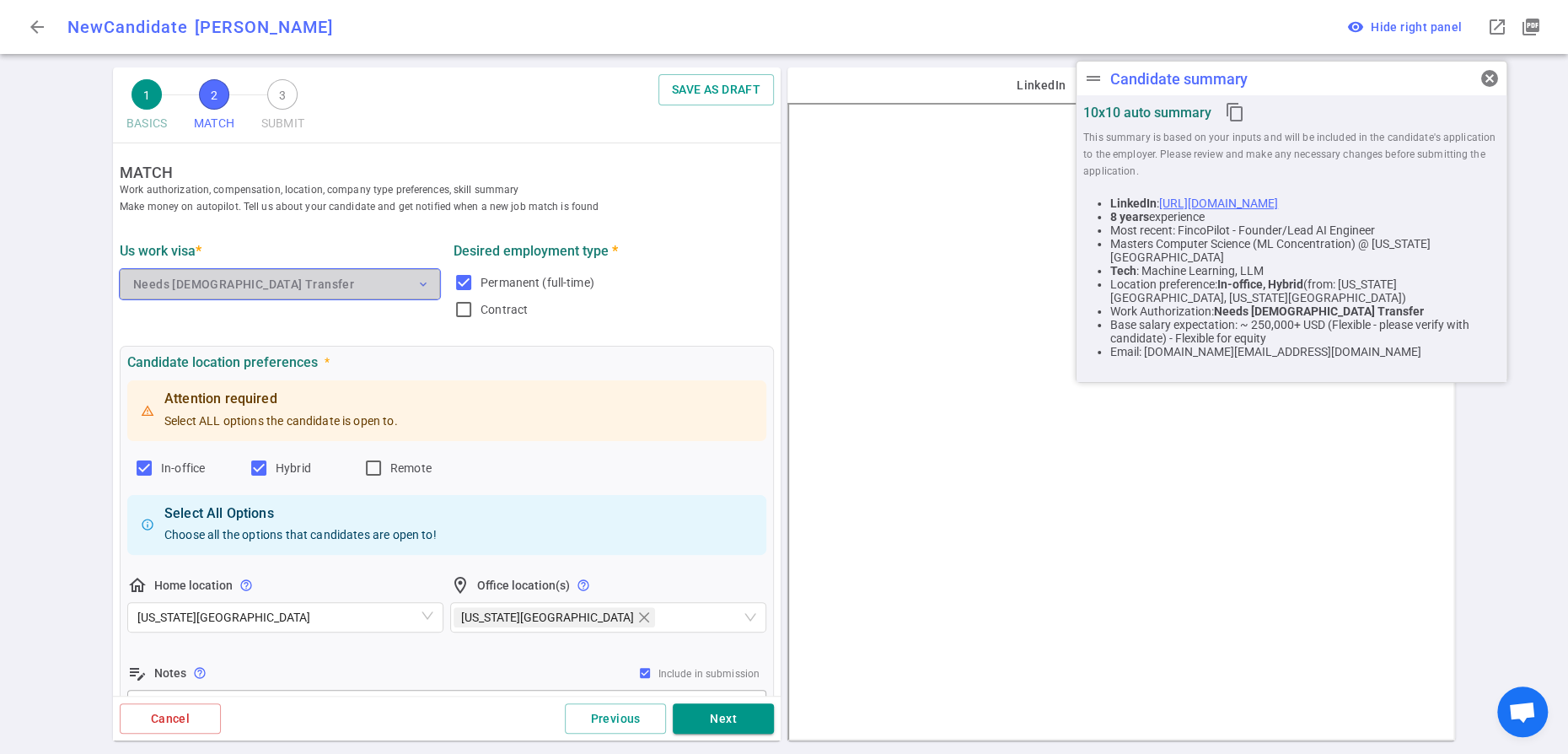
click at [417, 291] on span "expand_more" at bounding box center [422, 284] width 14 height 14
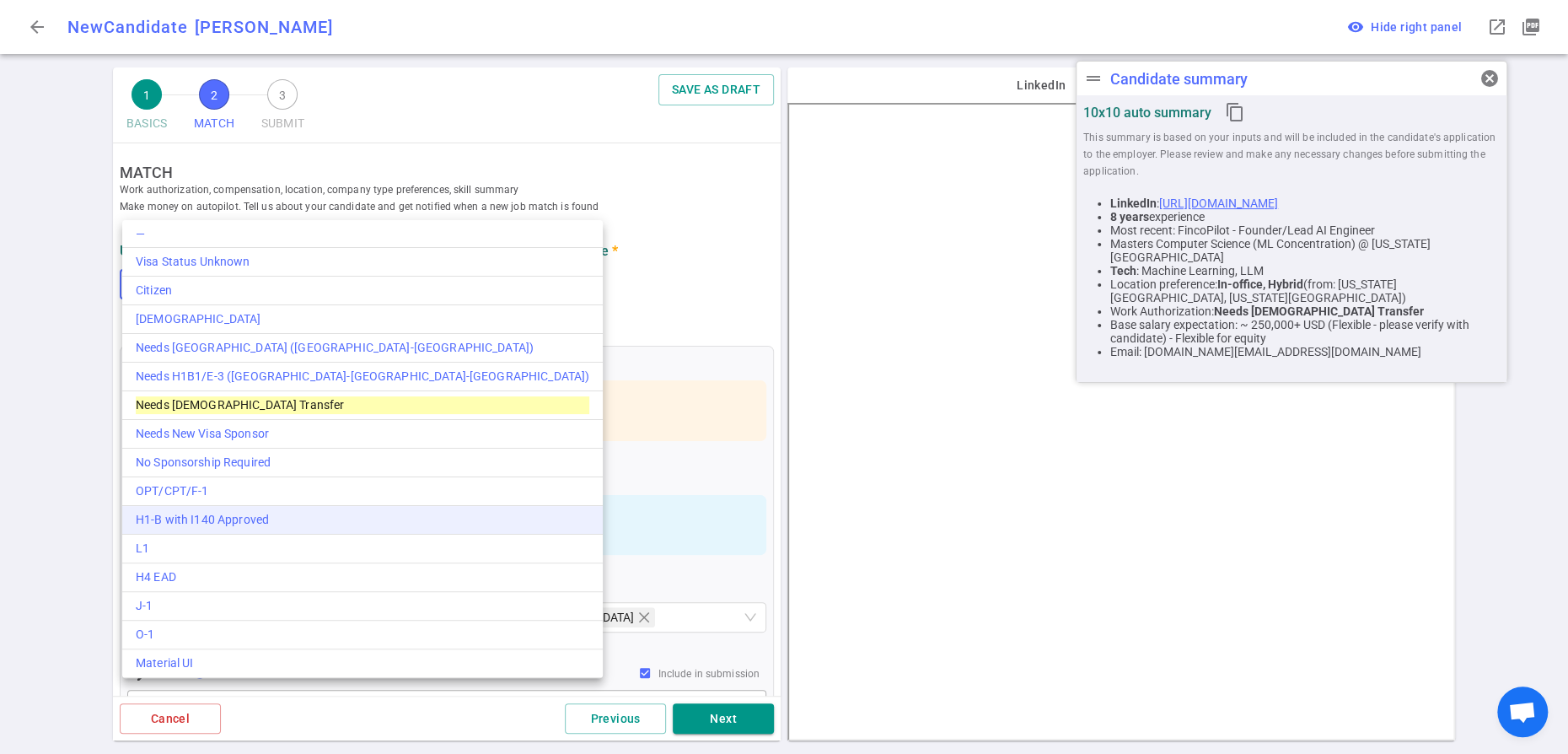
click at [308, 528] on div "H1-B with I140 Approved" at bounding box center [362, 519] width 453 height 18
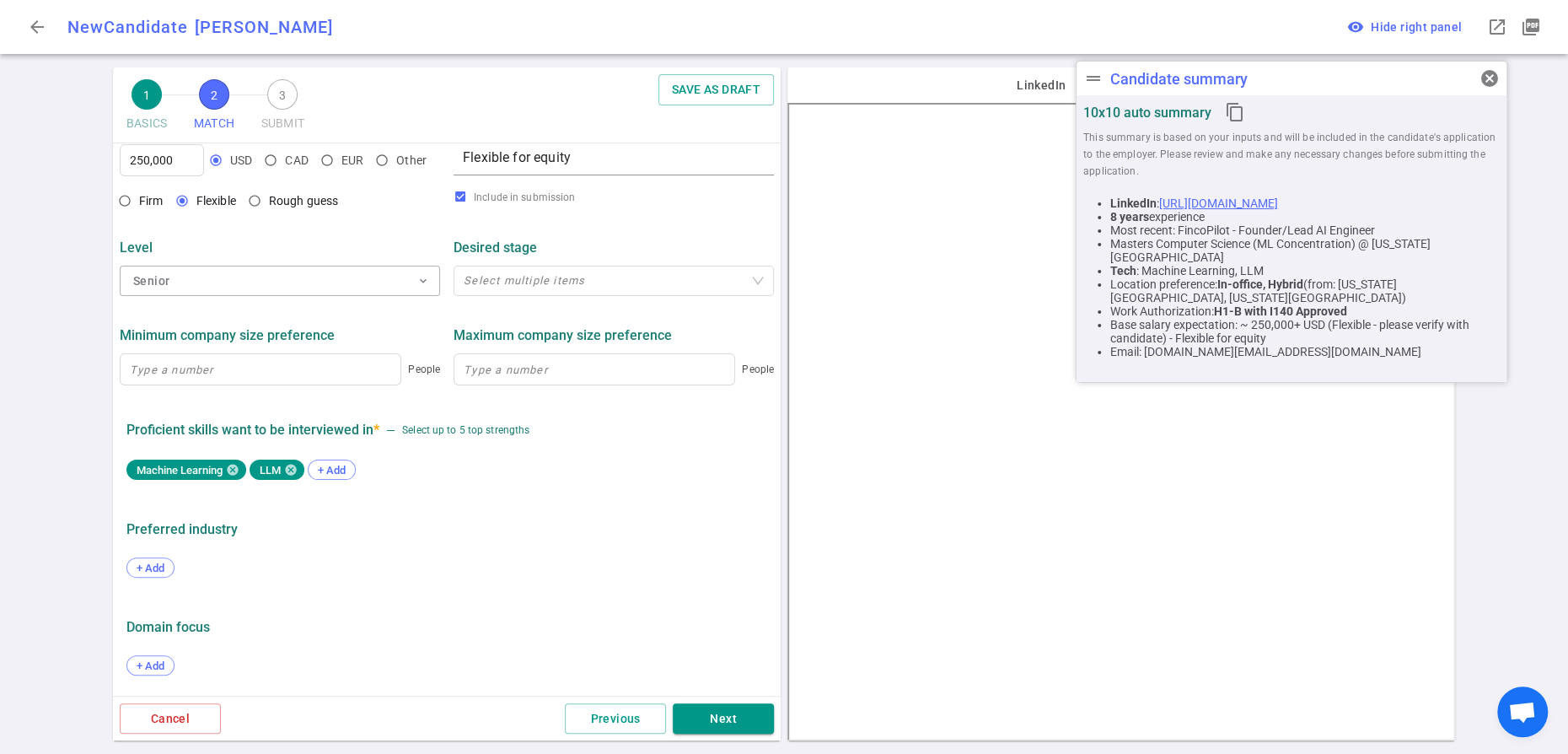
scroll to position [924, 0]
click at [709, 719] on button "Next" at bounding box center [722, 719] width 101 height 32
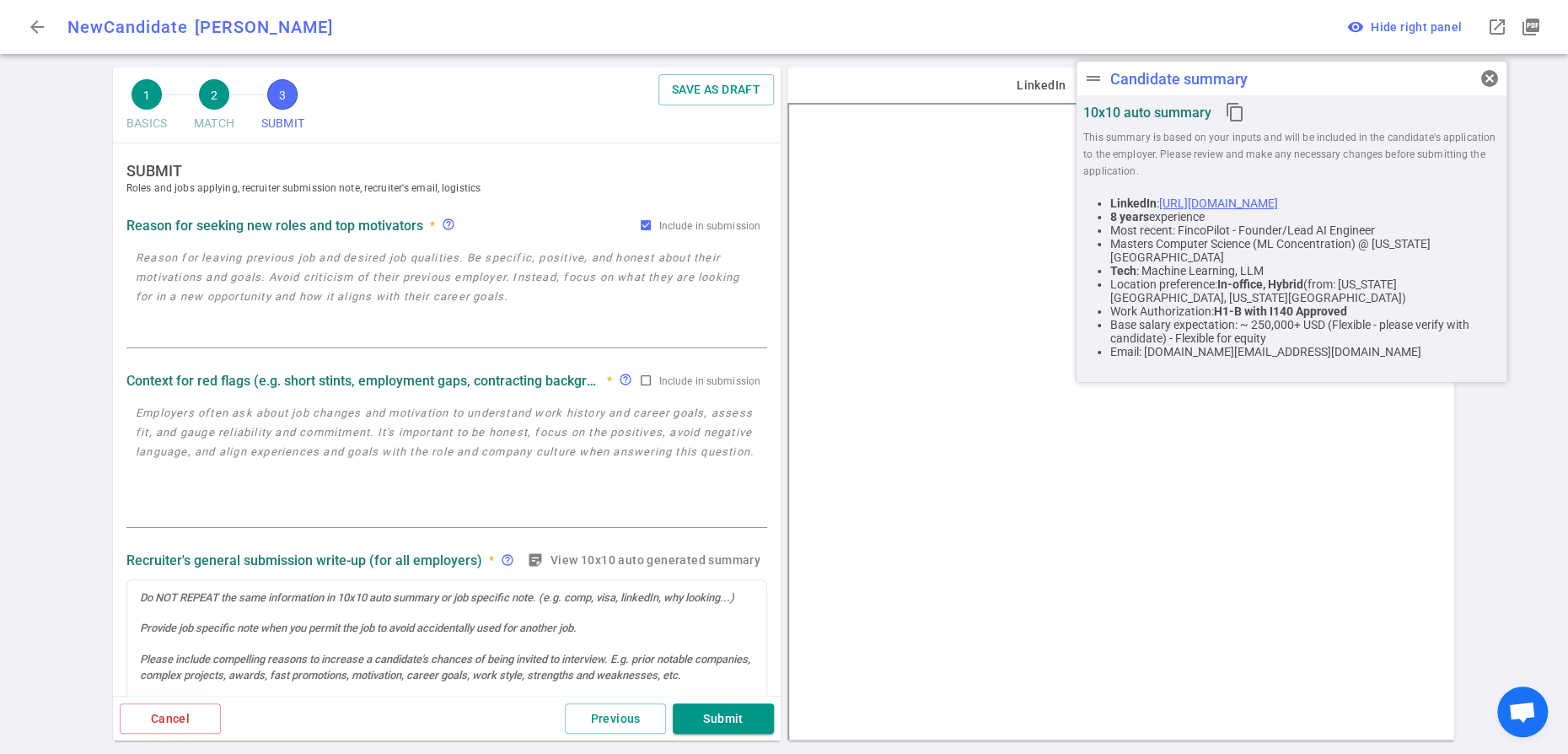
scroll to position [0, 0]
click at [1488, 78] on span "cancel" at bounding box center [1489, 79] width 20 height 20
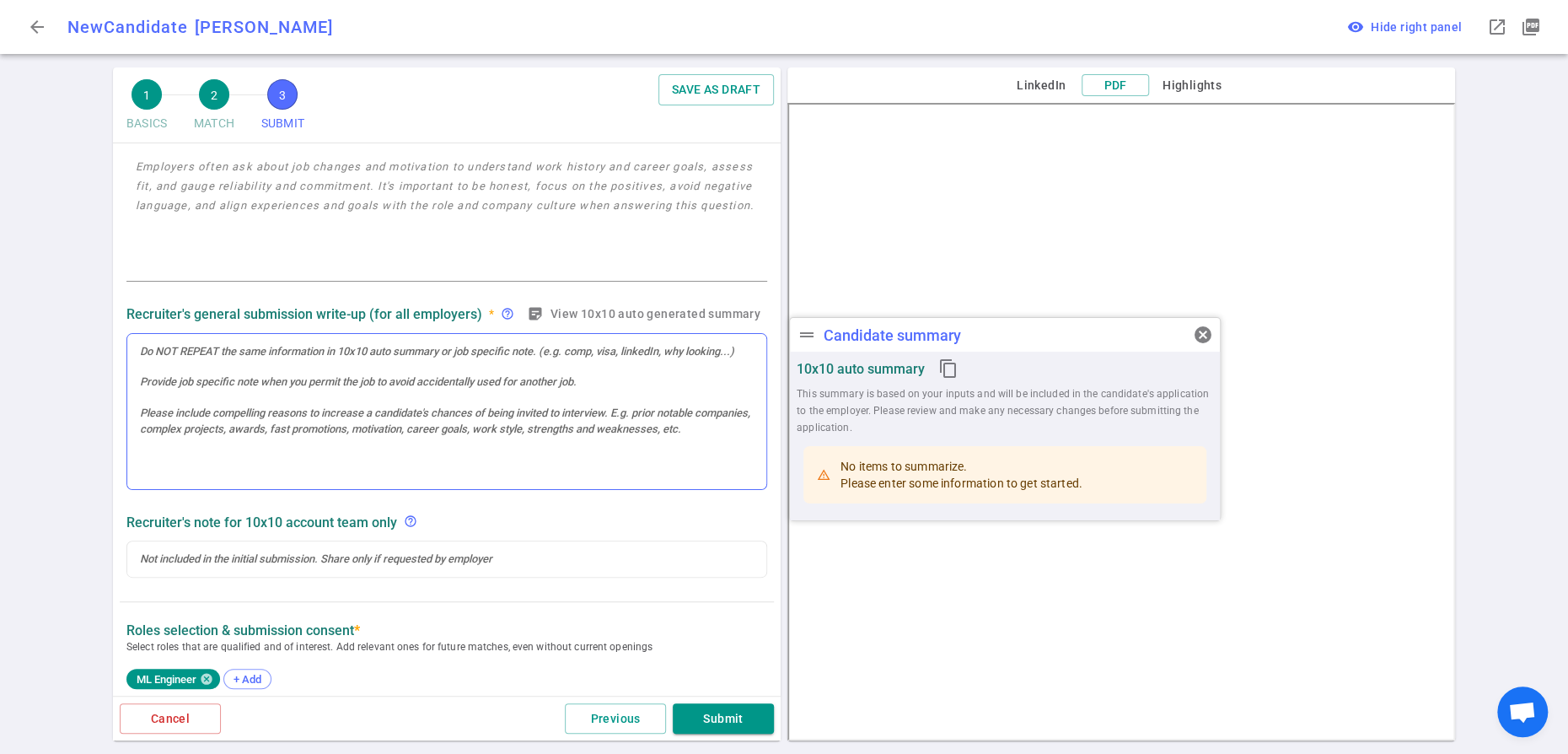
click at [224, 411] on div at bounding box center [447, 412] width 639 height 156
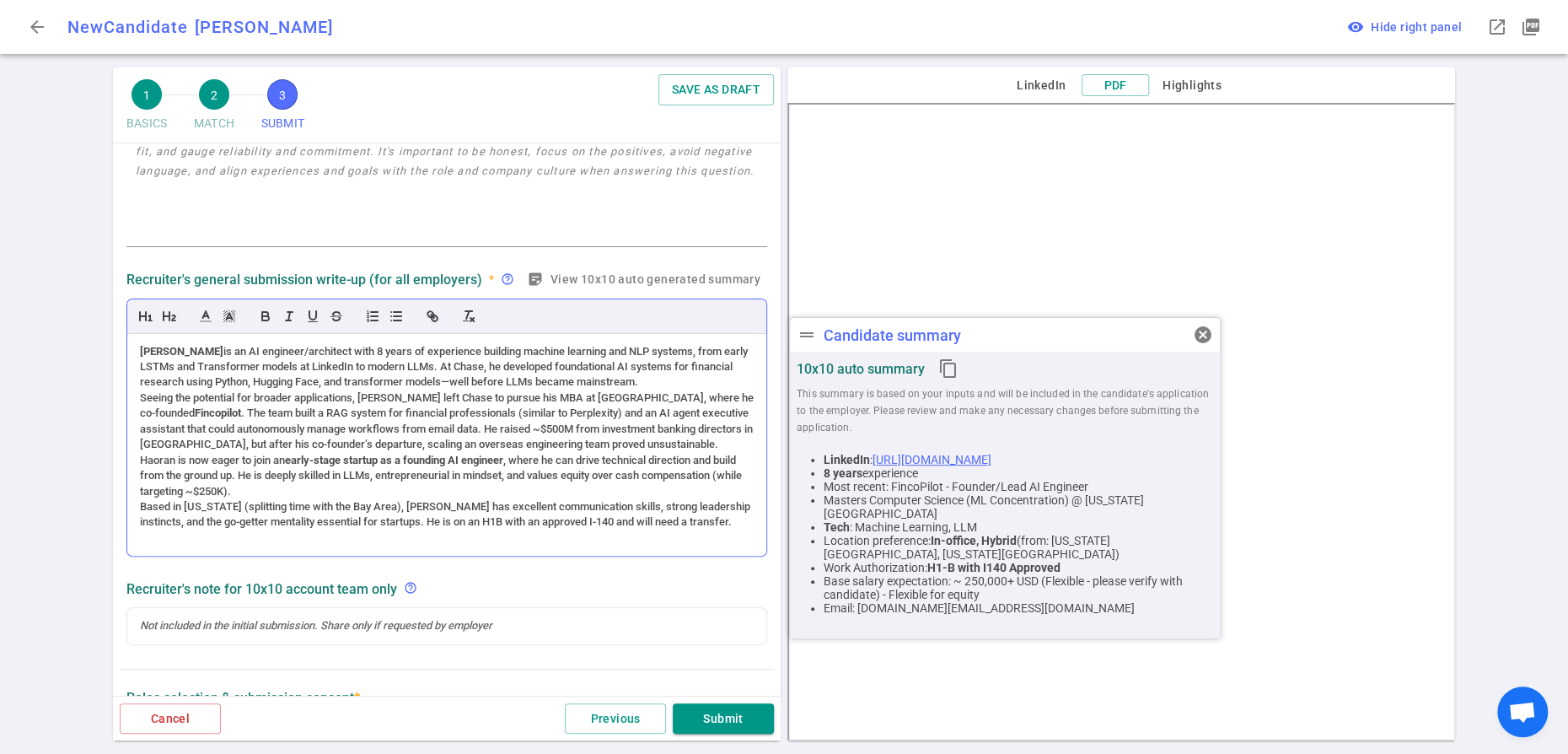
click at [656, 390] on div "Haoran Wang is an AI engineer/architect with 8 years of experience building mac…" at bounding box center [447, 367] width 614 height 46
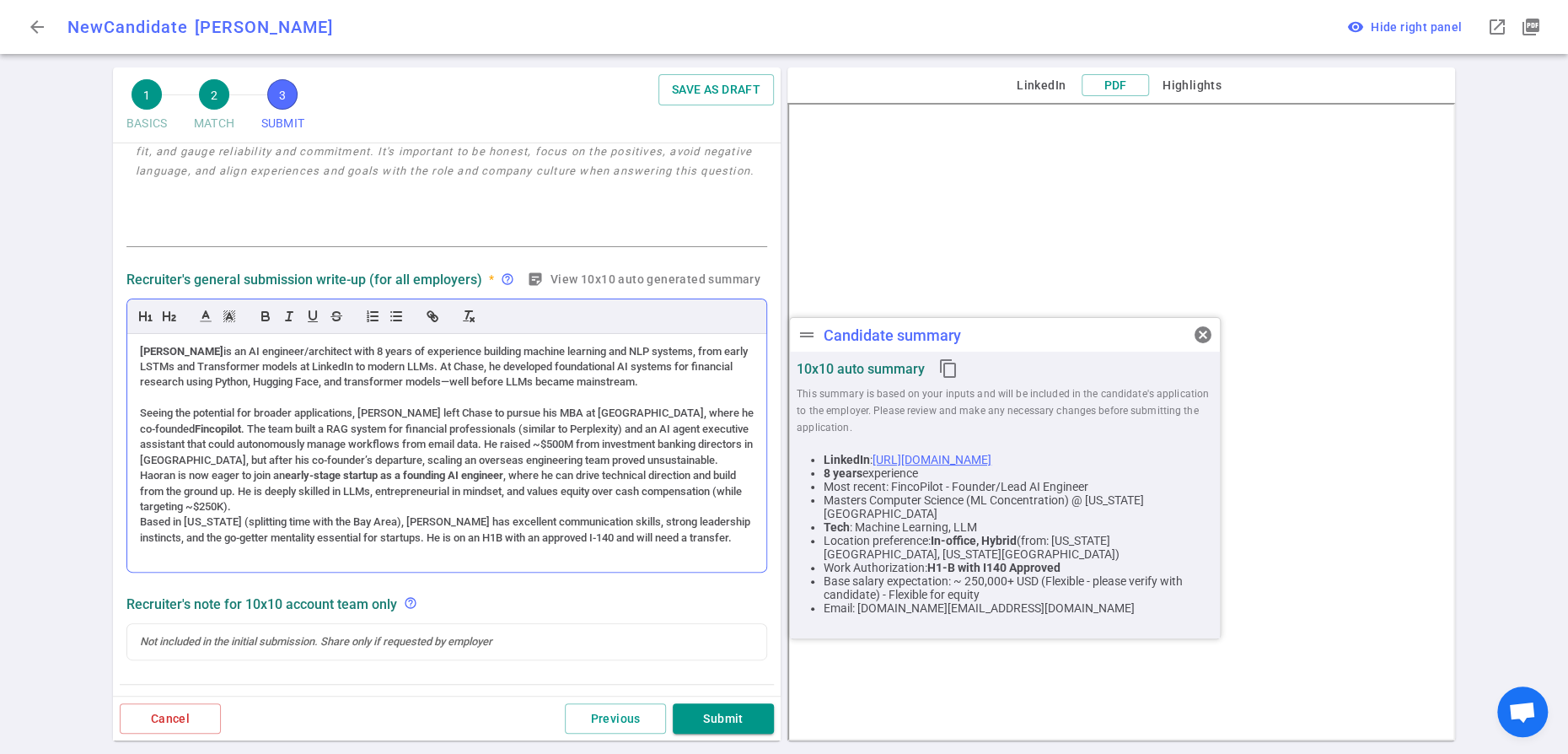
click at [608, 468] on div "Seeing the potential for broader applications, Haoran left Chase to pursue his …" at bounding box center [447, 436] width 614 height 62
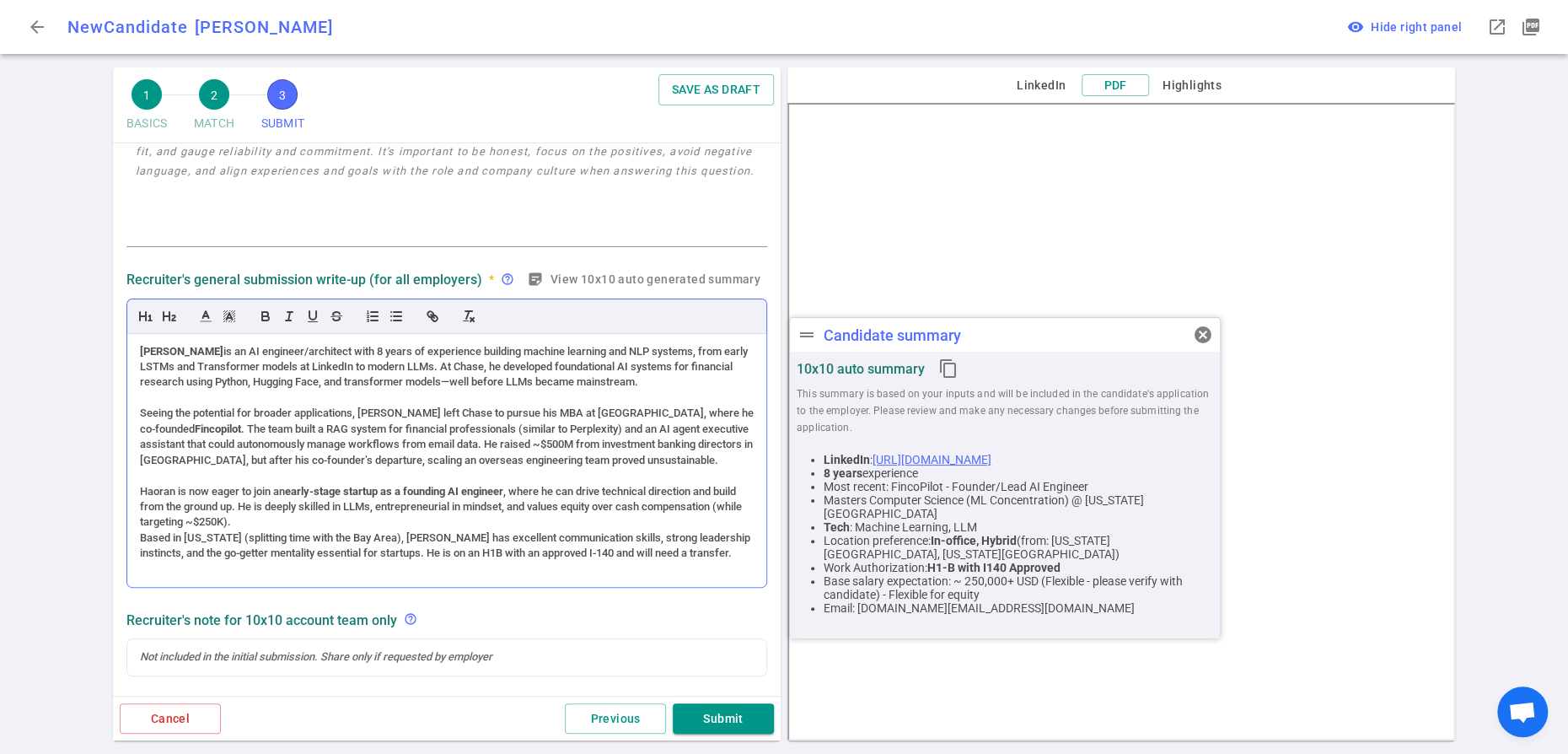
click at [343, 530] on div "Haoran is now eager to join an early-stage startup as a founding AI engineer , …" at bounding box center [447, 507] width 614 height 46
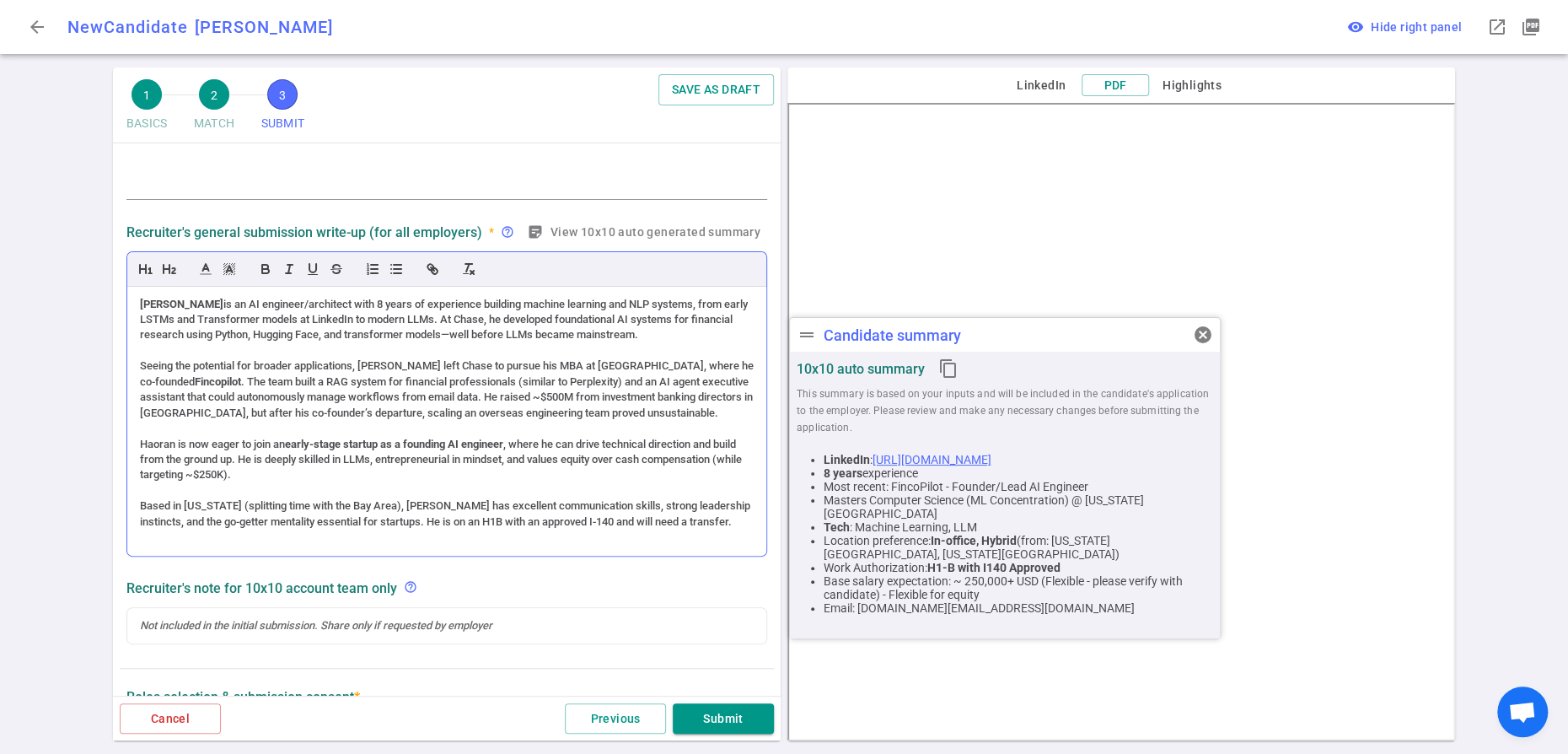
scroll to position [364, 0]
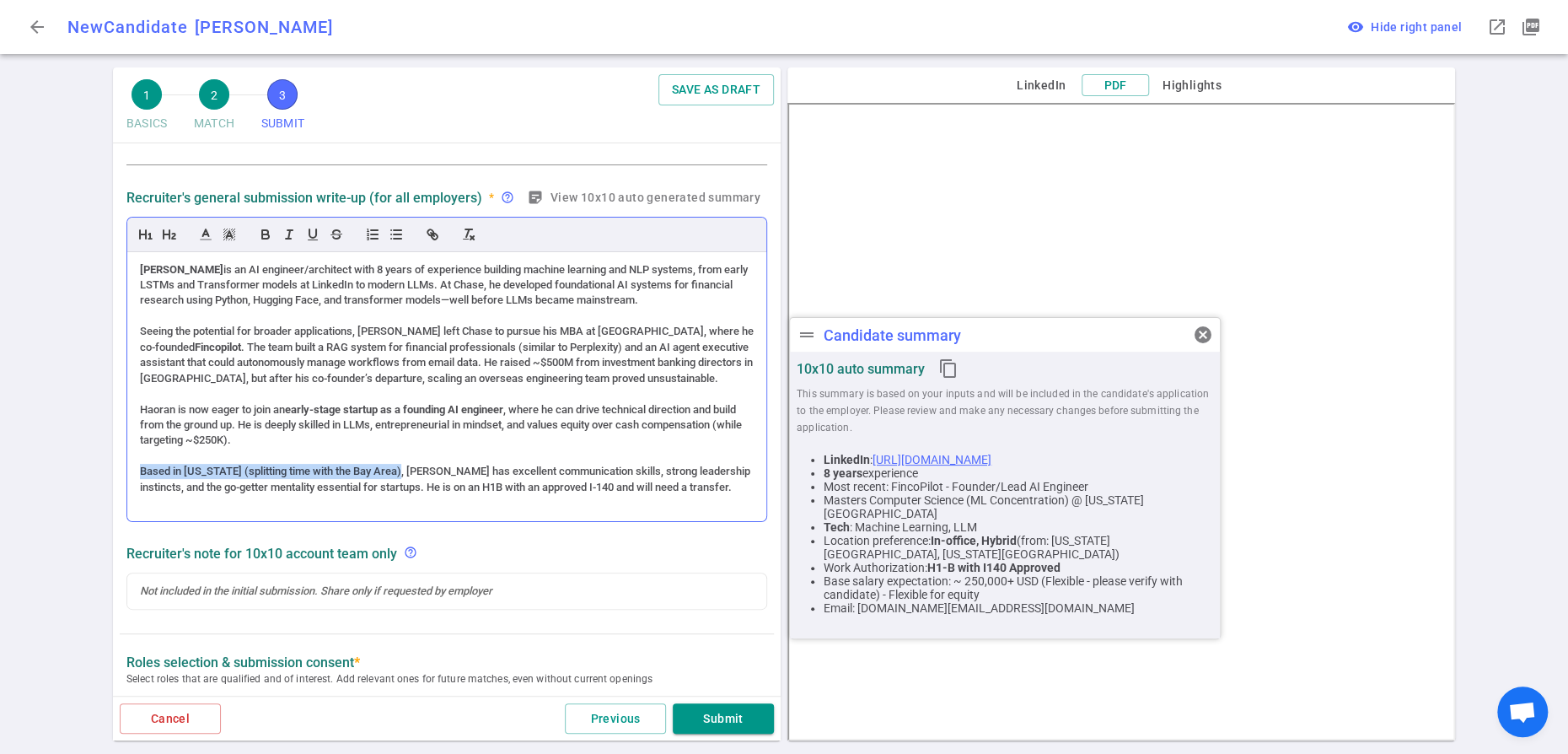
drag, startPoint x: 402, startPoint y: 510, endPoint x: 137, endPoint y: 511, distance: 265.0
click at [137, 511] on div "Haoran Wang is an AI engineer/architect with 8 years of experience building mac…" at bounding box center [447, 386] width 639 height 269
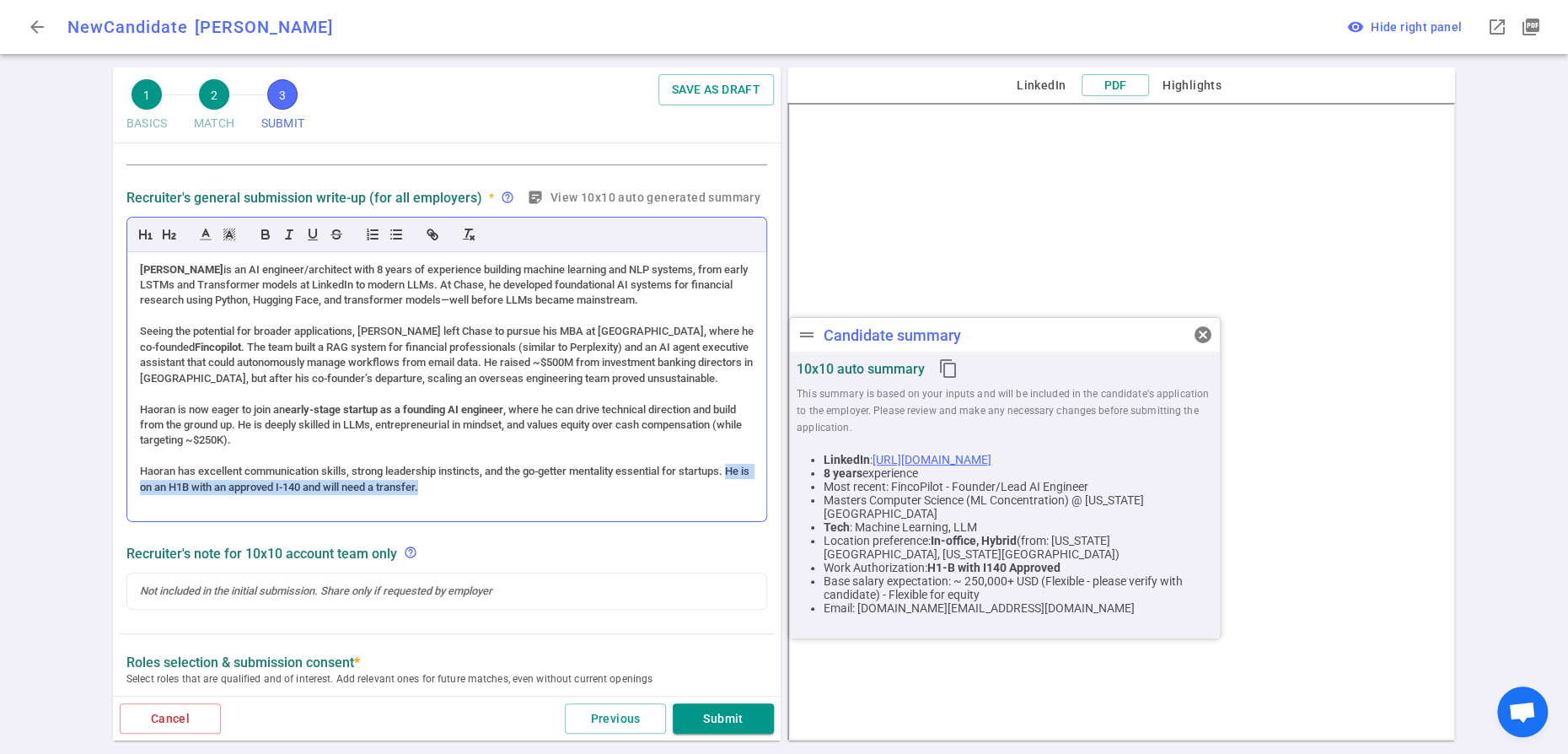
drag, startPoint x: 480, startPoint y: 526, endPoint x: 145, endPoint y: 525, distance: 335.0
click at [145, 495] on div "Haoran has excellent communication skills, strong leadership instincts, and the…" at bounding box center [447, 479] width 614 height 32
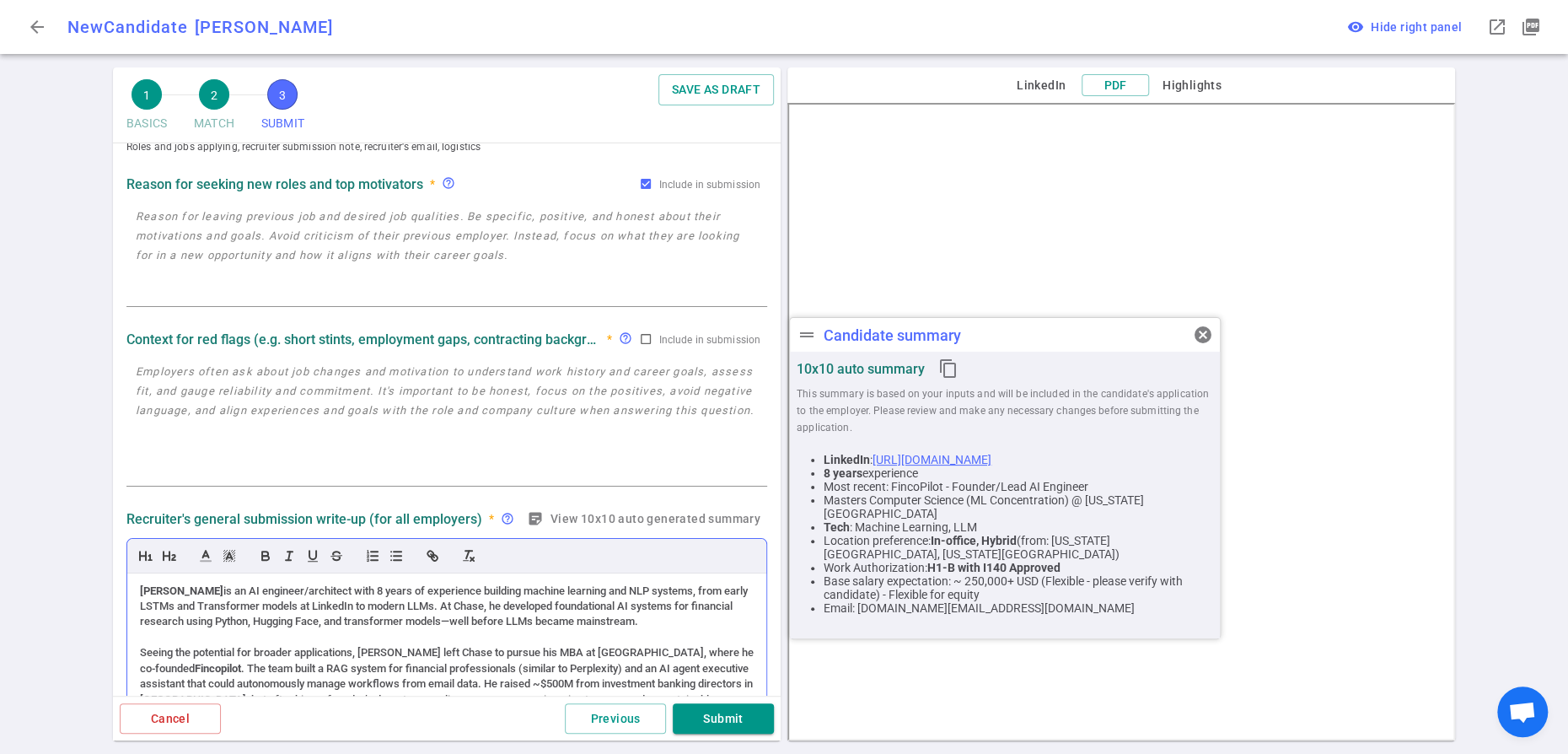
scroll to position [32, 0]
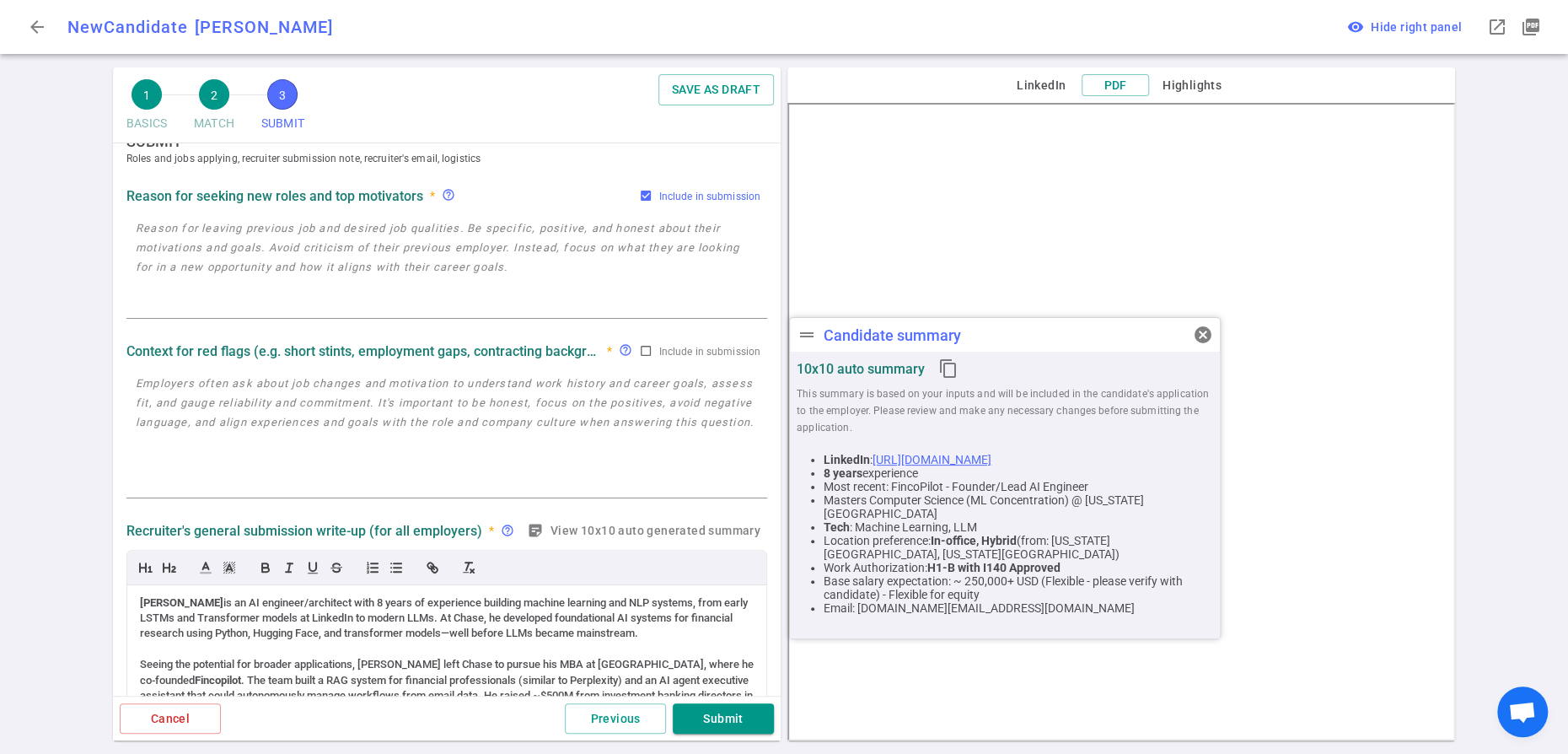
click at [639, 202] on input "Include in submission" at bounding box center [645, 195] width 14 height 14
checkbox input "false"
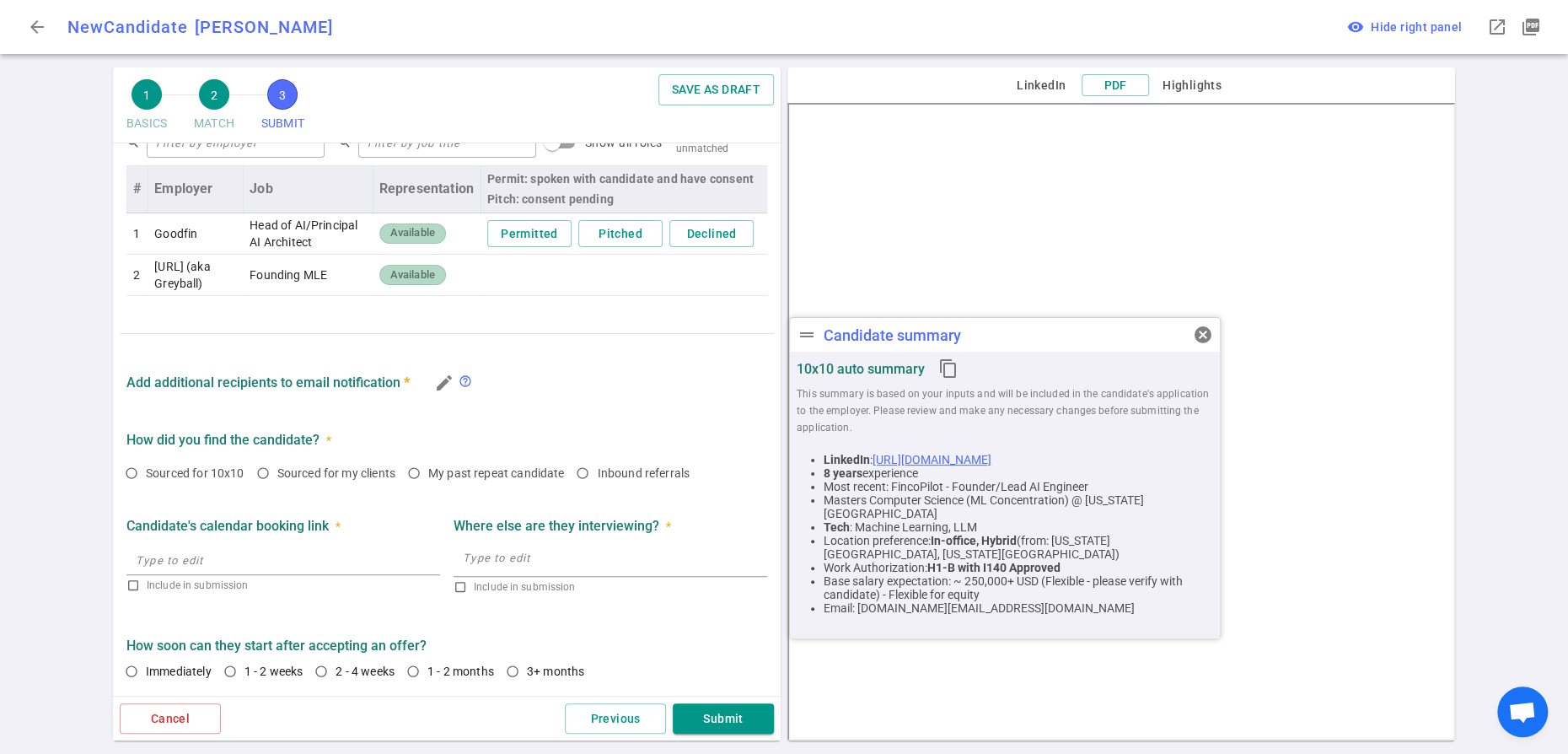
scroll to position [1125, 0]
click at [568, 488] on input "Inbound referrals" at bounding box center [582, 473] width 29 height 29
radio input "true"
click at [244, 656] on input "1 - 2 weeks" at bounding box center [229, 670] width 29 height 29
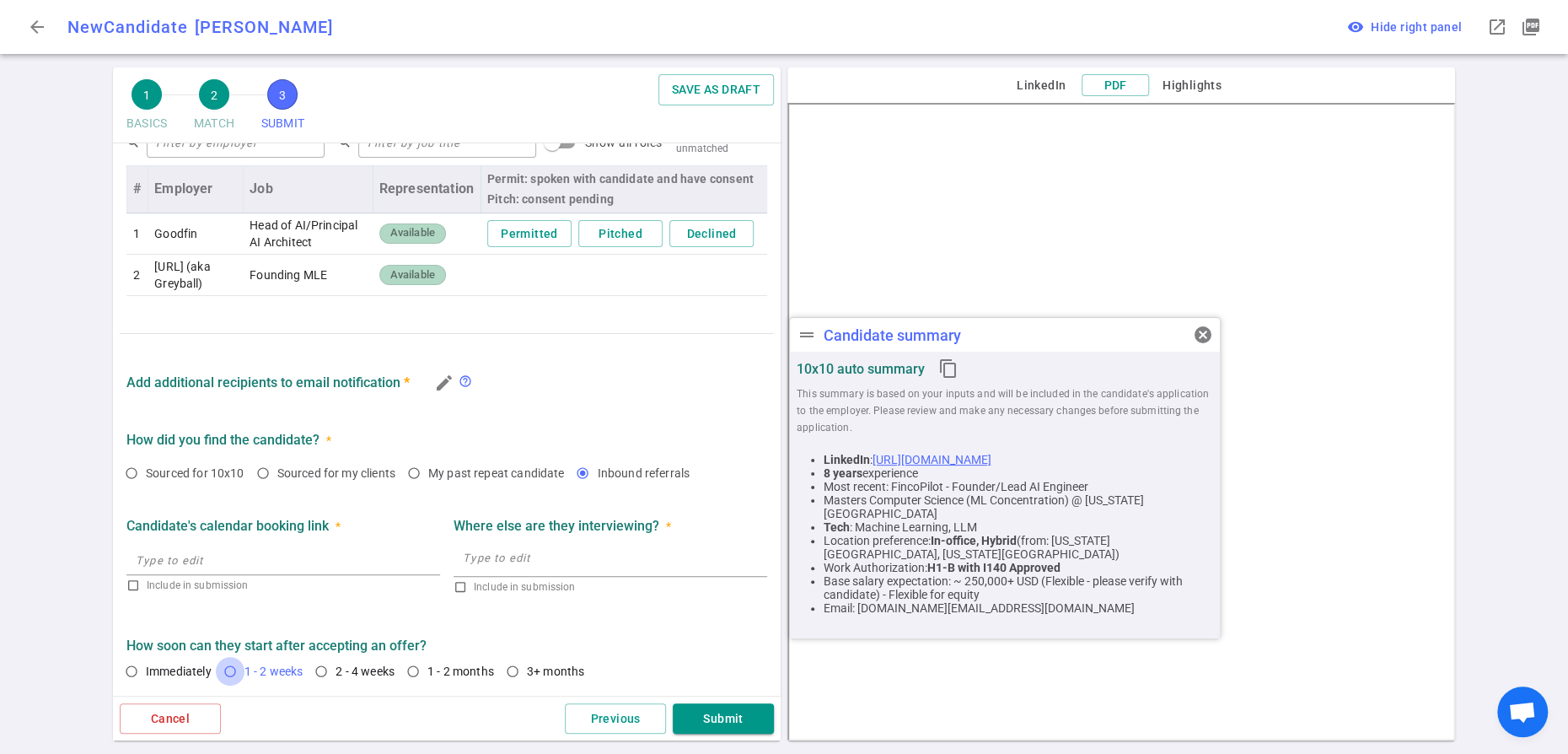
radio input "true"
click at [719, 708] on button "Submit" at bounding box center [722, 719] width 101 height 32
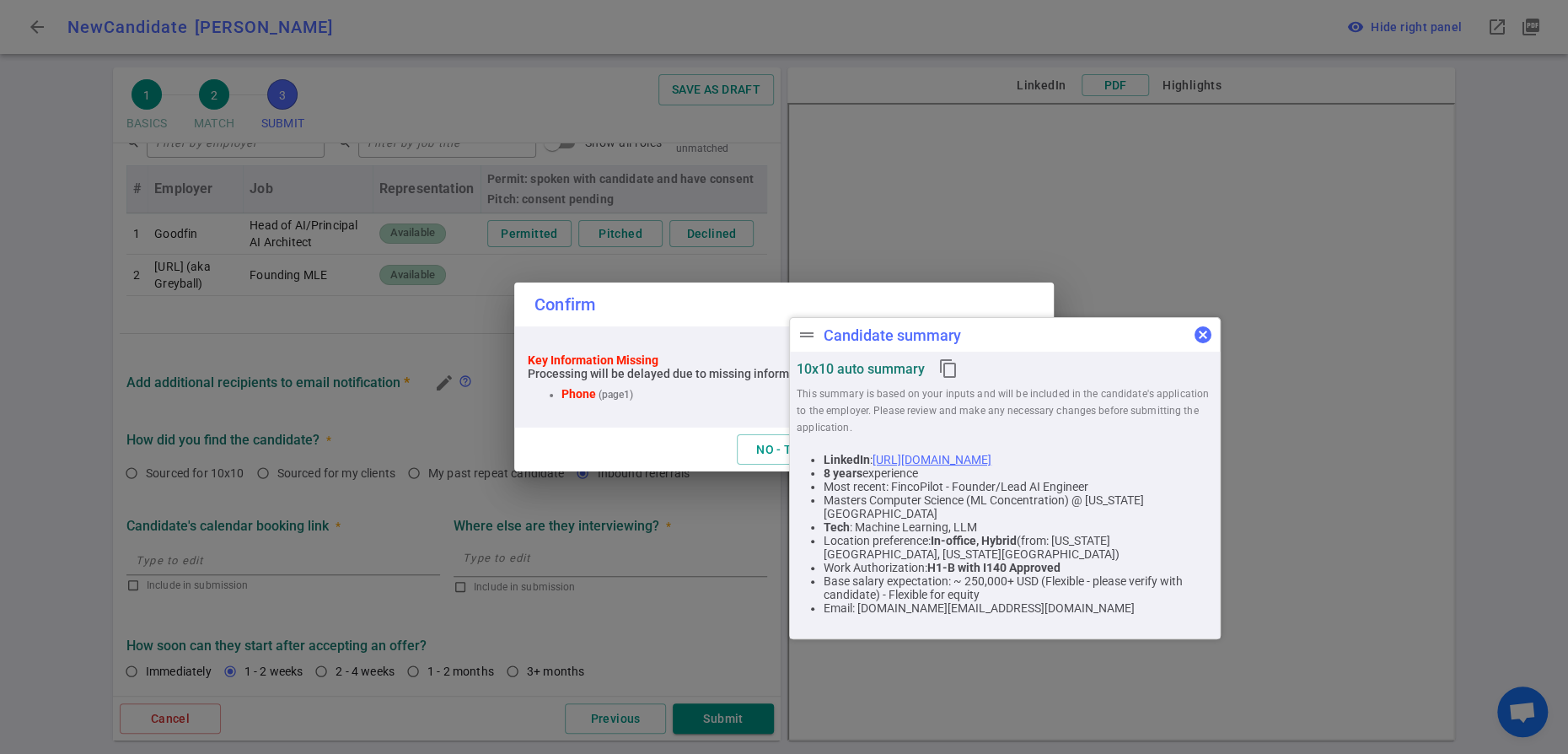
click at [1200, 337] on span "cancel" at bounding box center [1203, 335] width 20 height 20
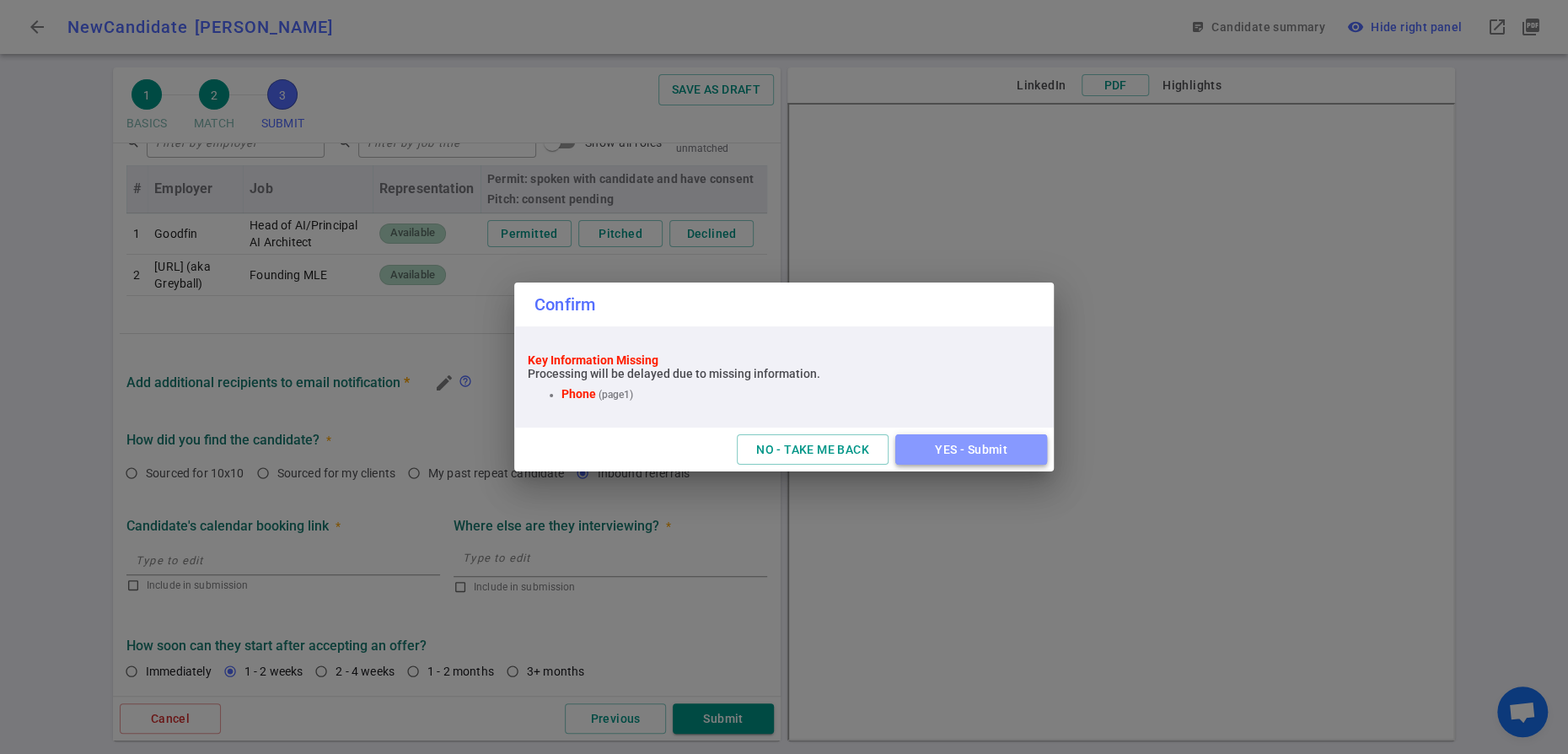
click at [956, 465] on button "YES - Submit" at bounding box center [970, 450] width 151 height 32
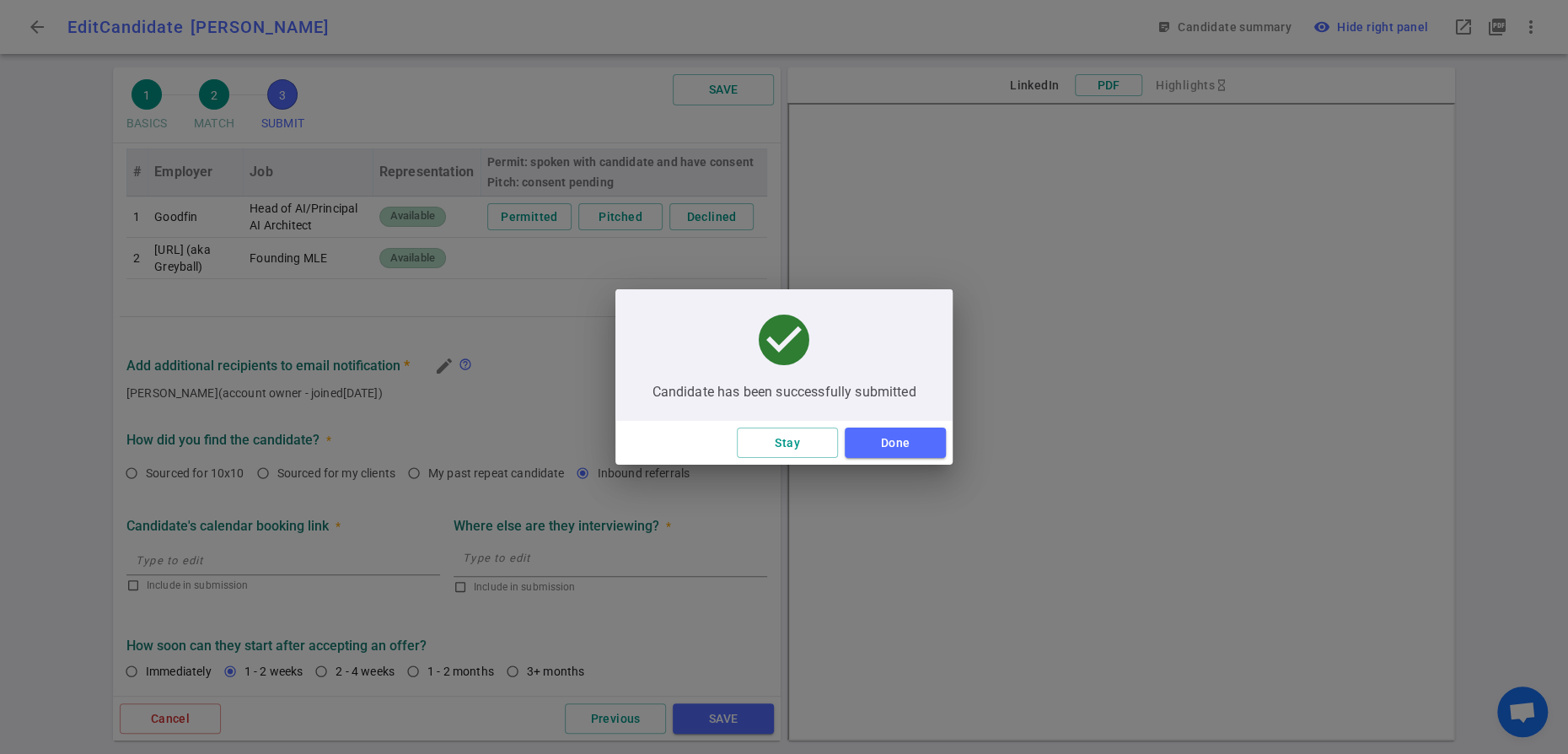
scroll to position [1064, 0]
click at [912, 446] on button "Done" at bounding box center [895, 443] width 101 height 32
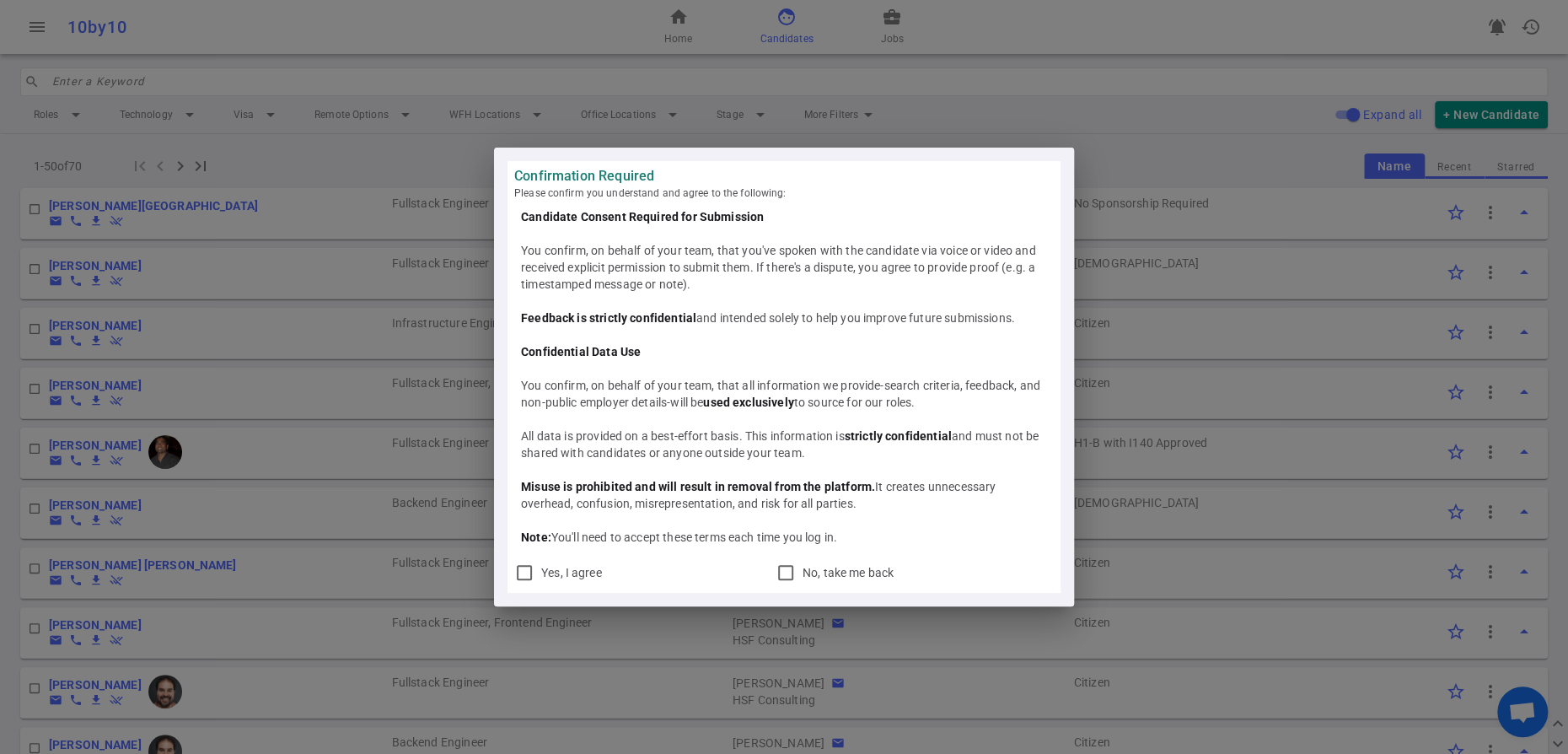
click at [1148, 126] on div "Confirmation Required Please confirm you understand and agree to the following:…" at bounding box center [784, 377] width 1568 height 754
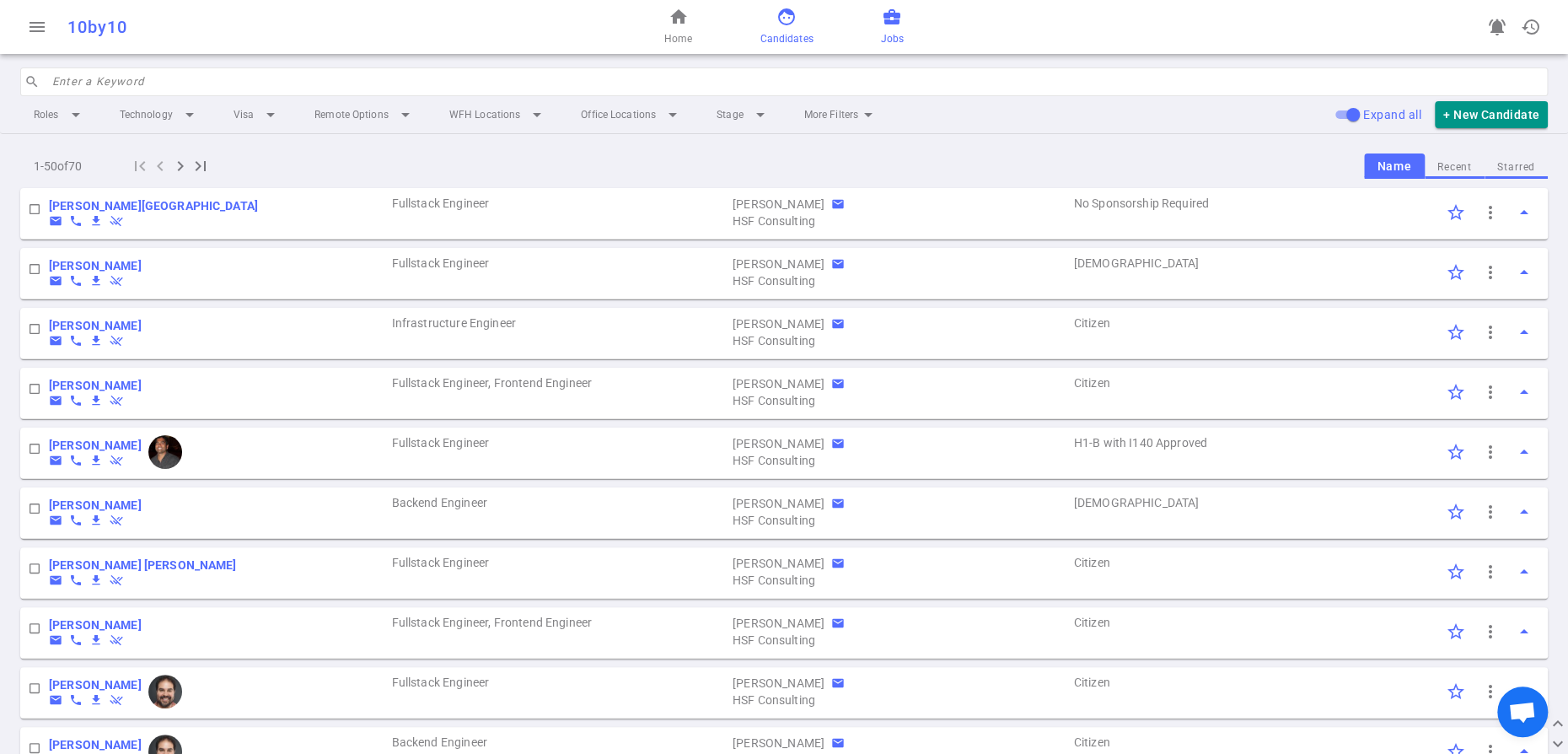
click at [901, 27] on span "business_center" at bounding box center [892, 17] width 20 height 20
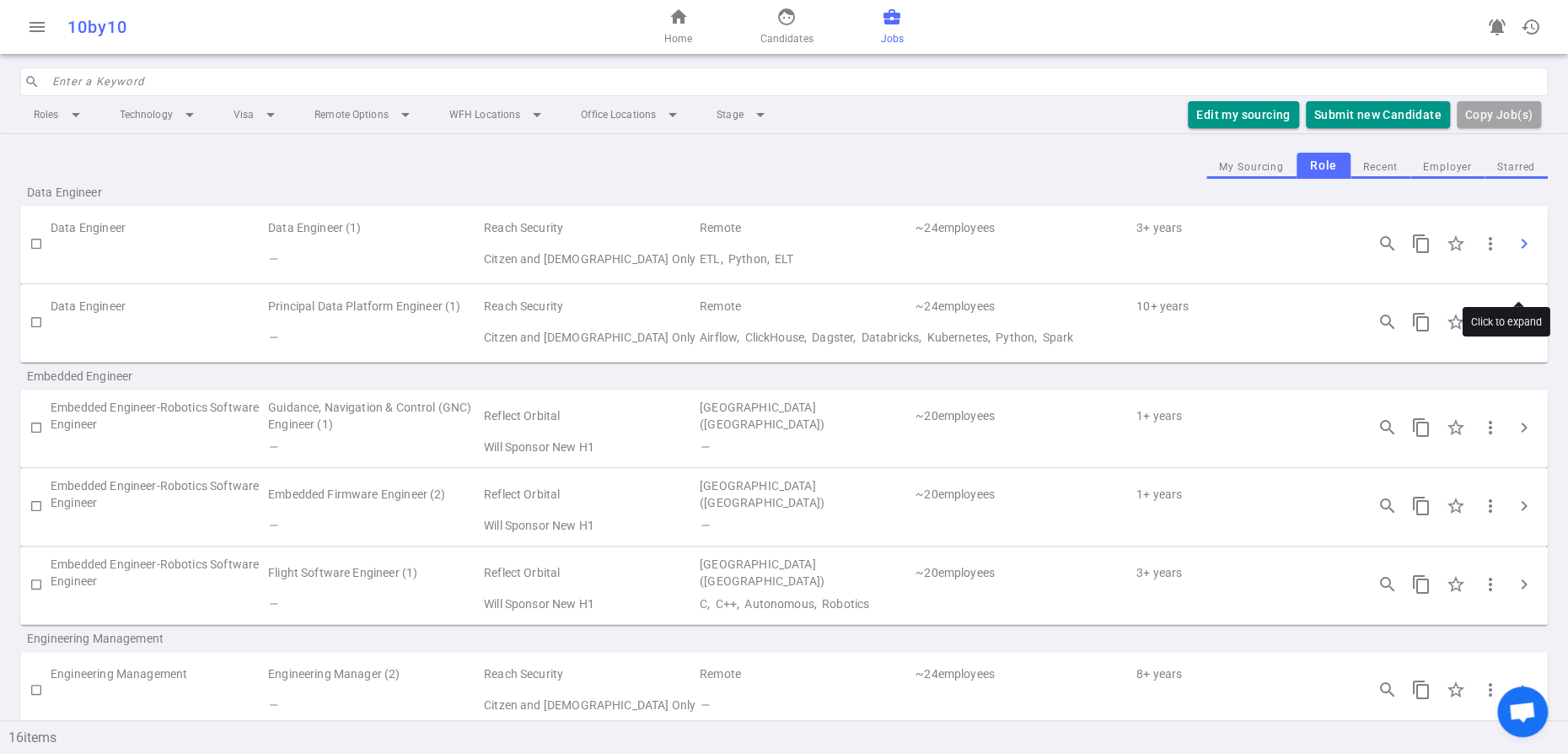
click at [1517, 254] on span "chevron_right" at bounding box center [1524, 243] width 20 height 20
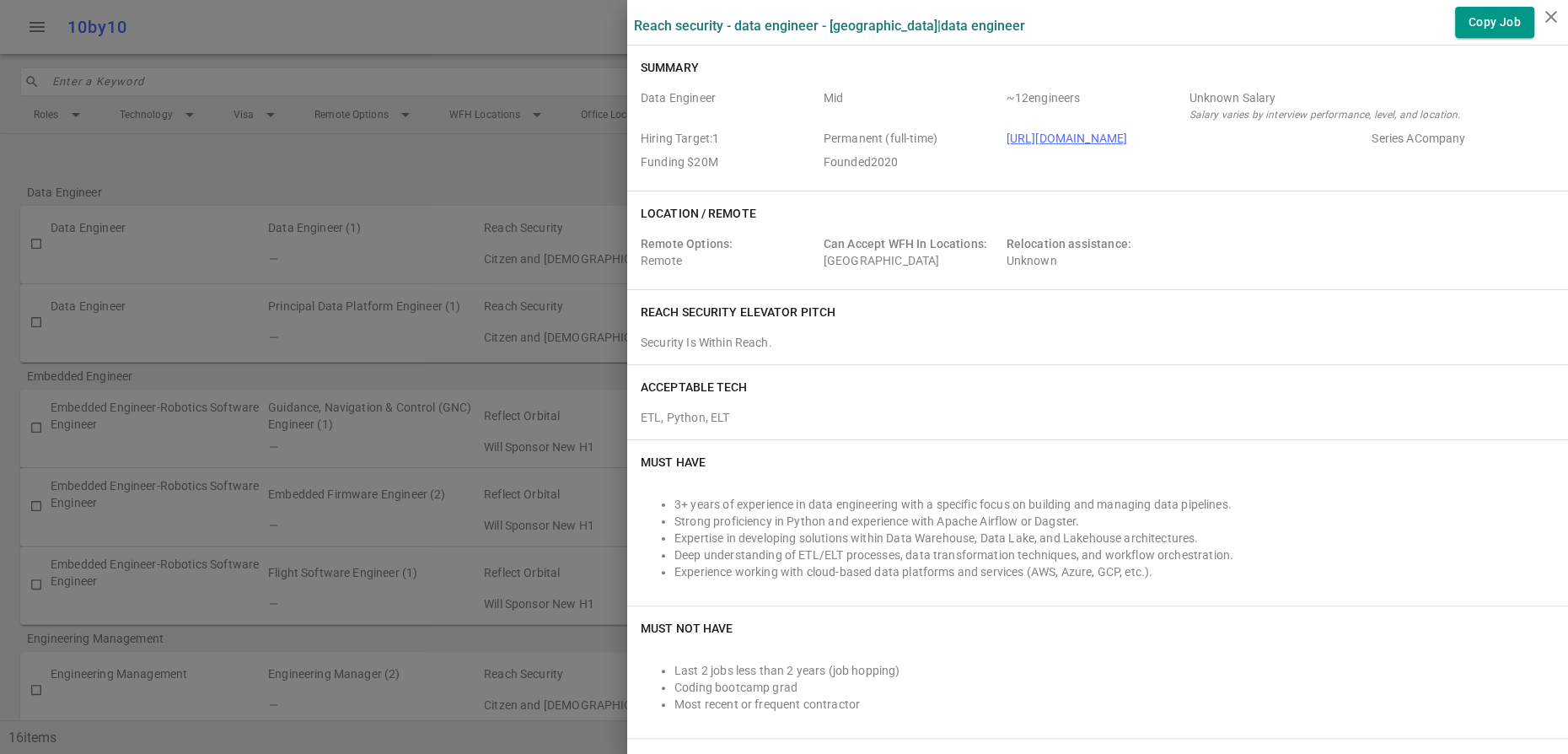
click at [1213, 351] on div "Security Is Within Reach." at bounding box center [1097, 343] width 914 height 17
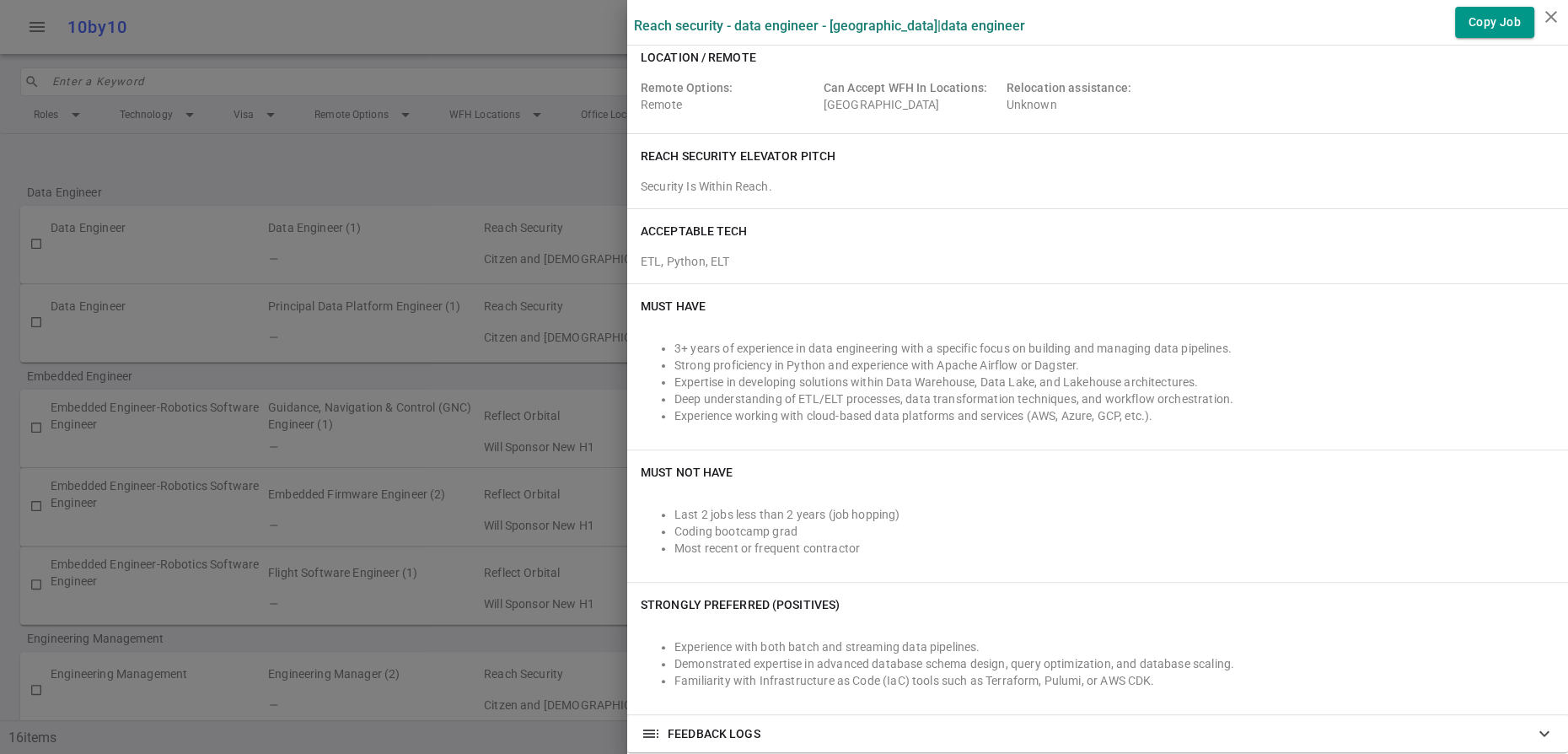
scroll to position [157, 0]
click at [206, 186] on div at bounding box center [784, 377] width 1568 height 754
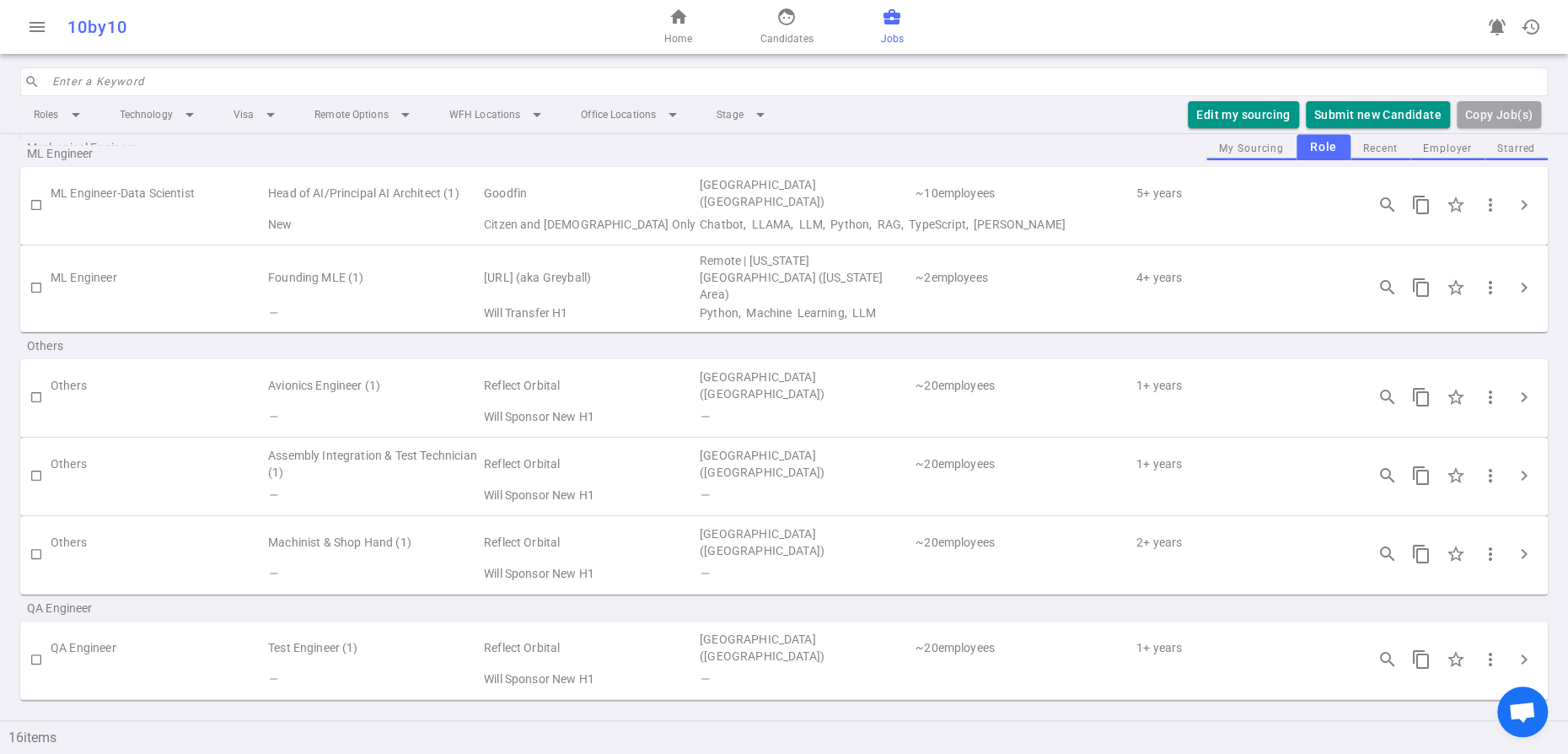
scroll to position [1089, 0]
